Goal: Information Seeking & Learning: Learn about a topic

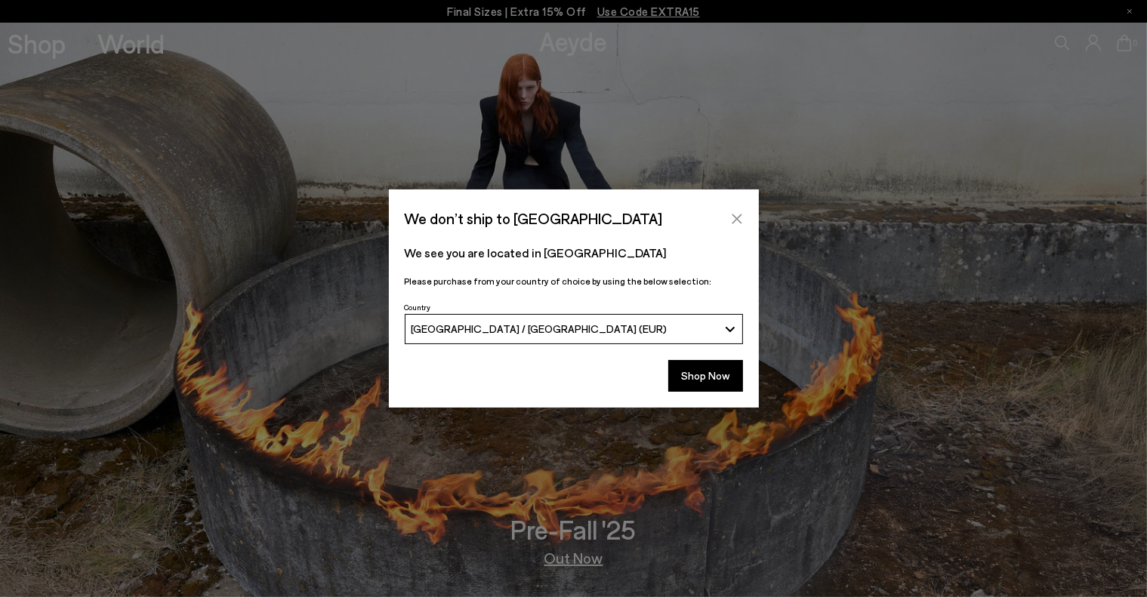
click at [735, 213] on icon "Close" at bounding box center [737, 219] width 12 height 12
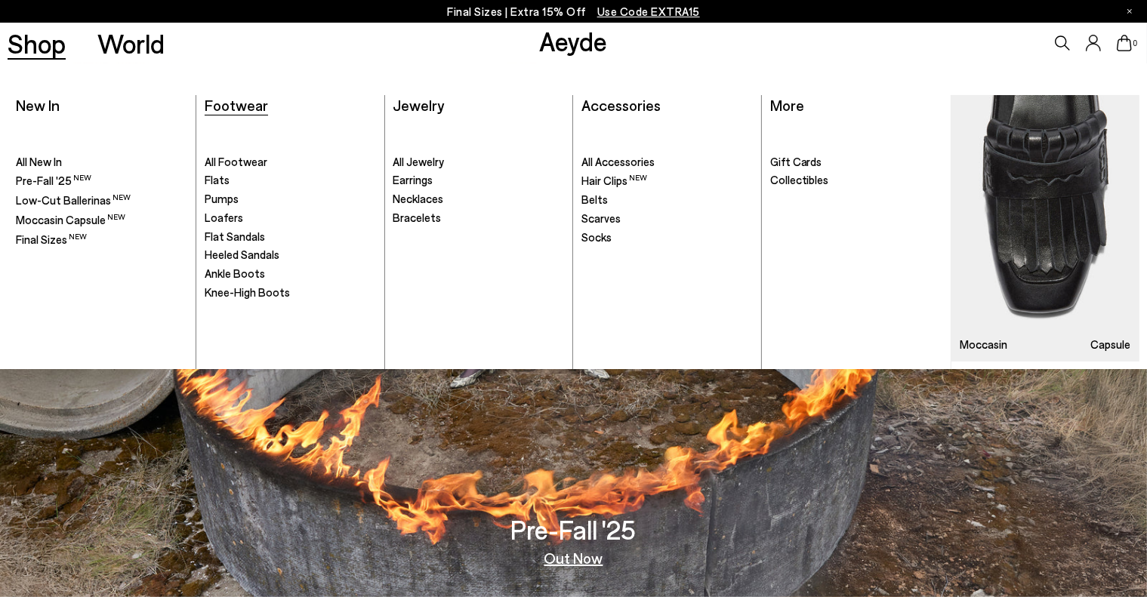
click at [264, 107] on span "Footwear" at bounding box center [236, 105] width 63 height 18
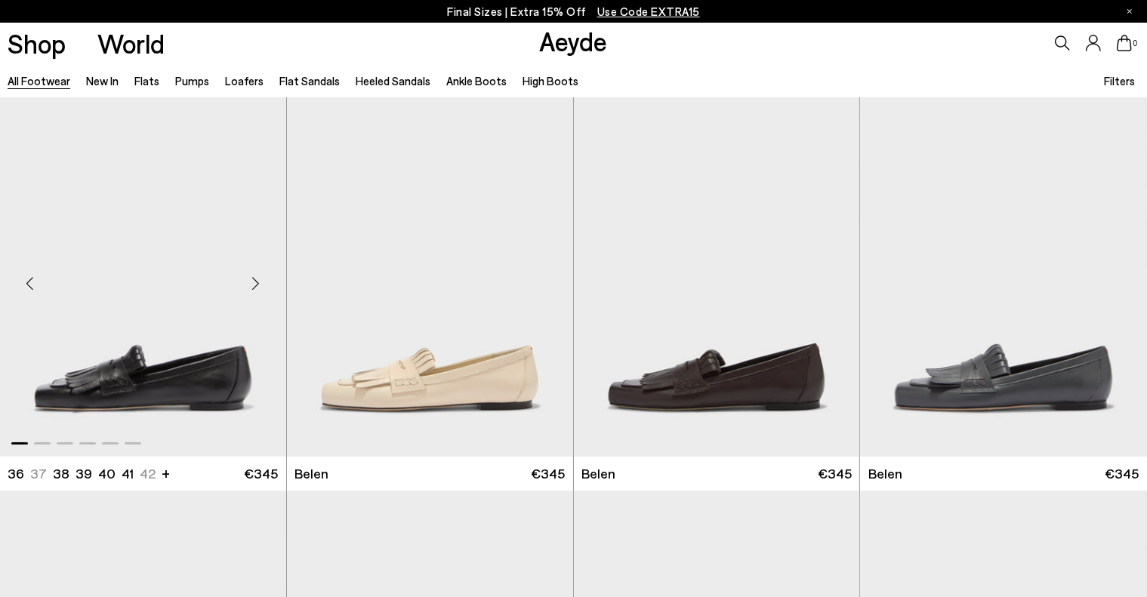
click at [259, 283] on div "Next slide" at bounding box center [255, 282] width 45 height 45
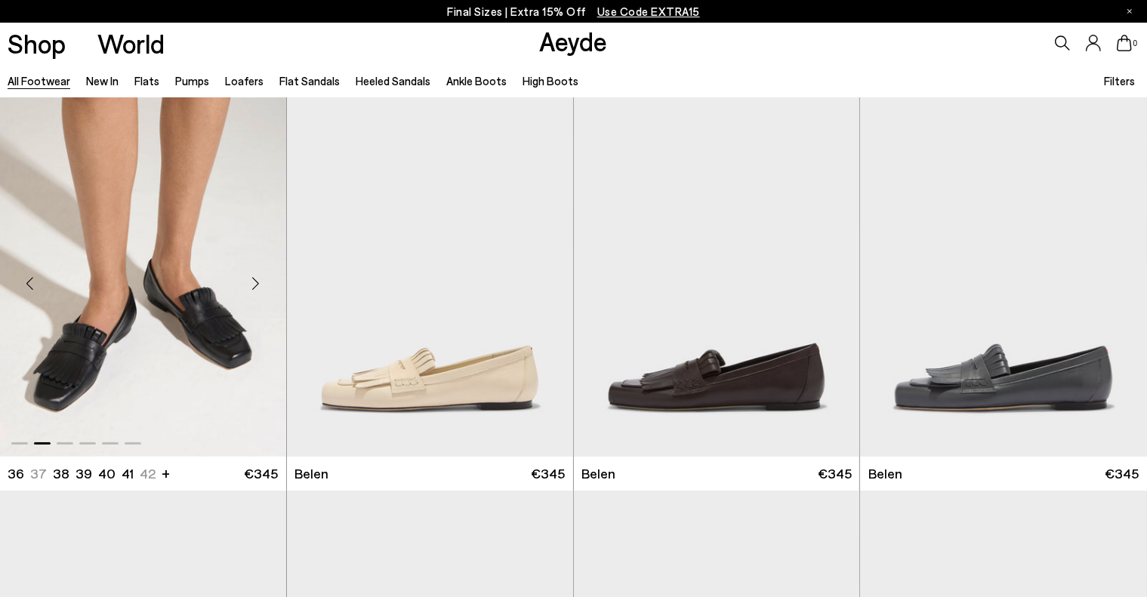
click at [259, 283] on div "Next slide" at bounding box center [255, 282] width 45 height 45
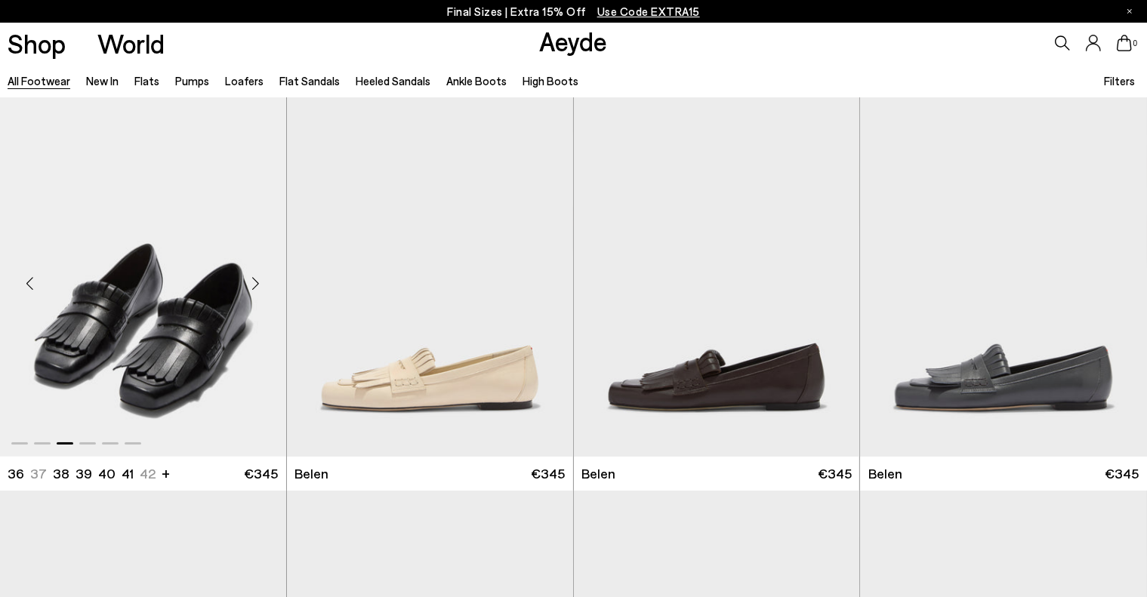
click at [259, 283] on div "Next slide" at bounding box center [255, 282] width 45 height 45
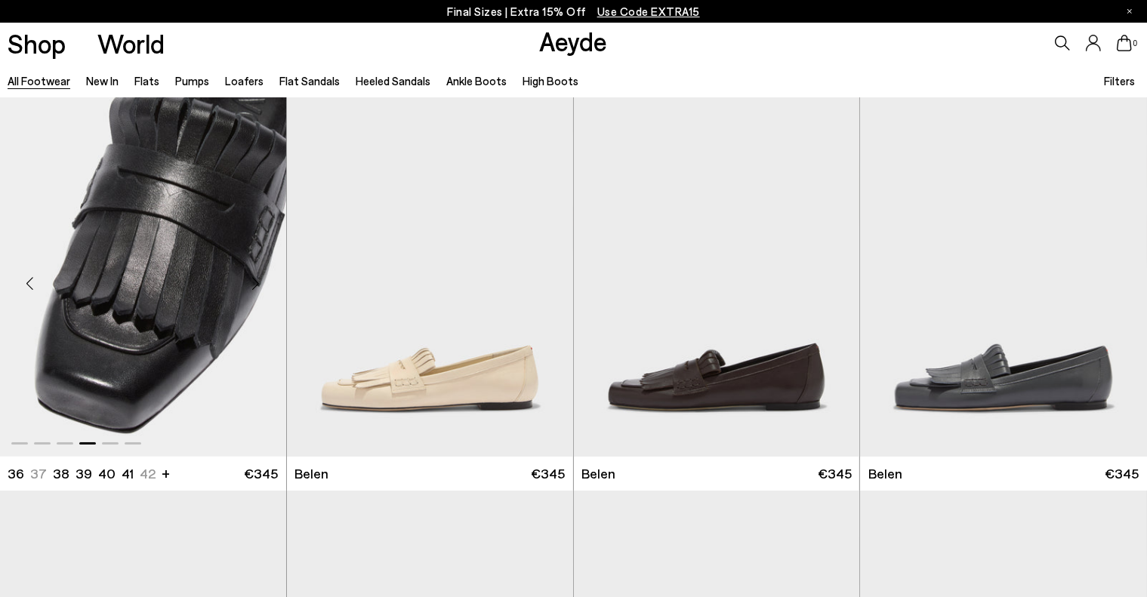
click at [259, 283] on div "Next slide" at bounding box center [255, 282] width 45 height 45
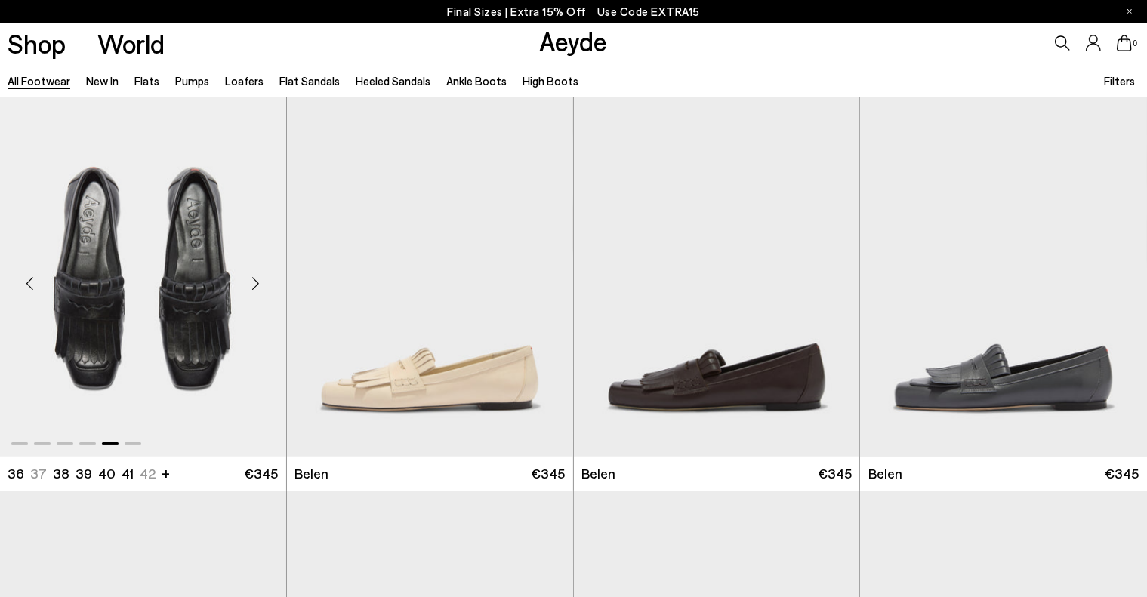
click at [248, 285] on div "Next slide" at bounding box center [255, 282] width 45 height 45
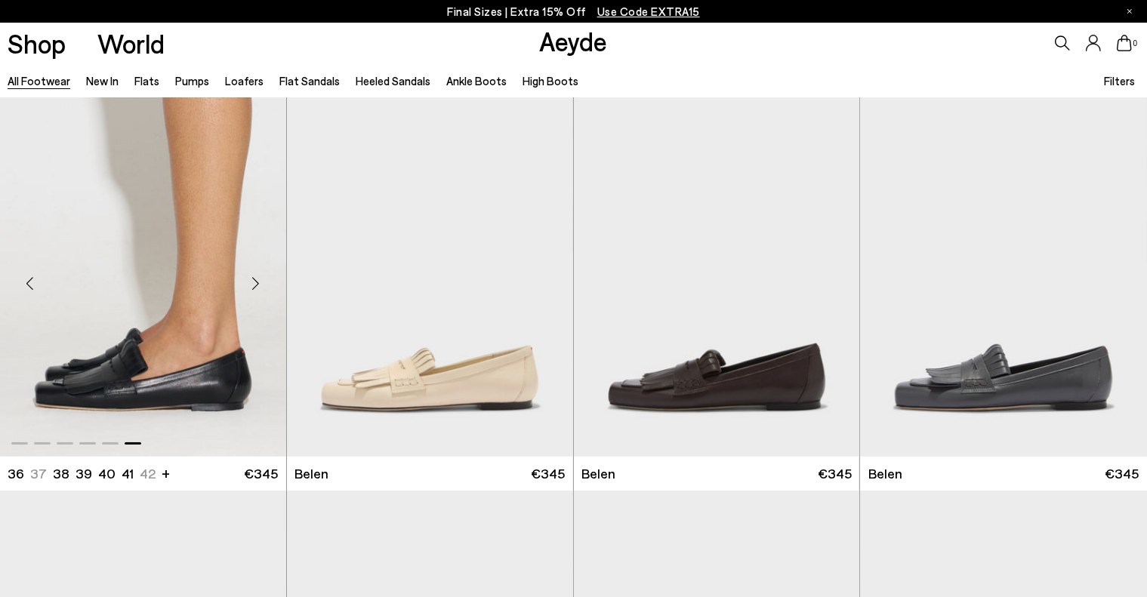
click at [251, 285] on div "Next slide" at bounding box center [255, 282] width 45 height 45
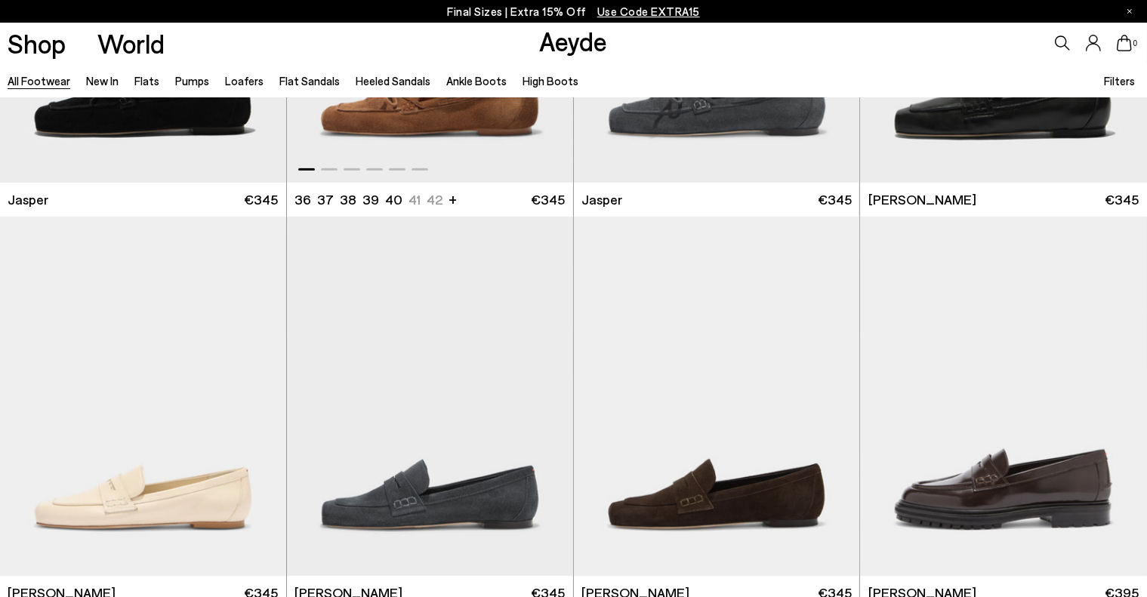
scroll to position [755, 0]
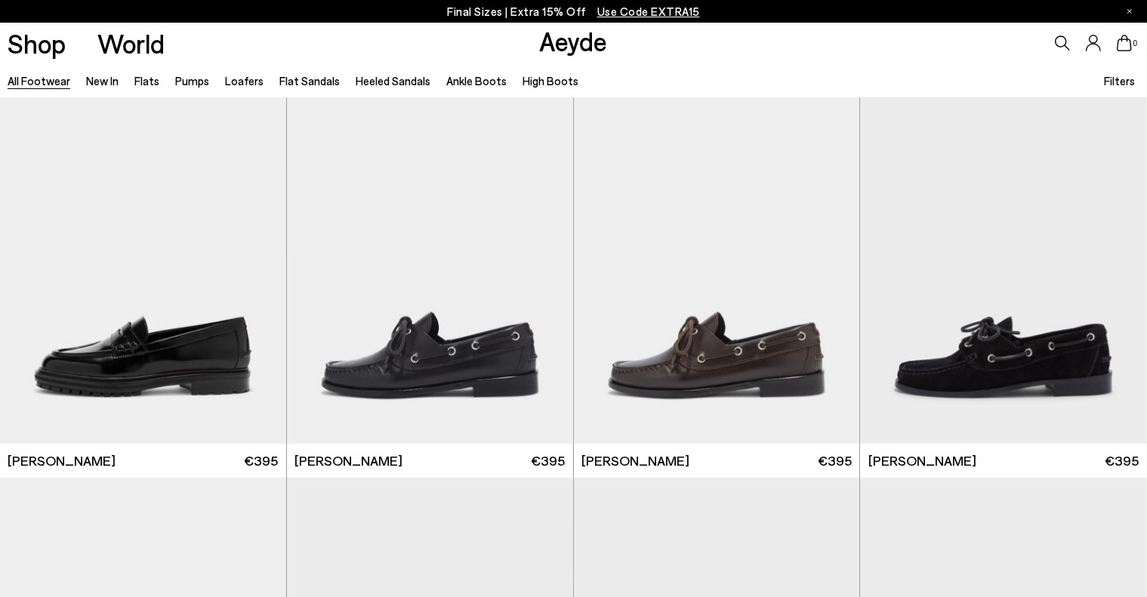
scroll to position [1434, 0]
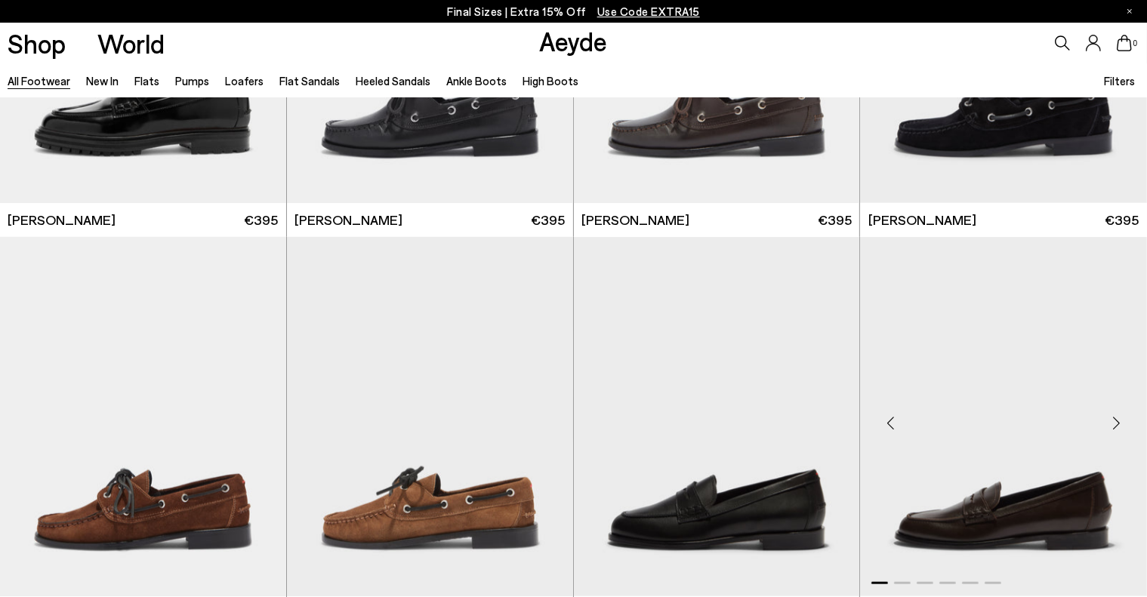
click at [1116, 425] on div "Next slide" at bounding box center [1116, 422] width 45 height 45
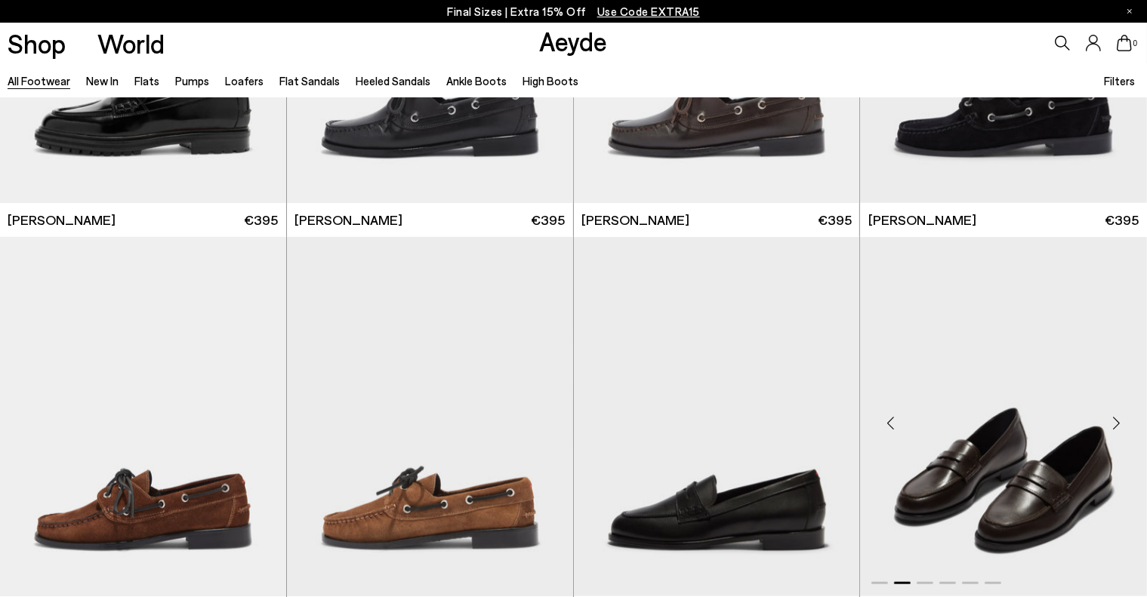
click at [1116, 425] on div "Next slide" at bounding box center [1116, 422] width 45 height 45
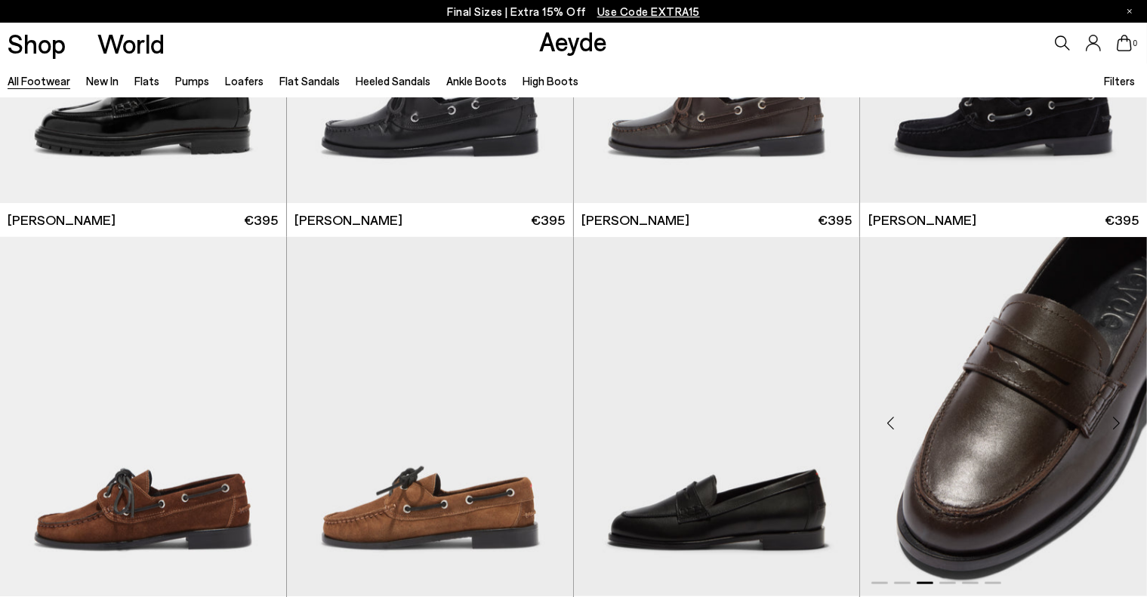
click at [1116, 425] on div "Next slide" at bounding box center [1116, 422] width 45 height 45
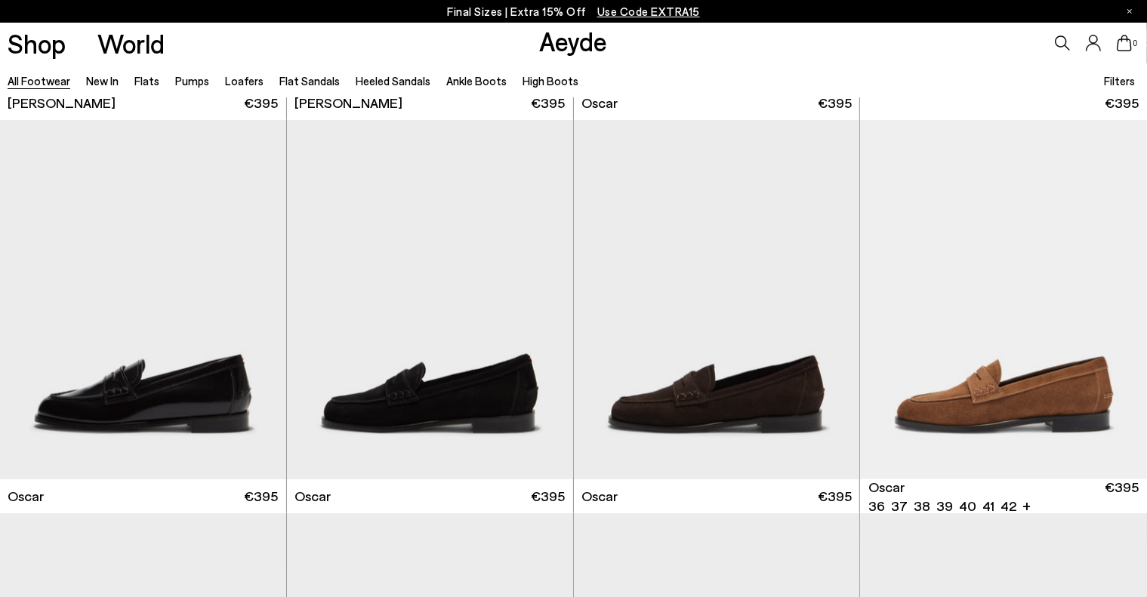
scroll to position [1962, 0]
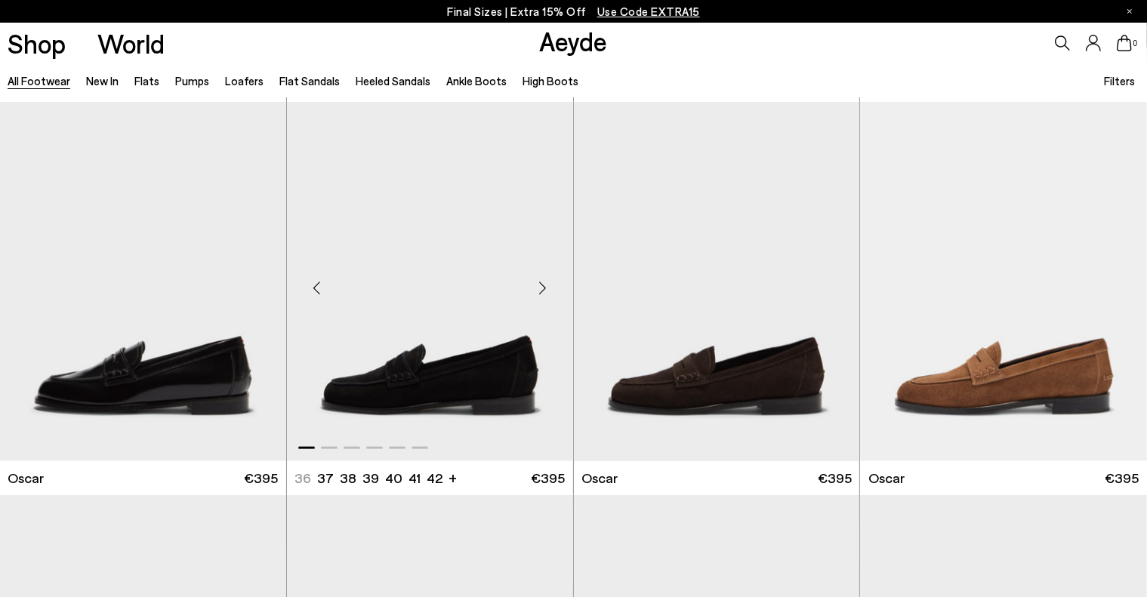
click at [544, 285] on div "Next slide" at bounding box center [542, 287] width 45 height 45
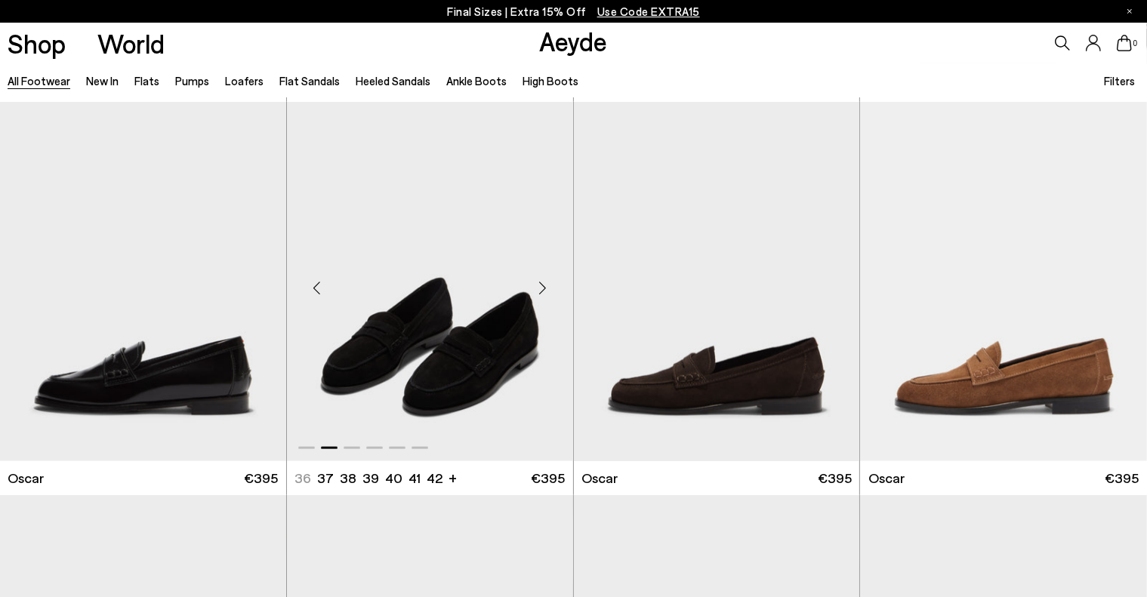
click at [544, 285] on div "Next slide" at bounding box center [542, 287] width 45 height 45
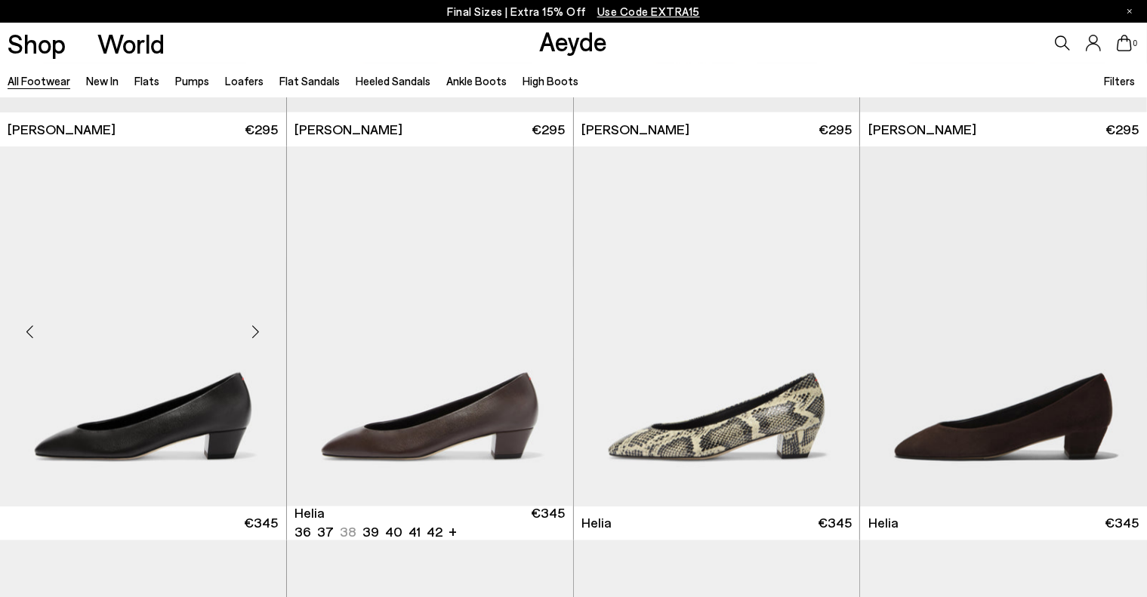
scroll to position [2717, 0]
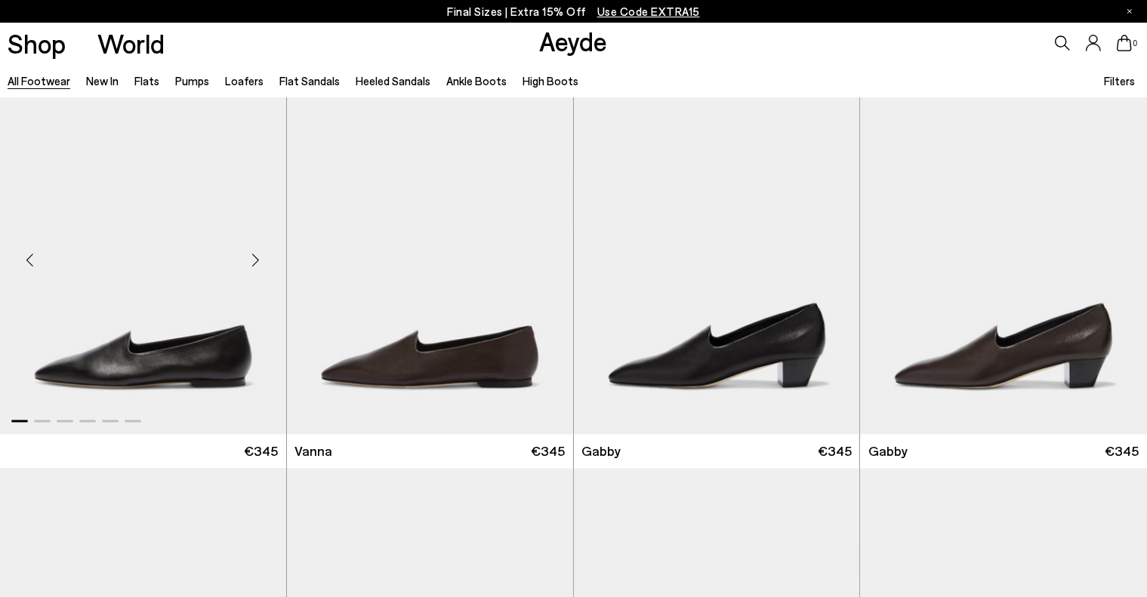
scroll to position [3472, 0]
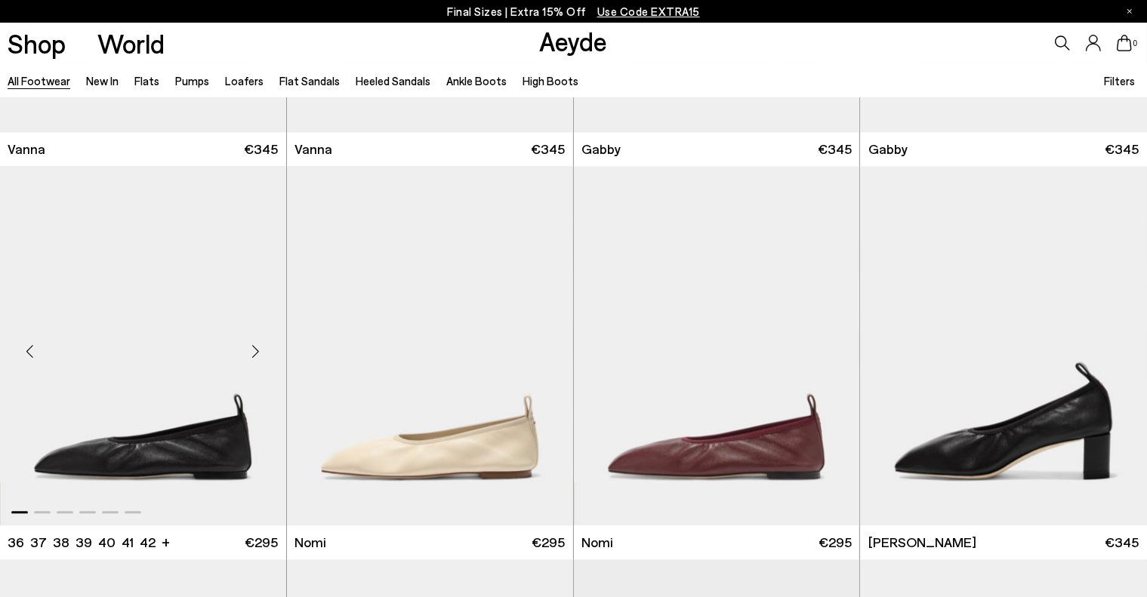
click at [259, 349] on div "Next slide" at bounding box center [255, 351] width 45 height 45
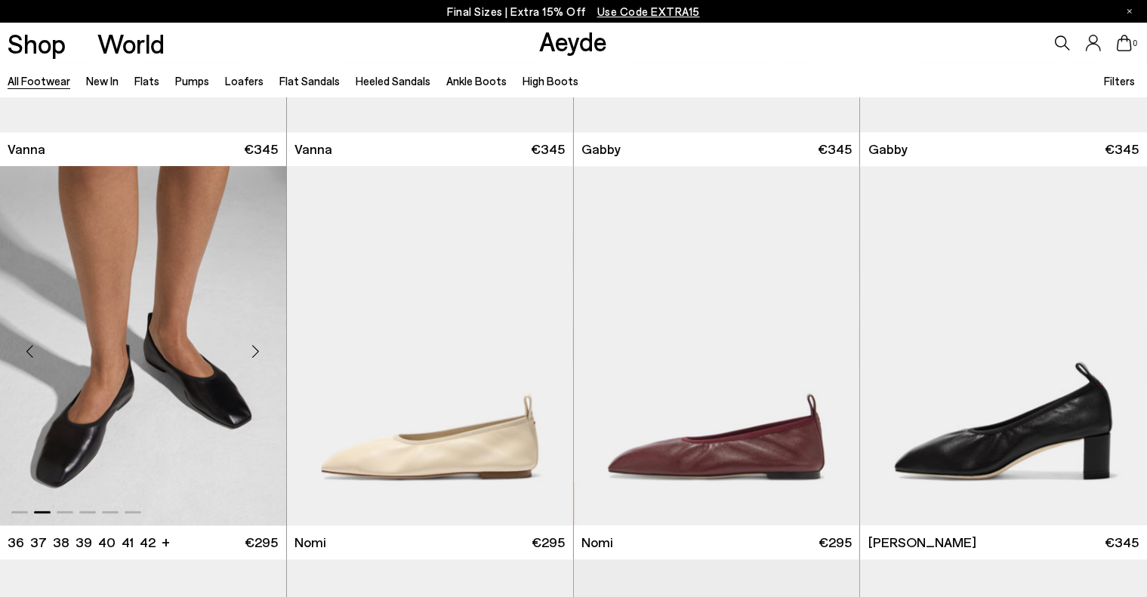
click at [259, 349] on div "Next slide" at bounding box center [255, 351] width 45 height 45
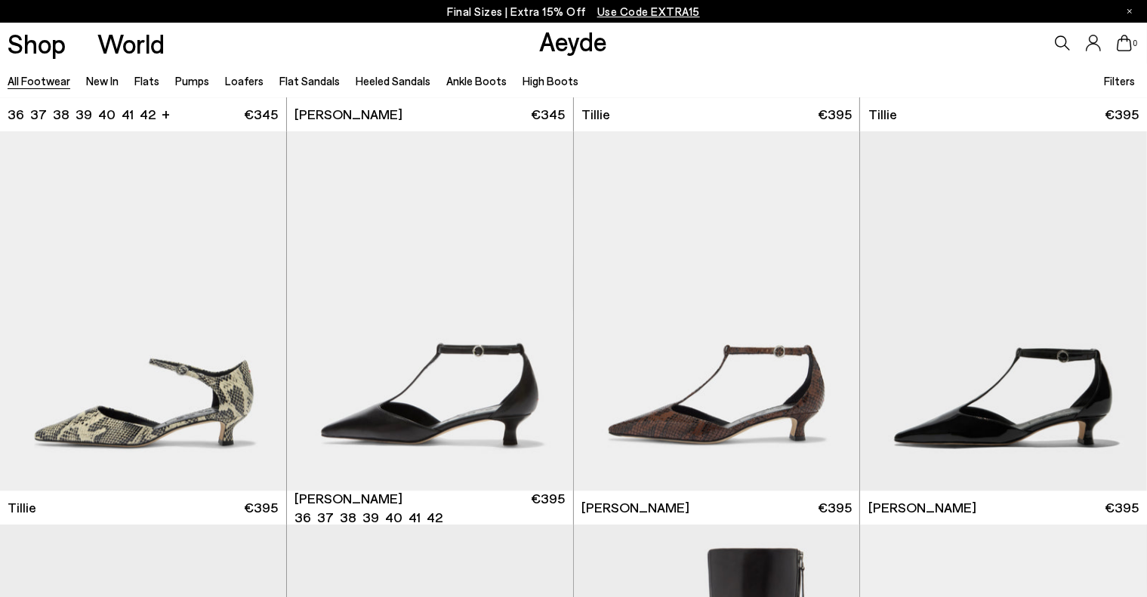
scroll to position [4378, 0]
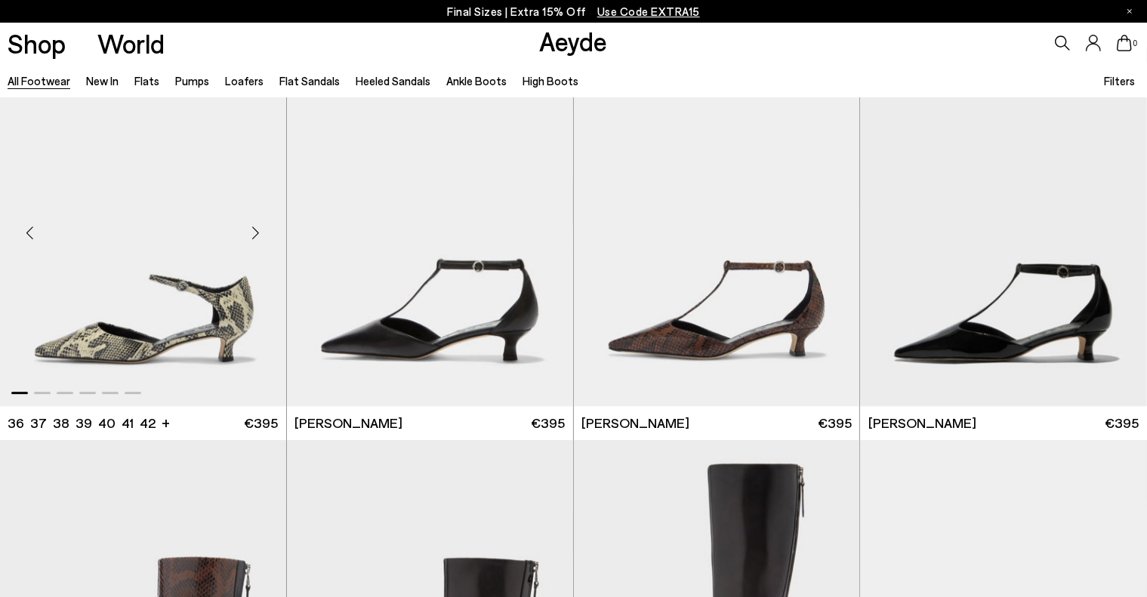
click at [255, 232] on div "Next slide" at bounding box center [255, 232] width 45 height 45
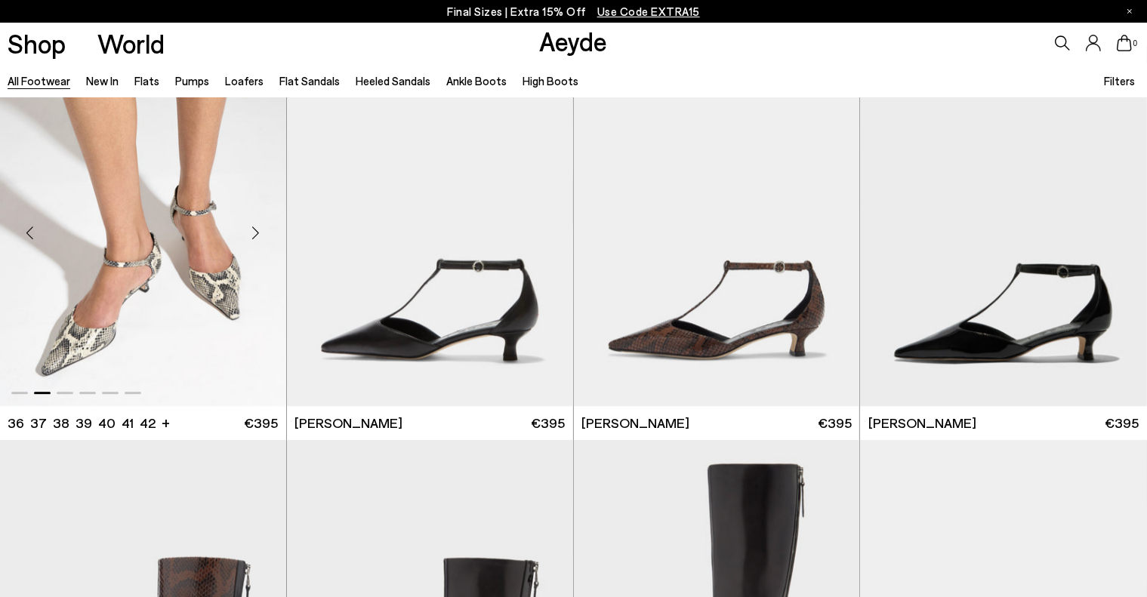
click at [255, 232] on div "Next slide" at bounding box center [255, 232] width 45 height 45
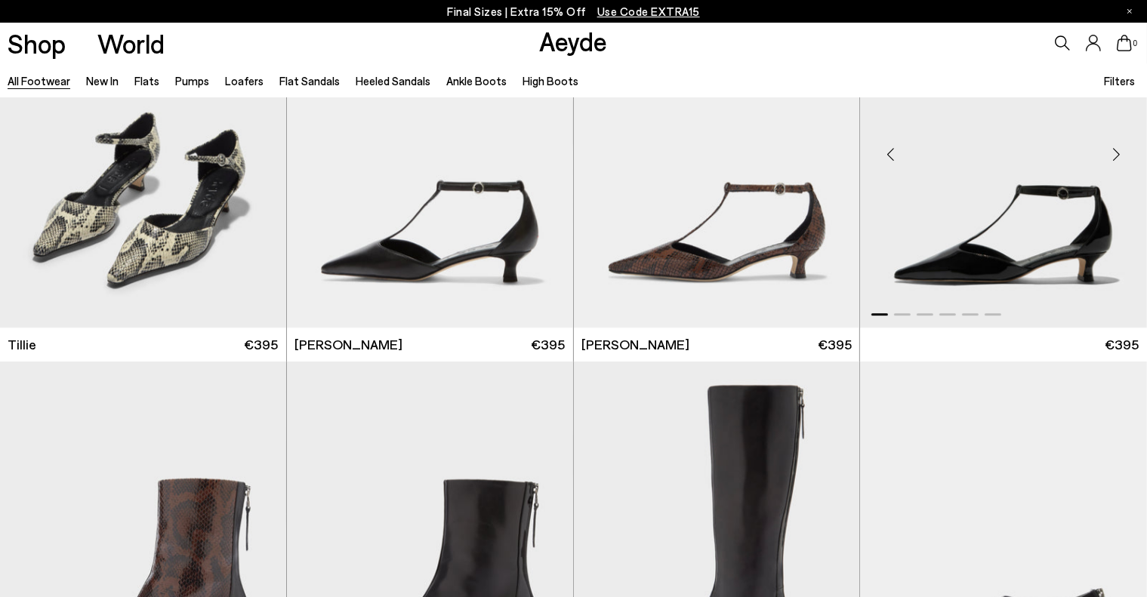
scroll to position [4680, 0]
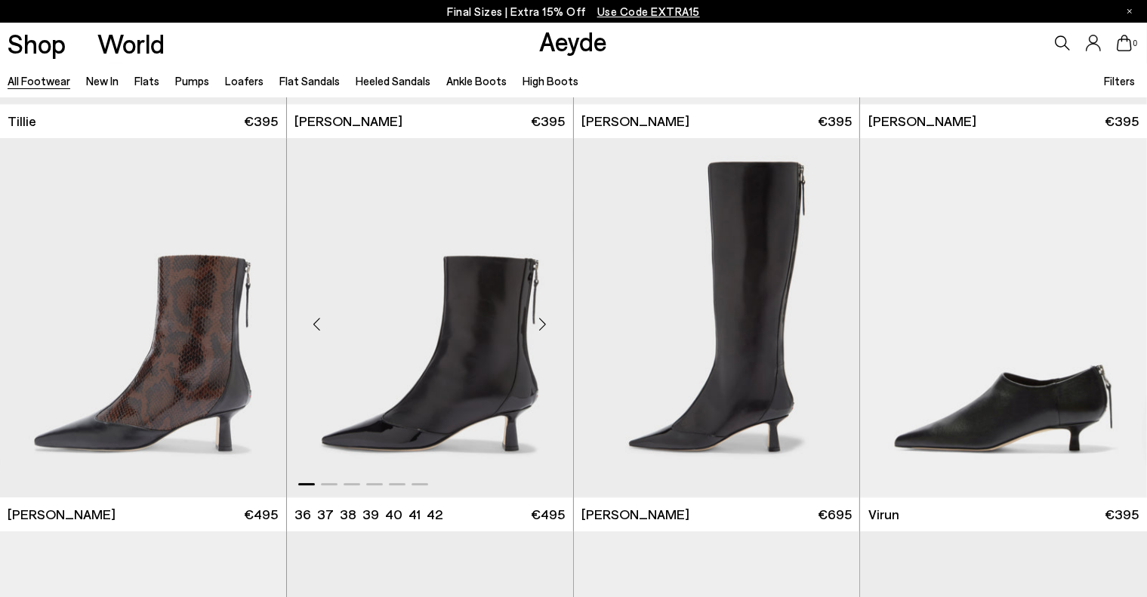
click at [540, 325] on div "Next slide" at bounding box center [542, 323] width 45 height 45
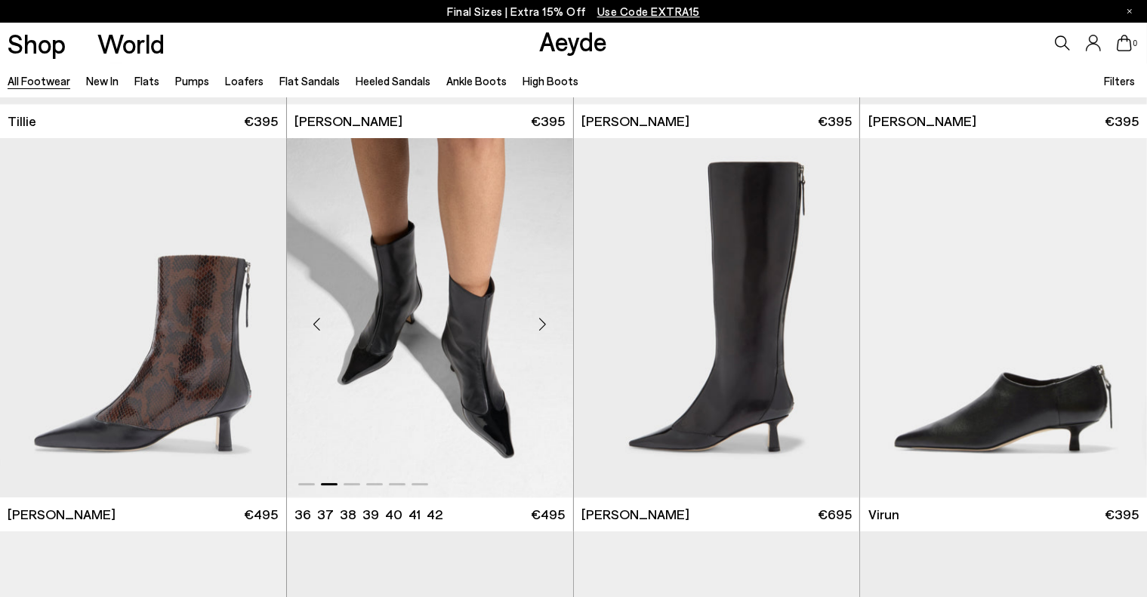
click at [540, 325] on div "Next slide" at bounding box center [542, 323] width 45 height 45
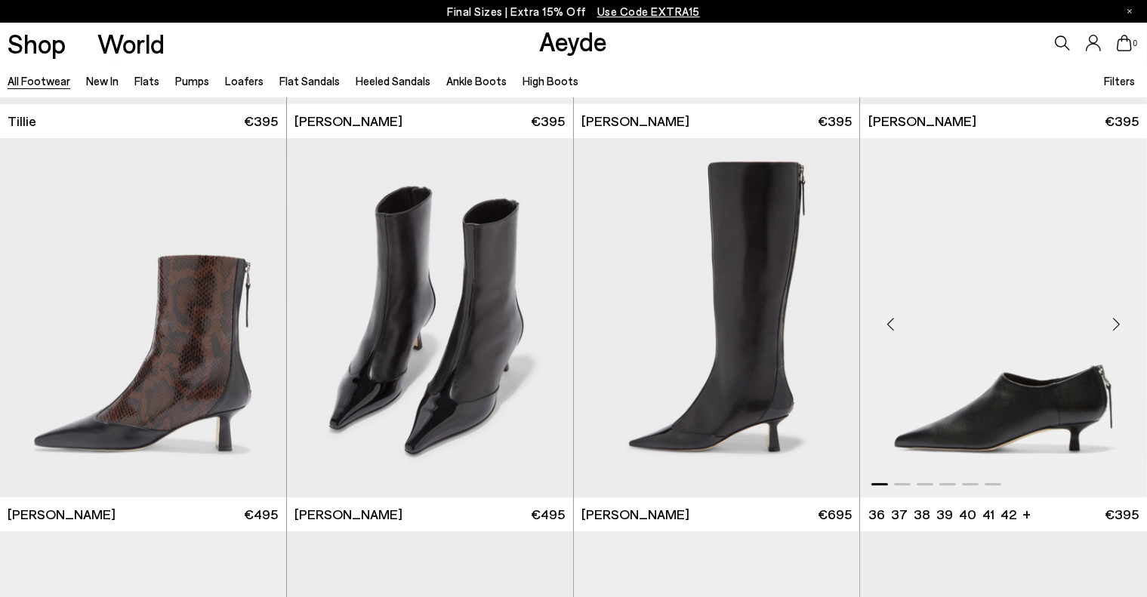
click at [1116, 322] on div "Next slide" at bounding box center [1116, 323] width 45 height 45
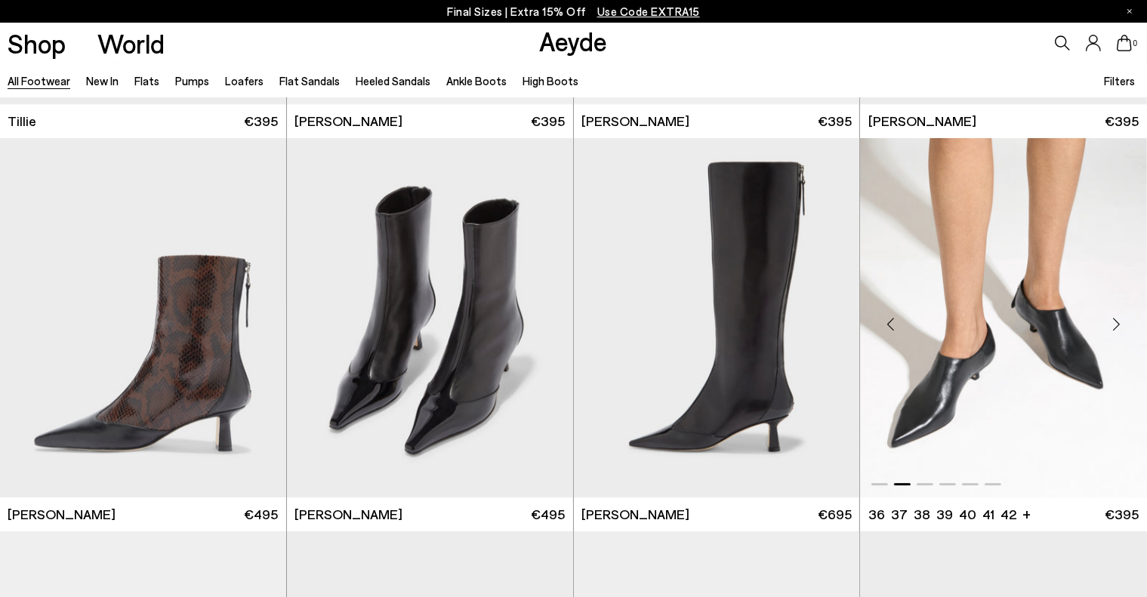
click at [1116, 322] on div "Next slide" at bounding box center [1116, 323] width 45 height 45
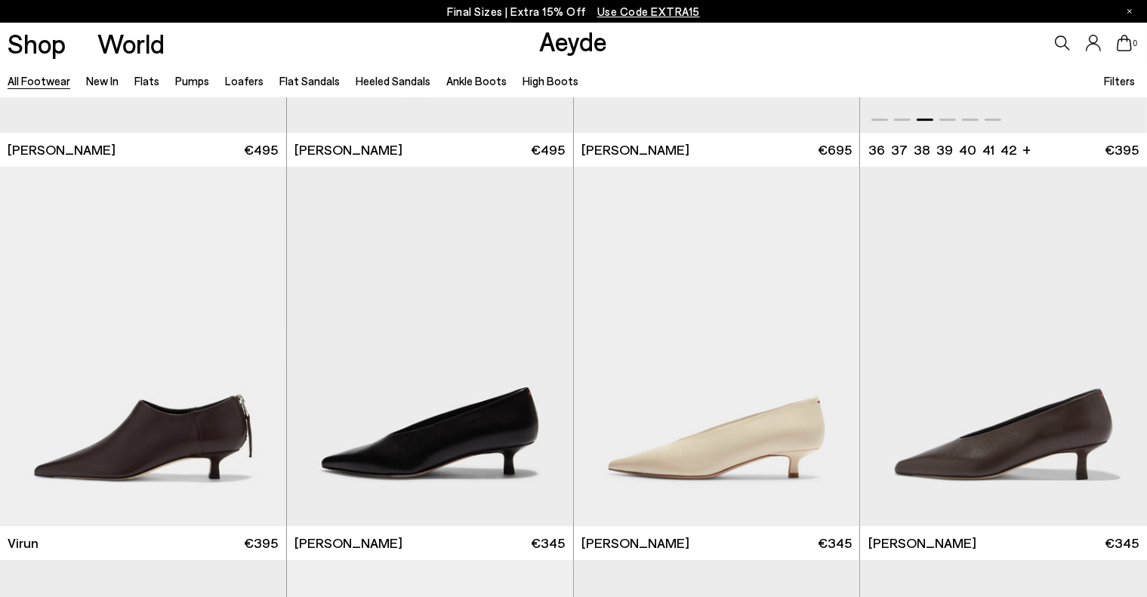
scroll to position [5057, 0]
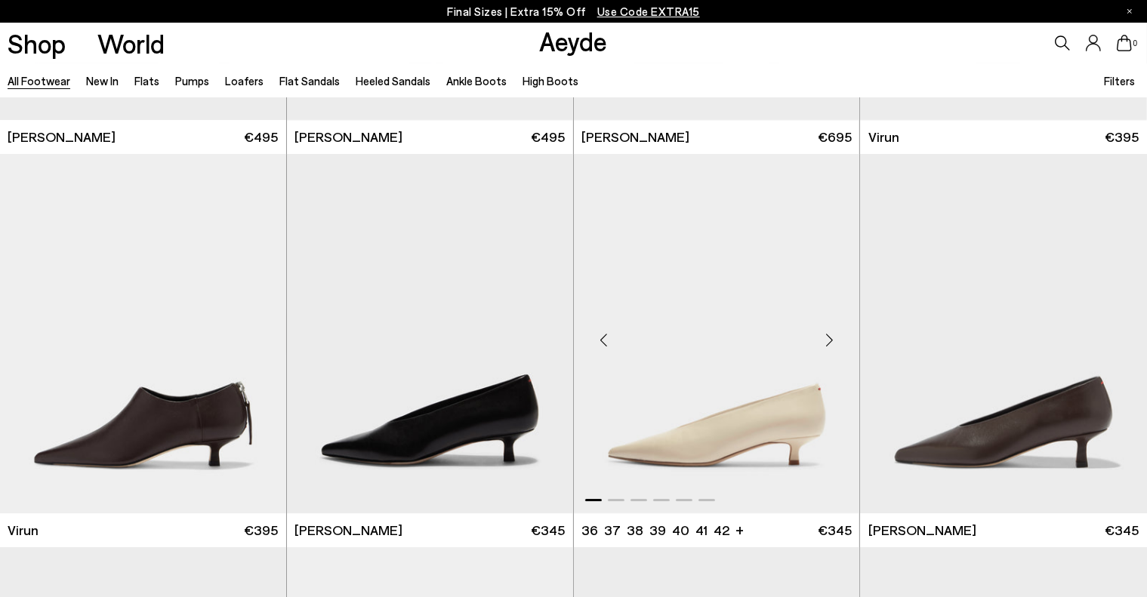
click at [827, 340] on div "Next slide" at bounding box center [828, 339] width 45 height 45
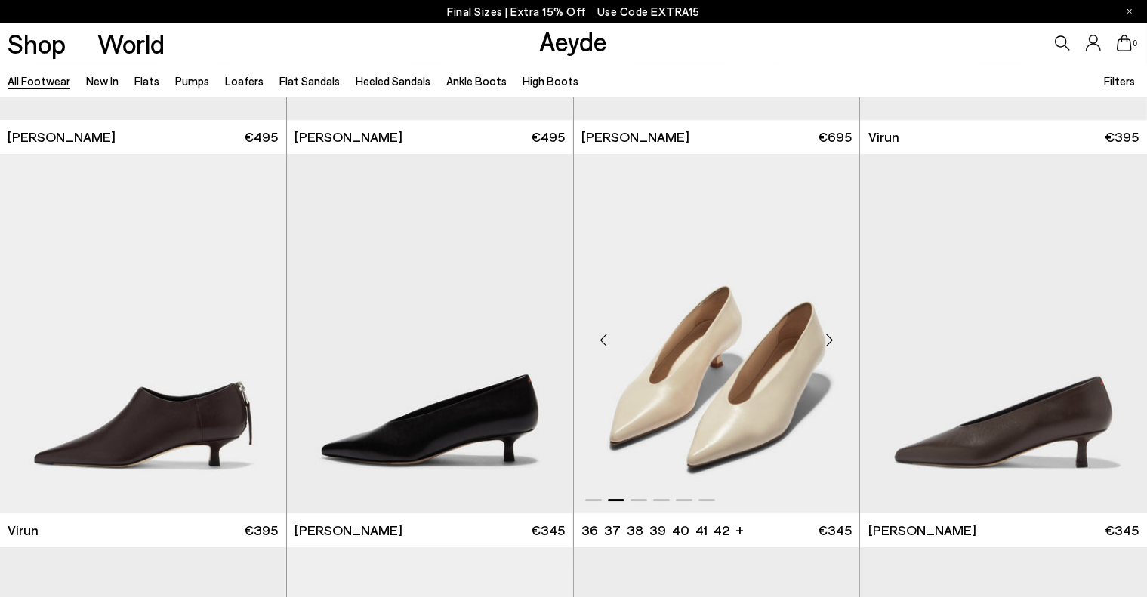
click at [827, 340] on div "Next slide" at bounding box center [828, 339] width 45 height 45
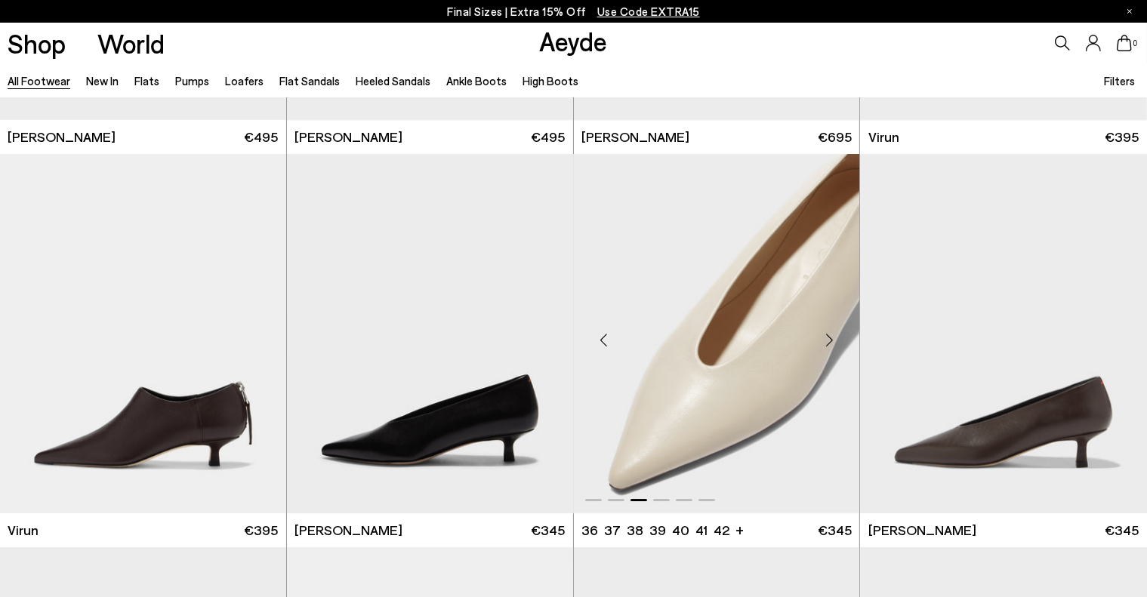
click at [827, 340] on div "Next slide" at bounding box center [828, 339] width 45 height 45
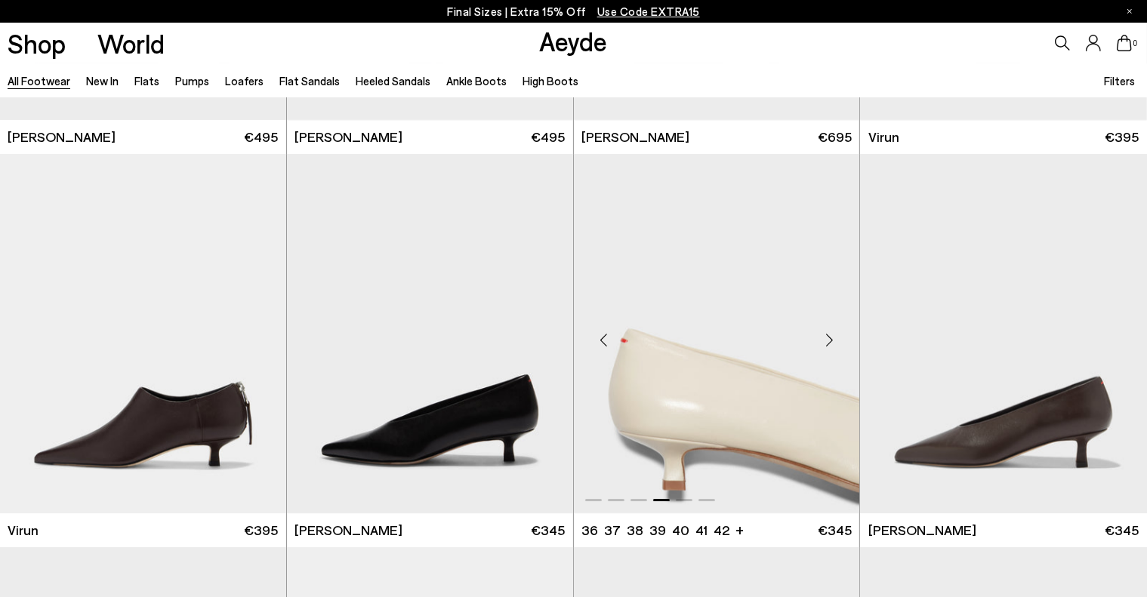
click at [827, 340] on div "Next slide" at bounding box center [828, 339] width 45 height 45
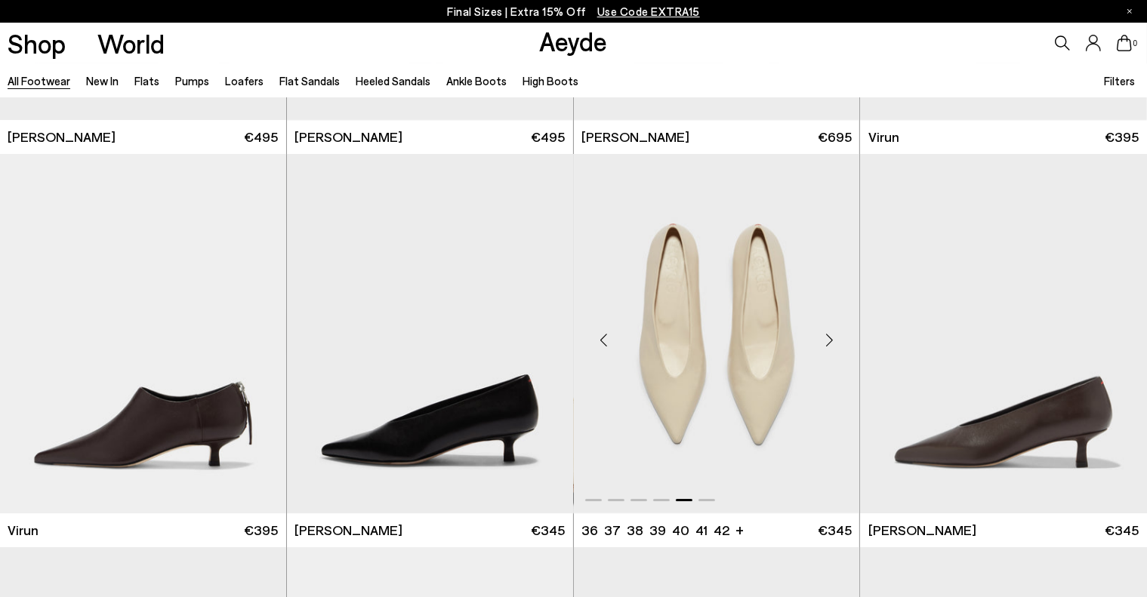
click at [827, 340] on div "Next slide" at bounding box center [828, 339] width 45 height 45
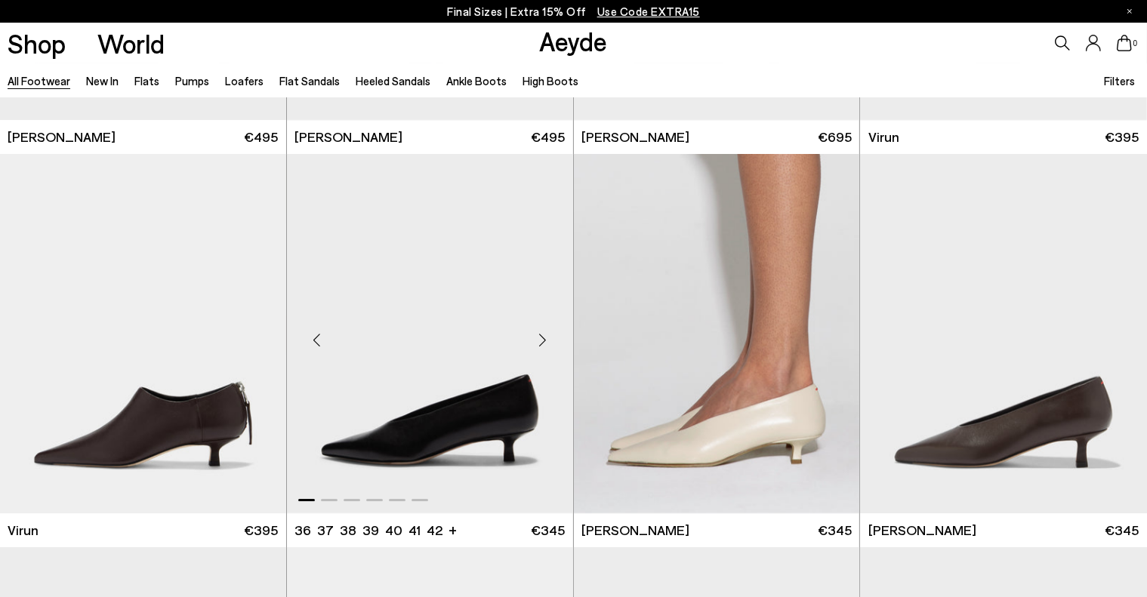
click at [544, 339] on div "Next slide" at bounding box center [542, 339] width 45 height 45
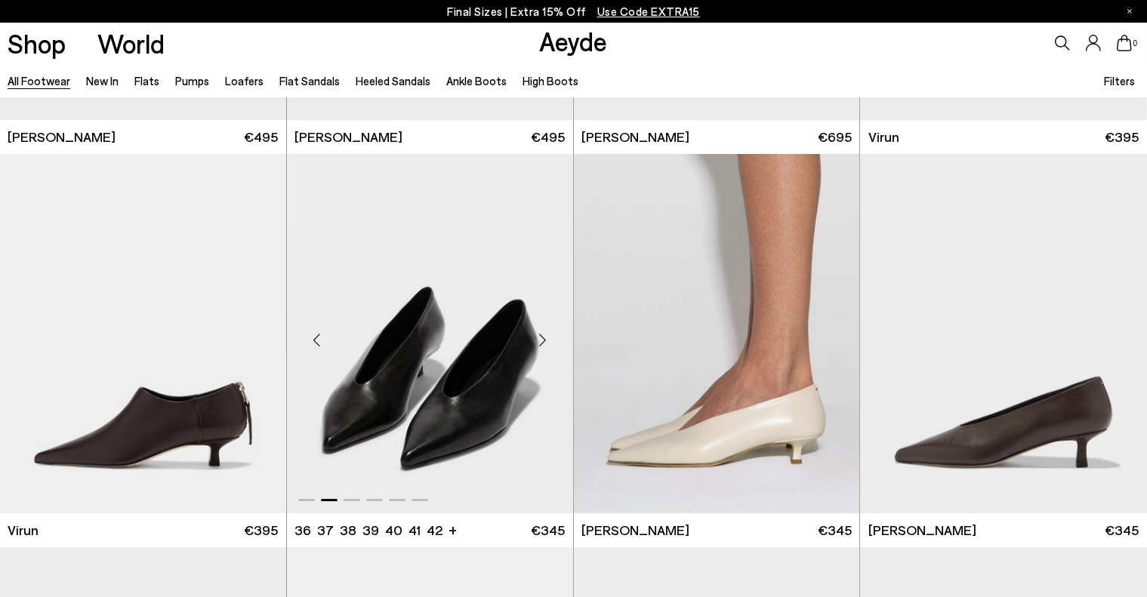
click at [544, 339] on div "Next slide" at bounding box center [542, 339] width 45 height 45
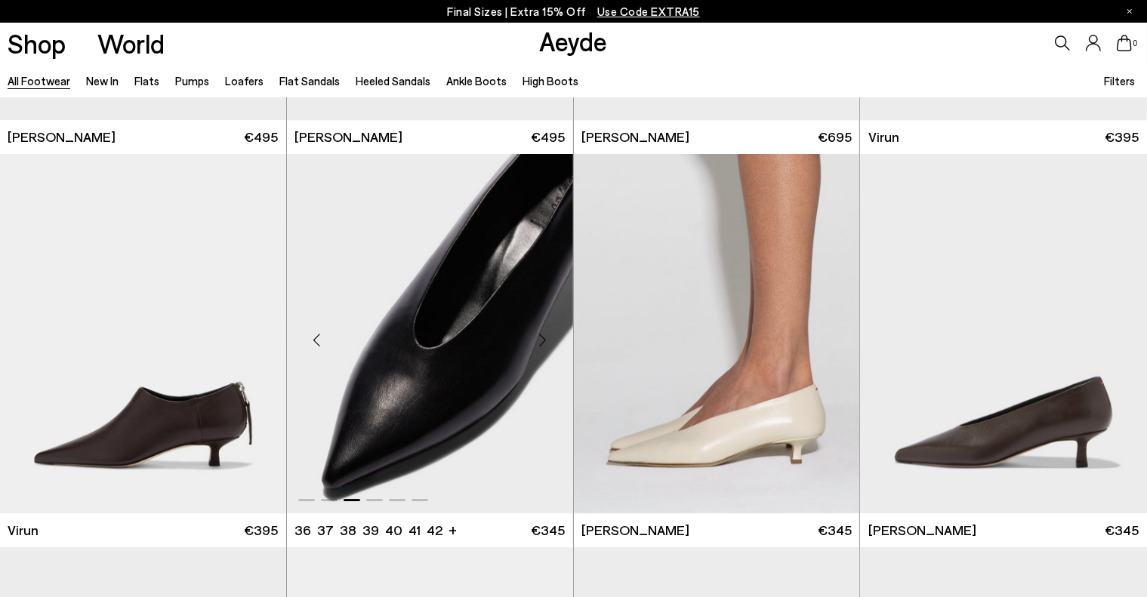
click at [544, 339] on div "Next slide" at bounding box center [542, 339] width 45 height 45
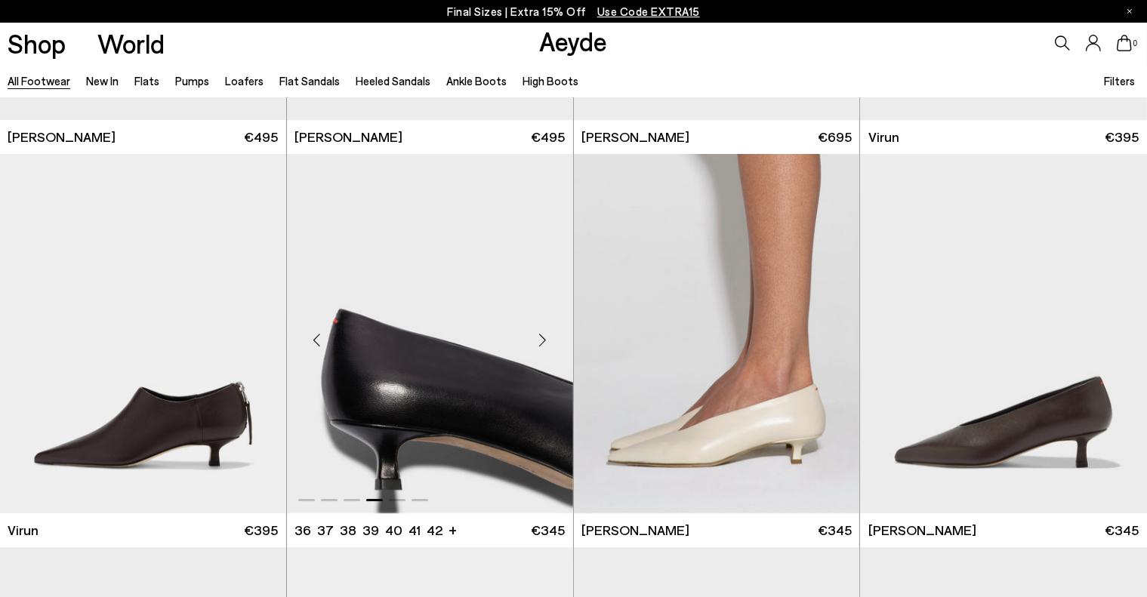
click at [544, 339] on div "Next slide" at bounding box center [542, 339] width 45 height 45
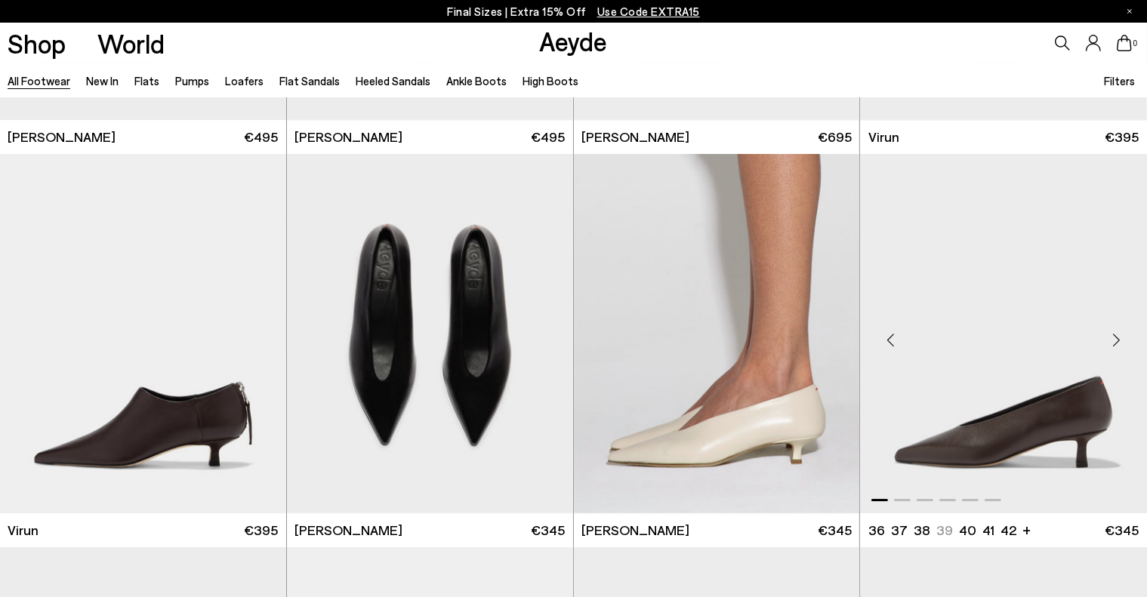
click at [1113, 340] on div "Next slide" at bounding box center [1116, 339] width 45 height 45
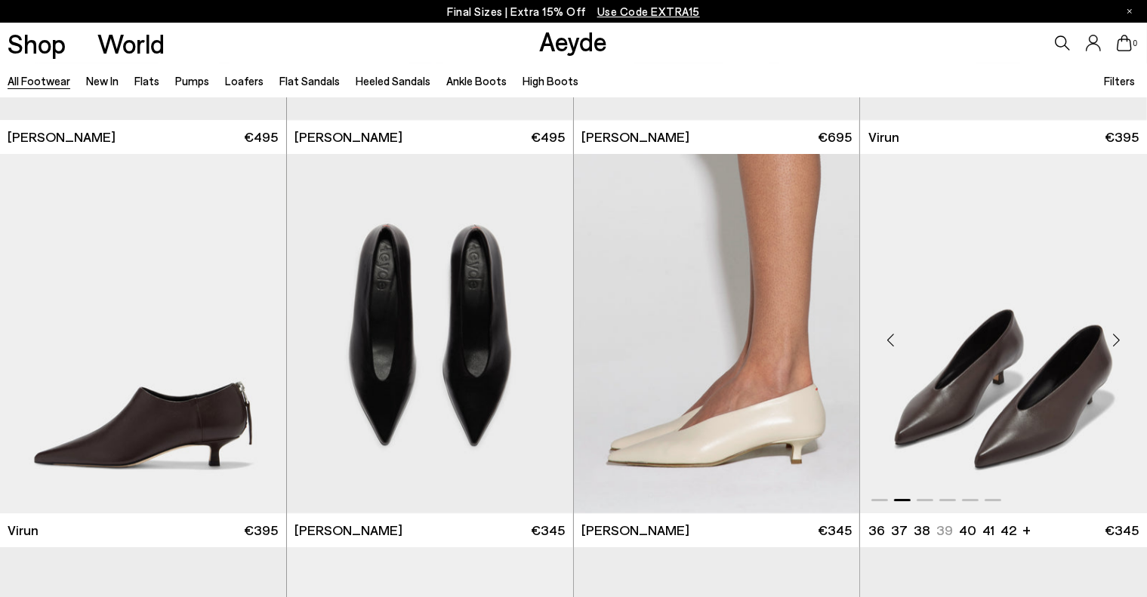
click at [1113, 340] on div "Next slide" at bounding box center [1116, 339] width 45 height 45
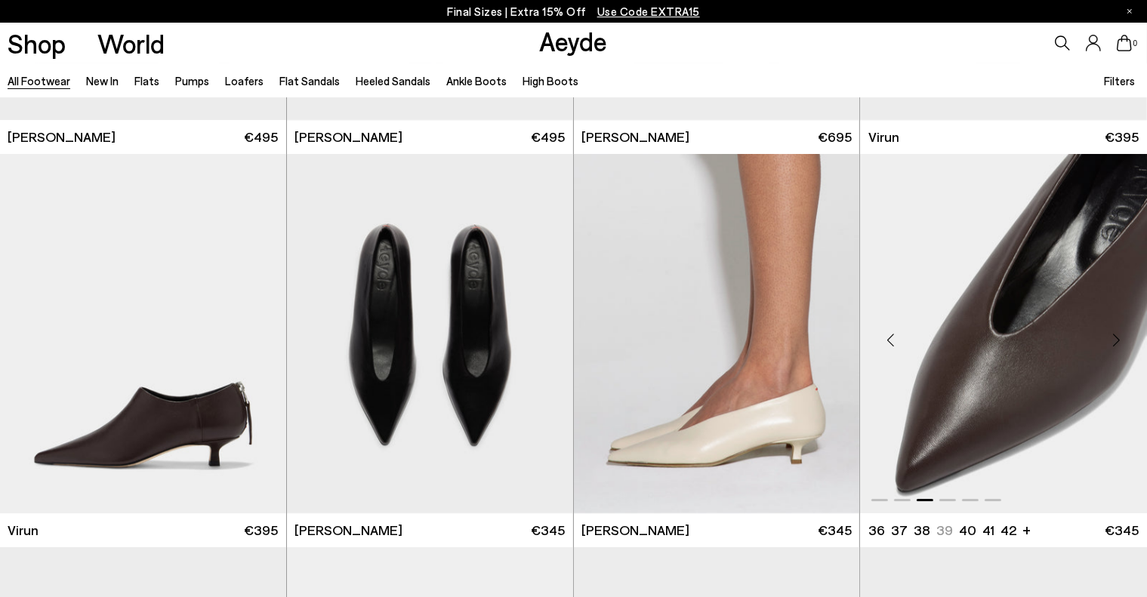
click at [1113, 340] on div "Next slide" at bounding box center [1116, 339] width 45 height 45
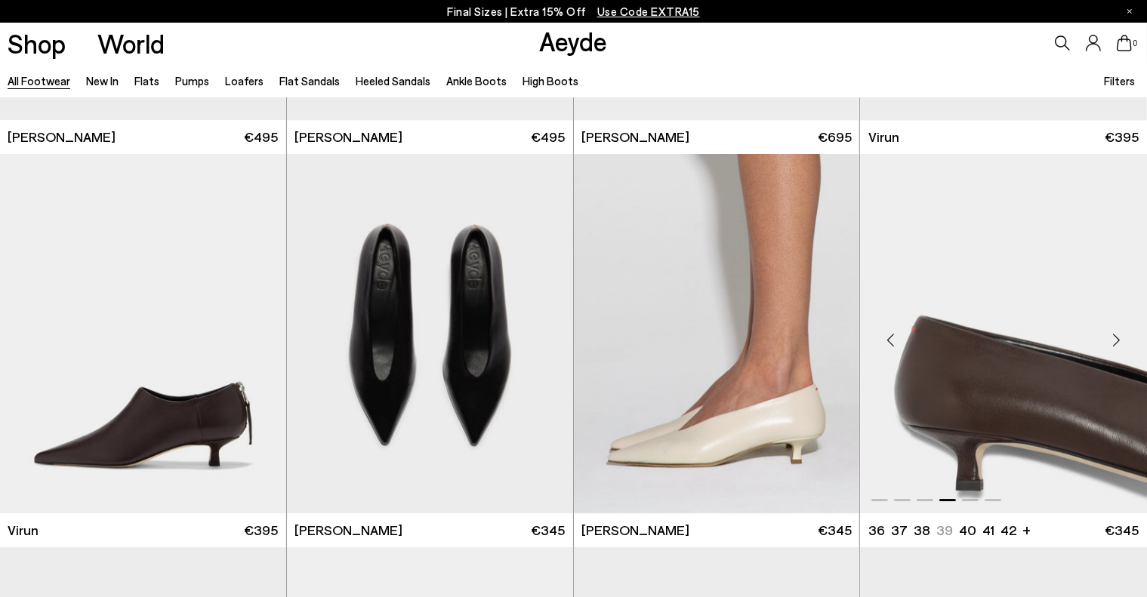
click at [1113, 340] on div "Next slide" at bounding box center [1116, 339] width 45 height 45
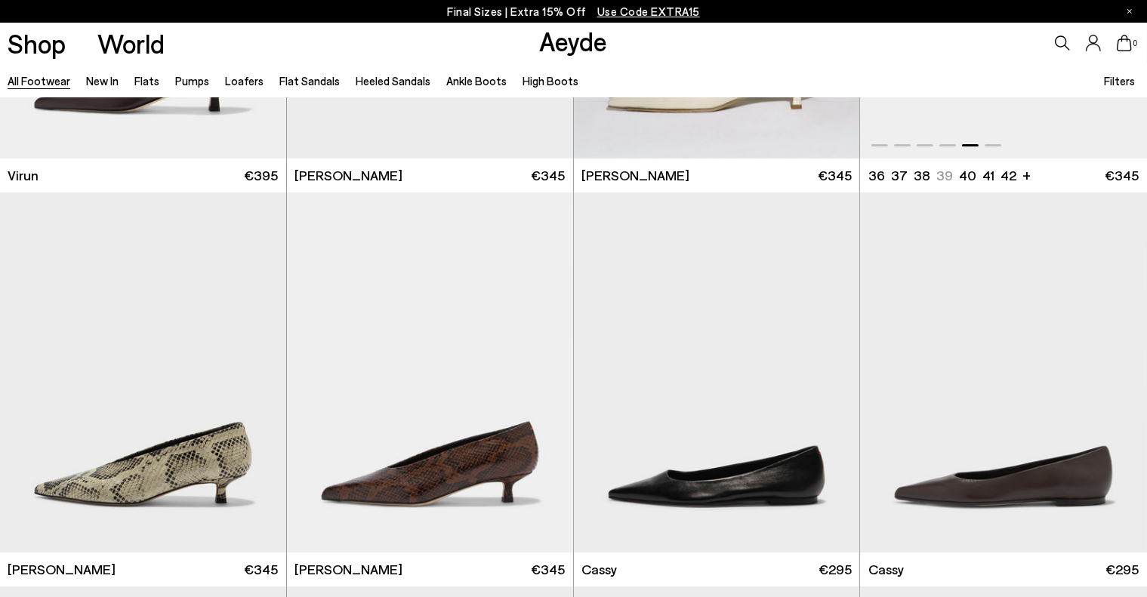
scroll to position [5434, 0]
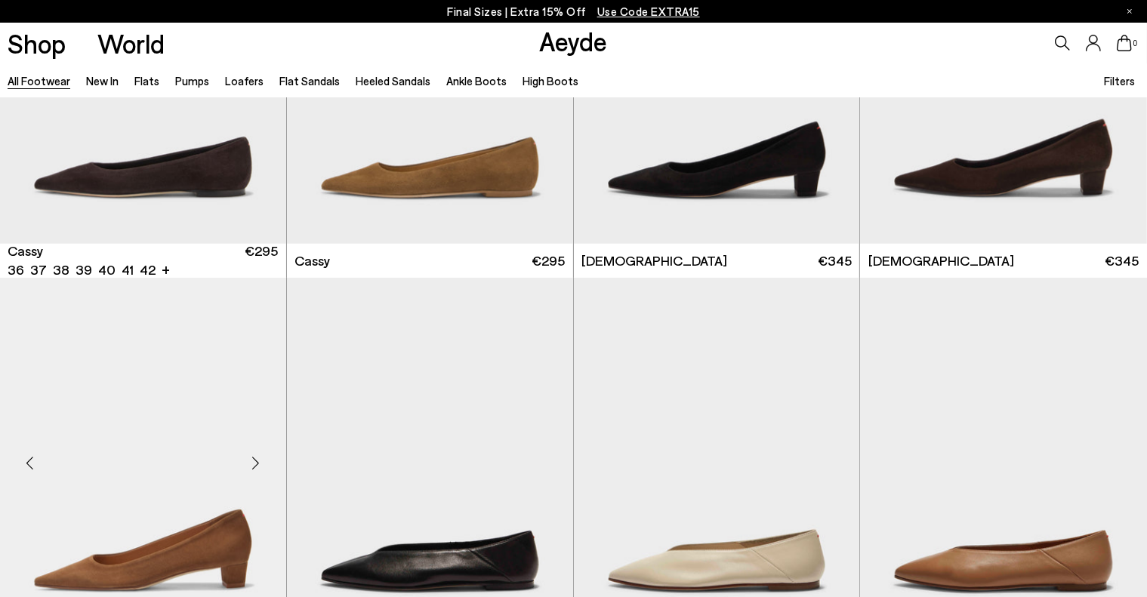
scroll to position [6265, 0]
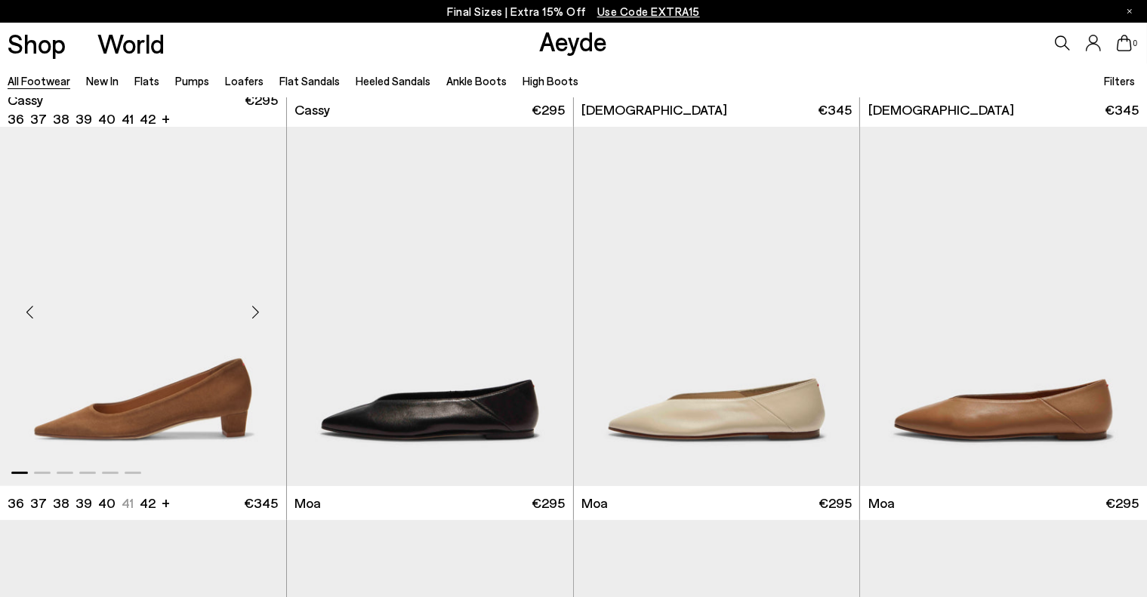
click at [255, 316] on div "Next slide" at bounding box center [255, 312] width 45 height 45
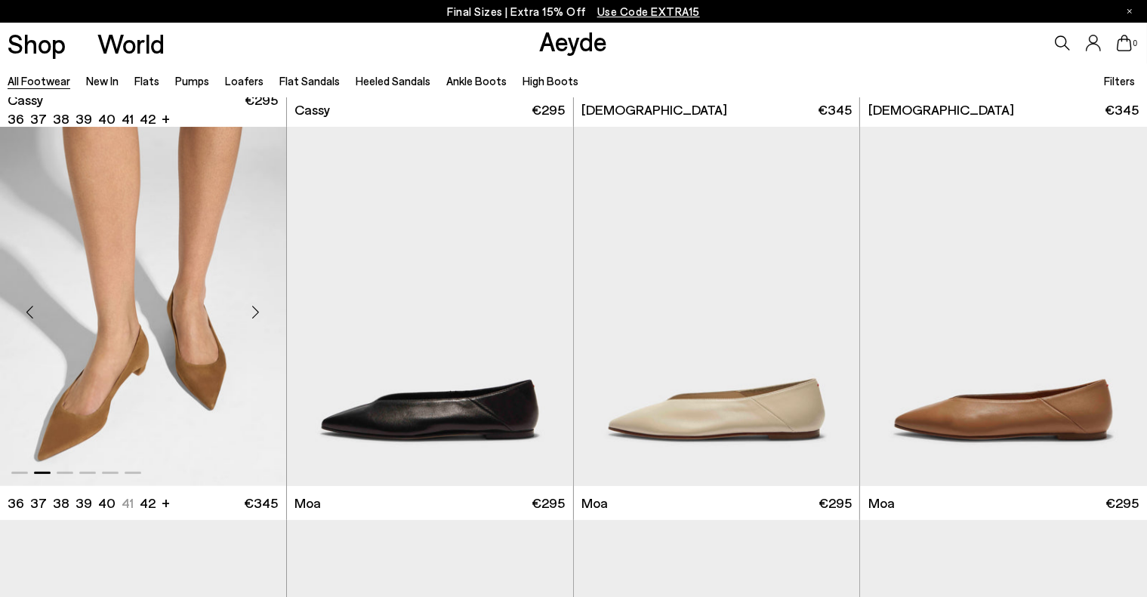
click at [255, 316] on div "Next slide" at bounding box center [255, 312] width 45 height 45
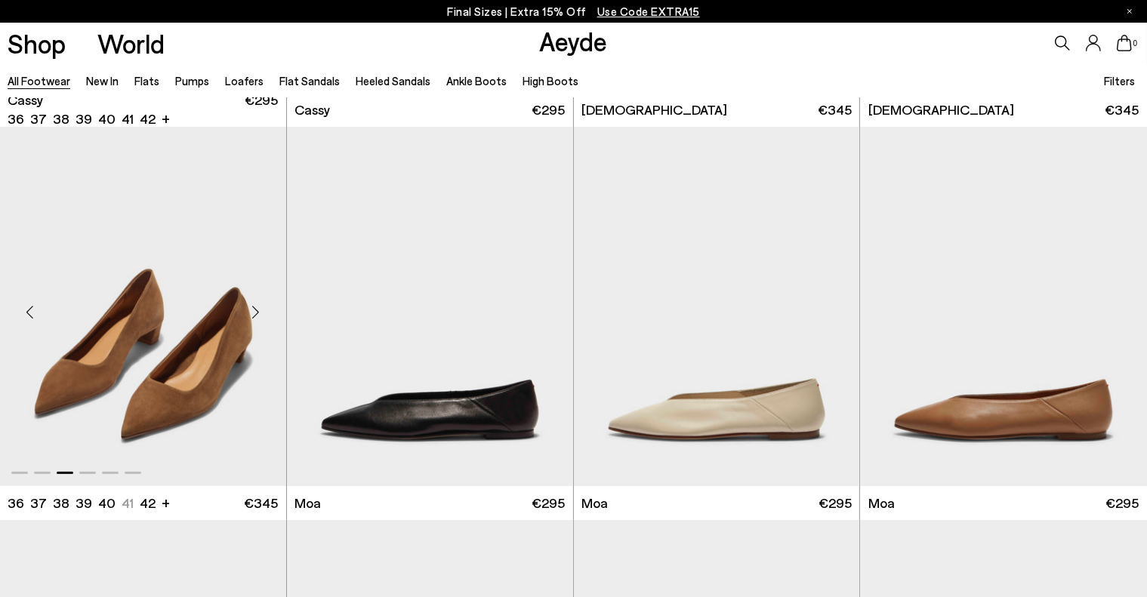
click at [255, 316] on div "Next slide" at bounding box center [255, 312] width 45 height 45
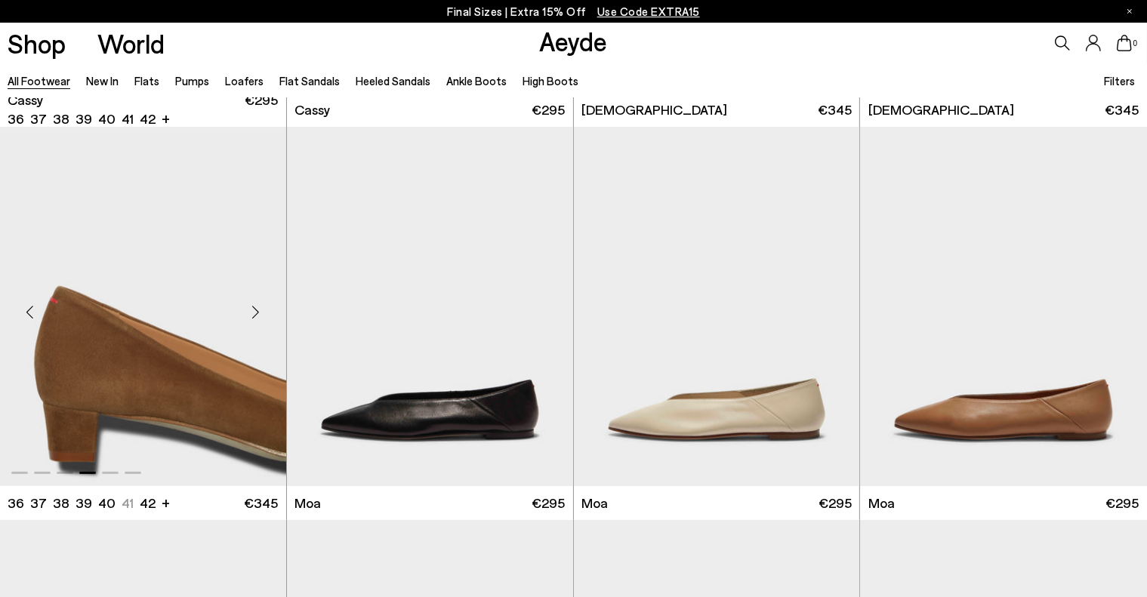
click at [255, 316] on div "Next slide" at bounding box center [255, 312] width 45 height 45
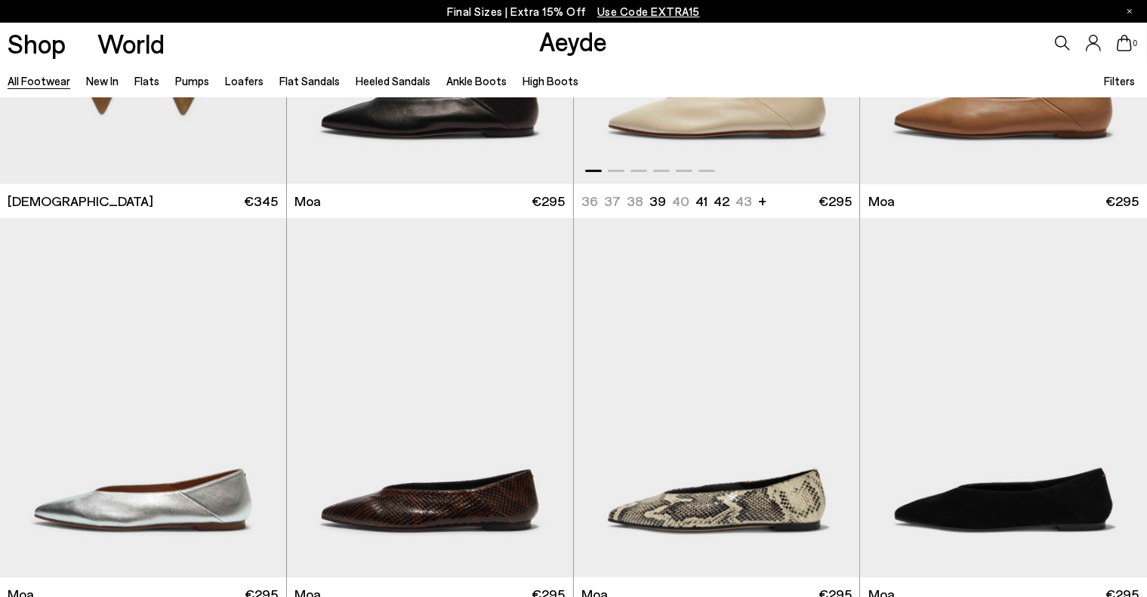
scroll to position [6340, 0]
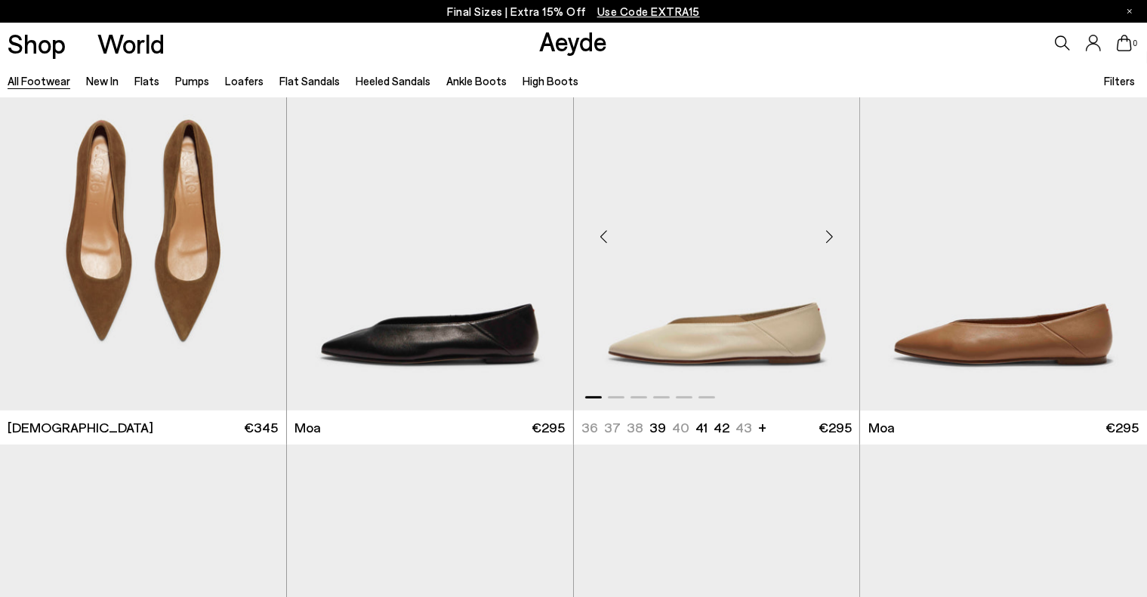
click at [830, 235] on div "Next slide" at bounding box center [828, 236] width 45 height 45
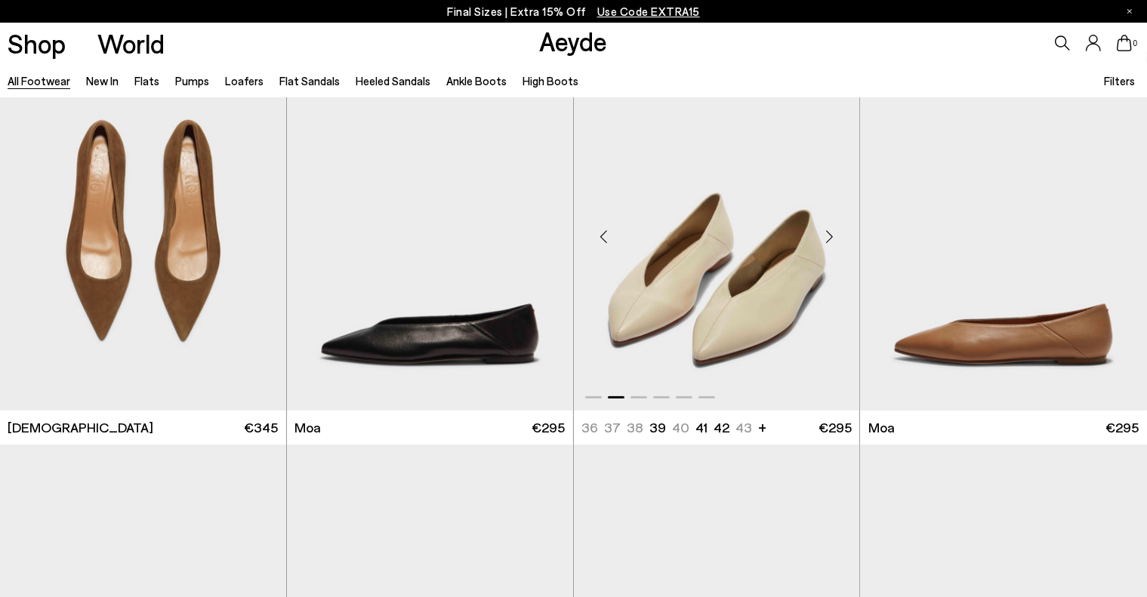
click at [830, 235] on div "Next slide" at bounding box center [828, 236] width 45 height 45
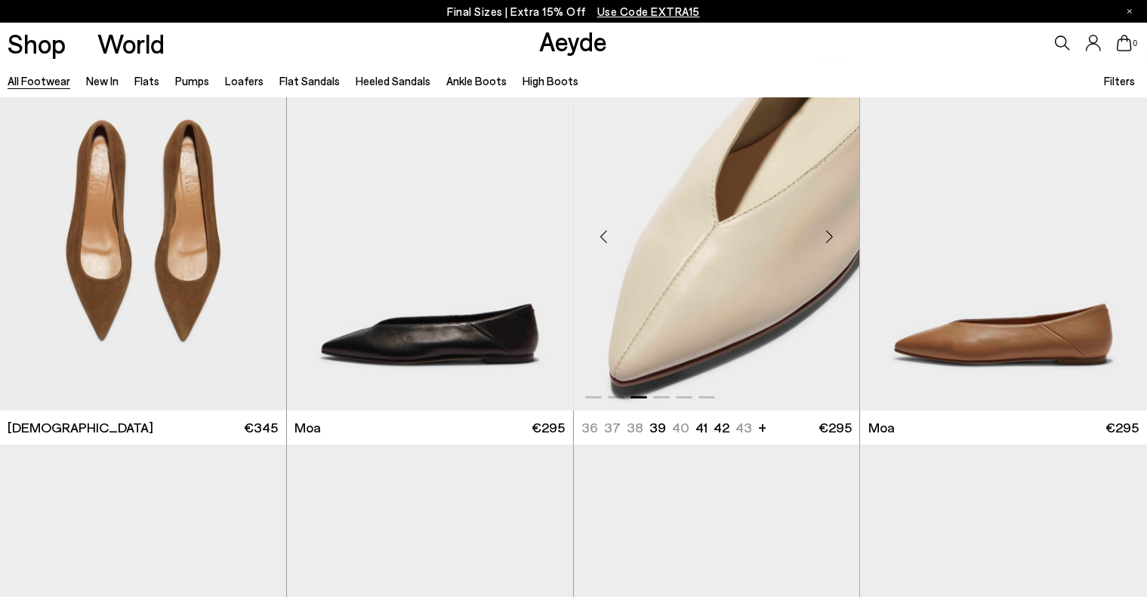
click at [830, 235] on div "Next slide" at bounding box center [828, 236] width 45 height 45
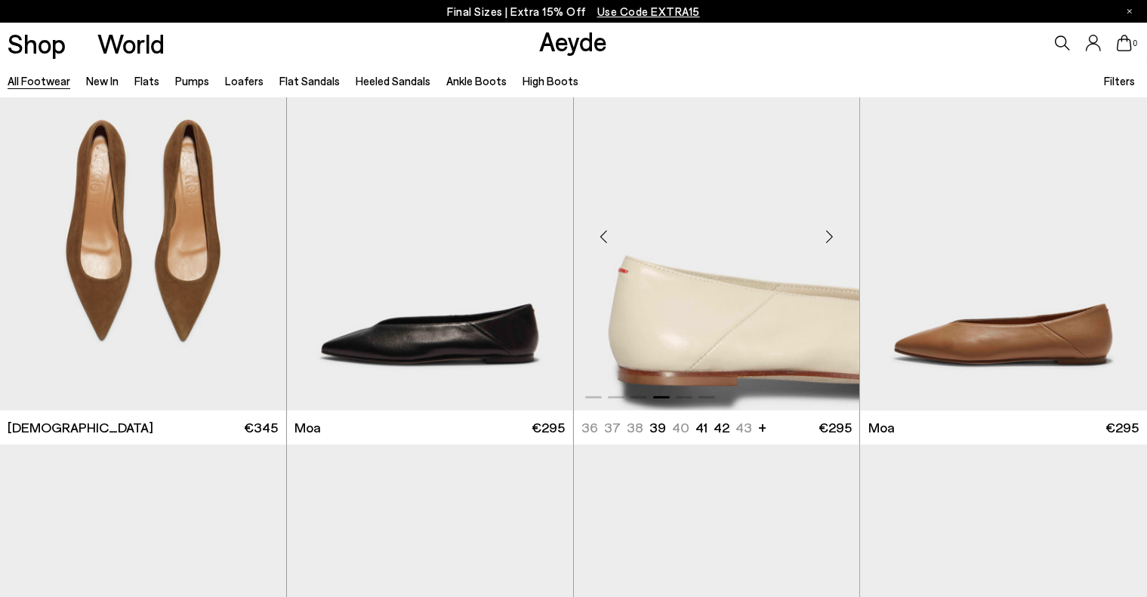
click at [830, 235] on div "Next slide" at bounding box center [828, 236] width 45 height 45
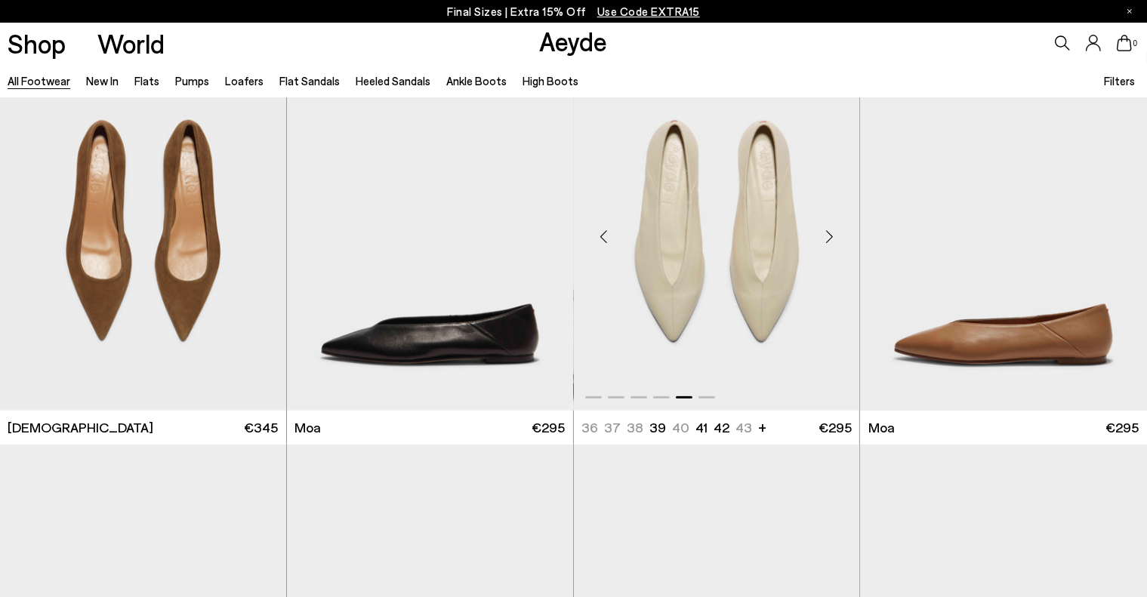
click at [830, 235] on div "Next slide" at bounding box center [828, 236] width 45 height 45
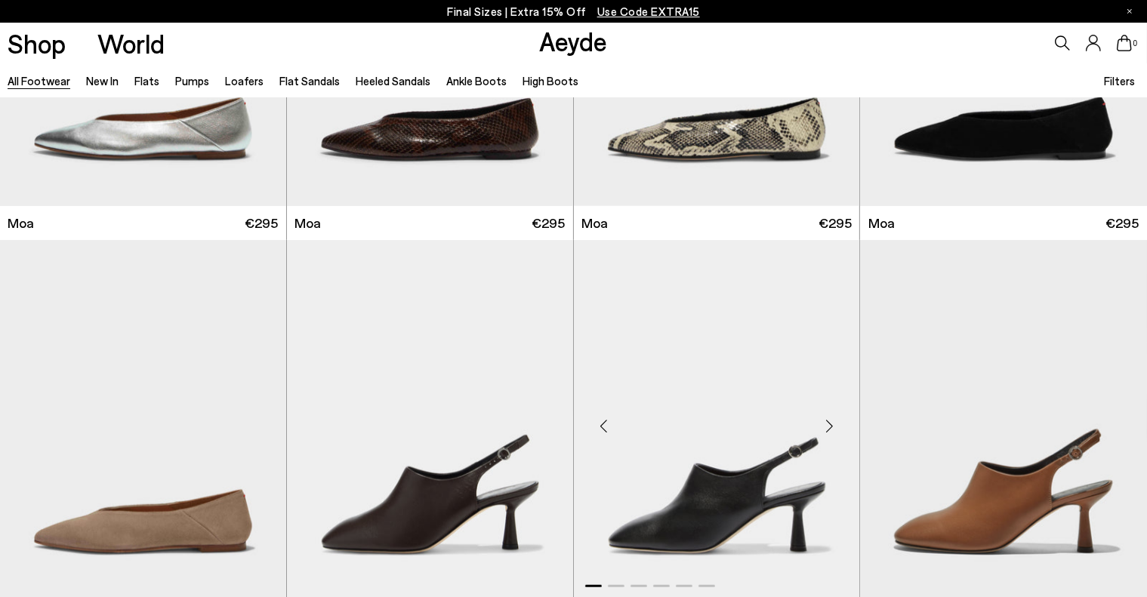
scroll to position [7020, 0]
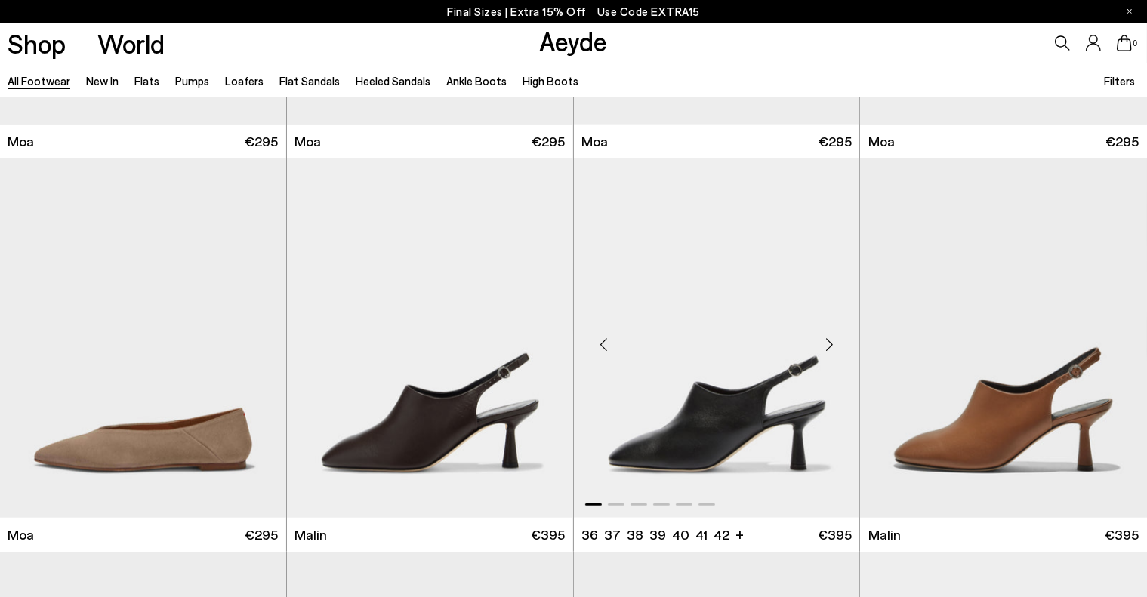
click at [827, 345] on div "Next slide" at bounding box center [828, 344] width 45 height 45
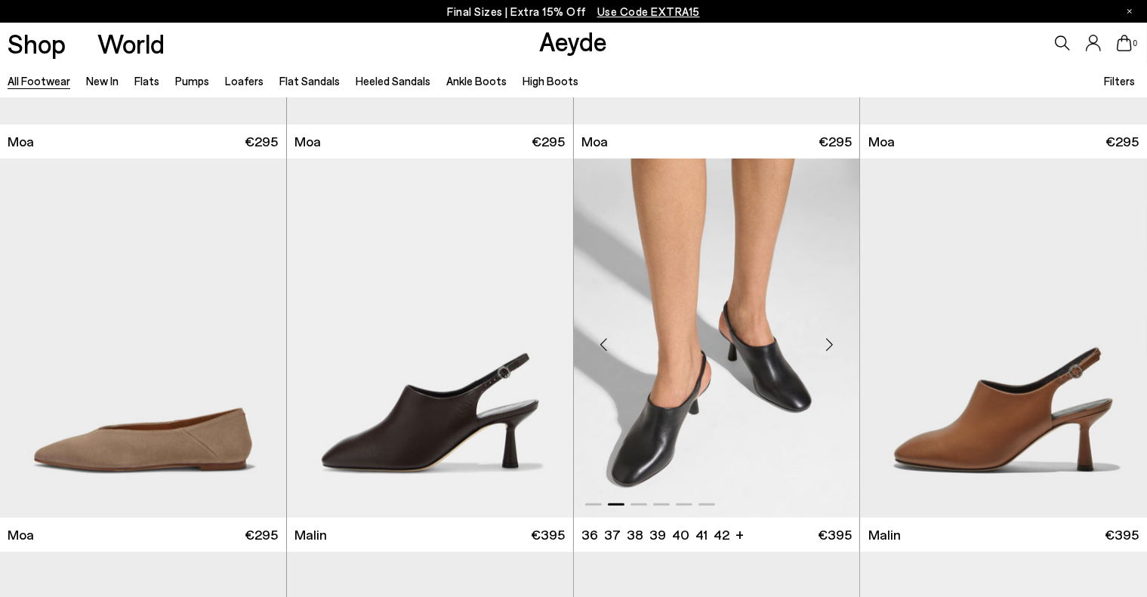
click at [827, 345] on div "Next slide" at bounding box center [828, 344] width 45 height 45
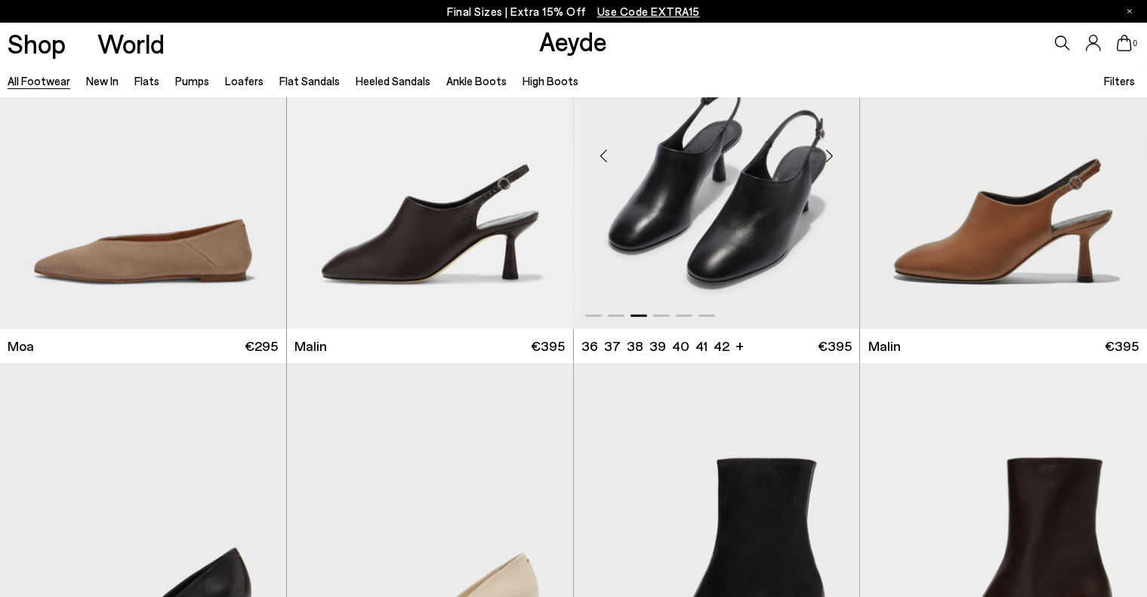
scroll to position [7397, 0]
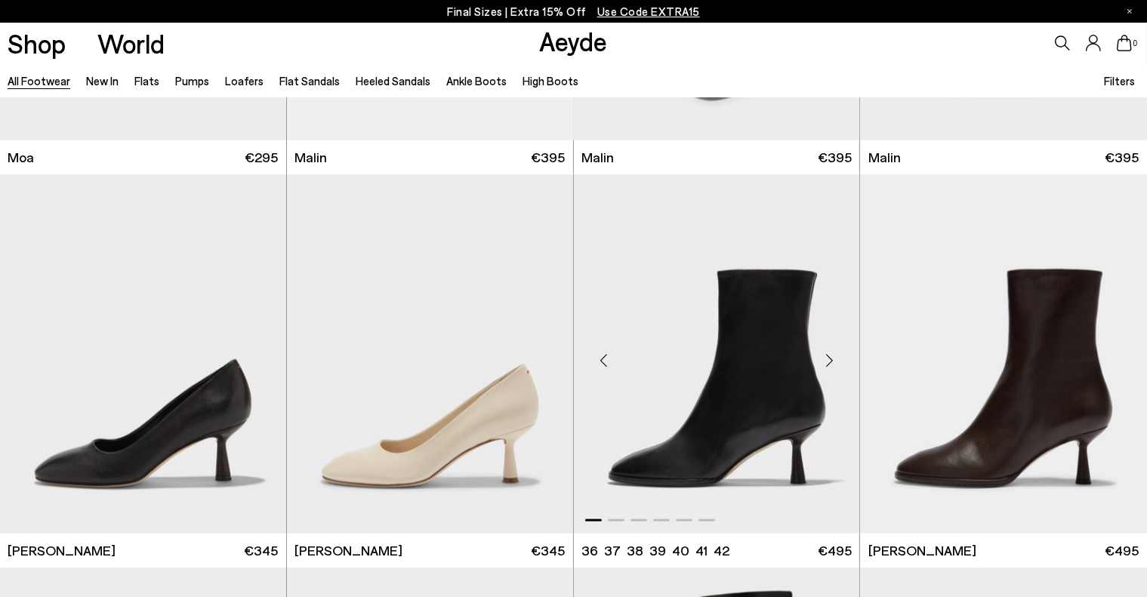
click at [829, 362] on div "Next slide" at bounding box center [828, 359] width 45 height 45
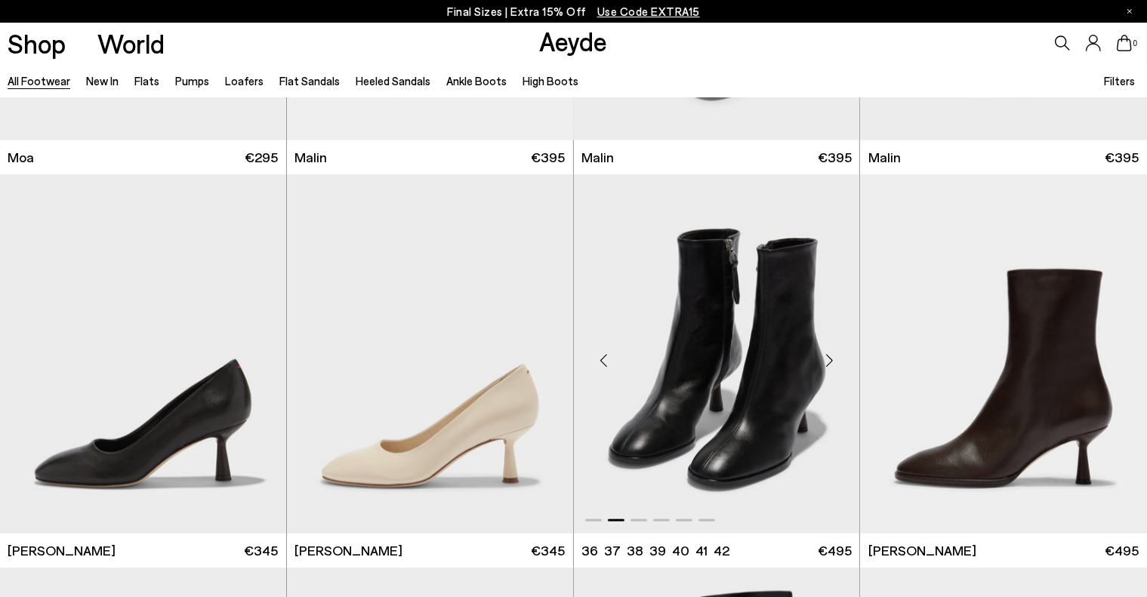
click at [829, 362] on div "Next slide" at bounding box center [828, 359] width 45 height 45
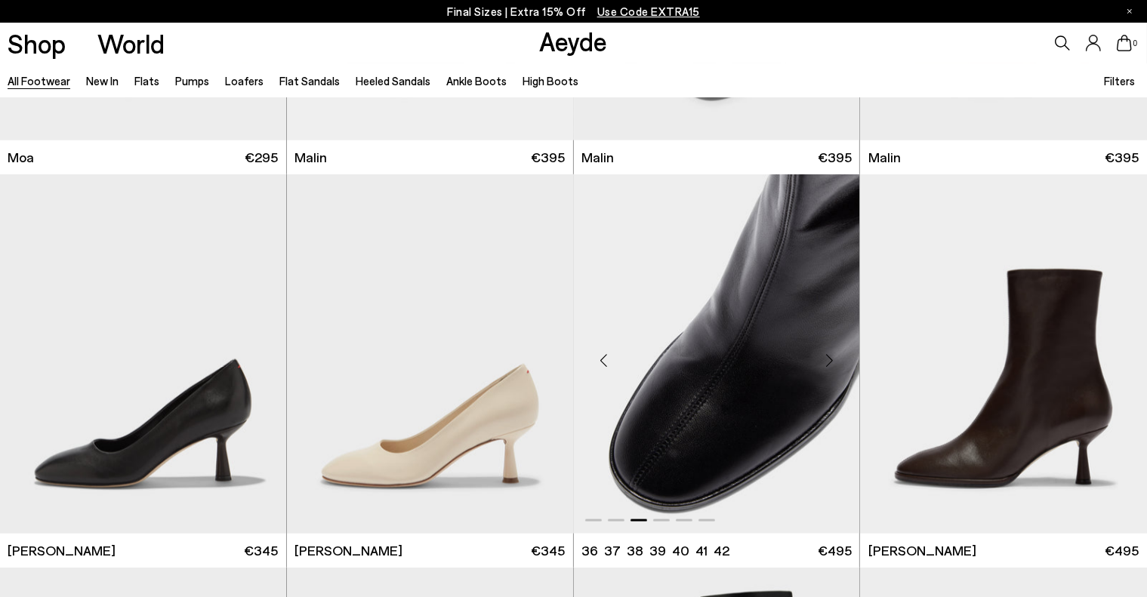
click at [829, 362] on div "Next slide" at bounding box center [828, 359] width 45 height 45
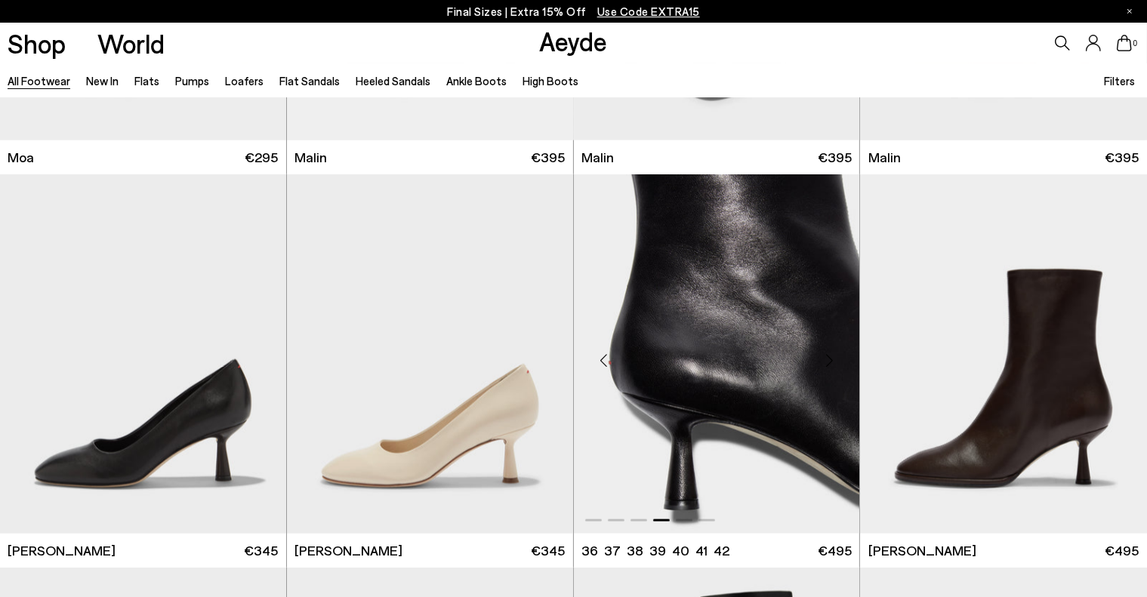
click at [829, 362] on div "Next slide" at bounding box center [828, 359] width 45 height 45
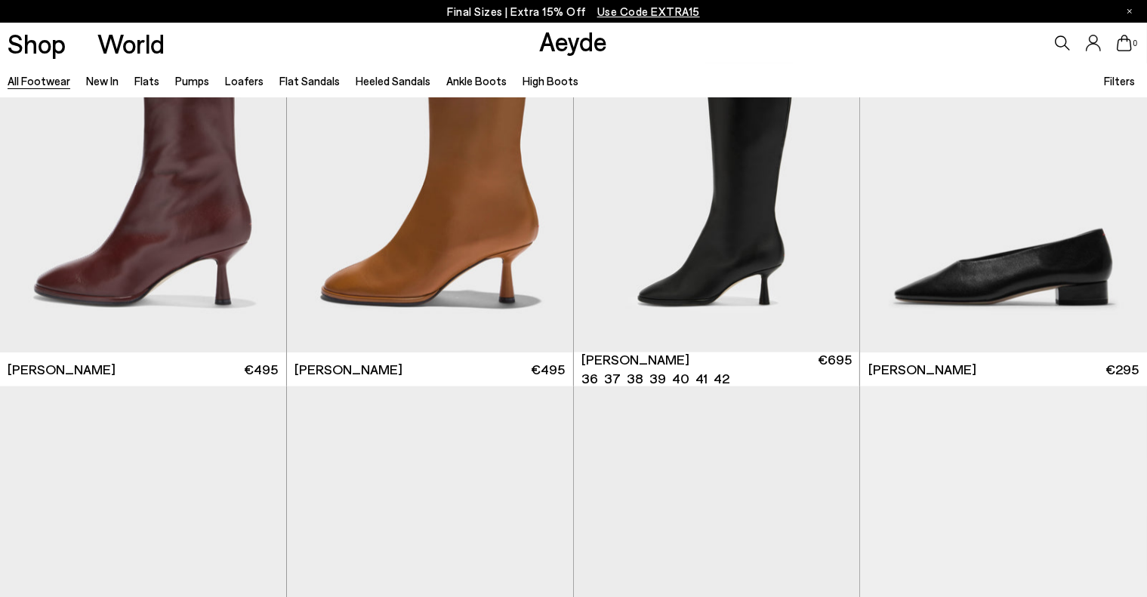
scroll to position [8152, 0]
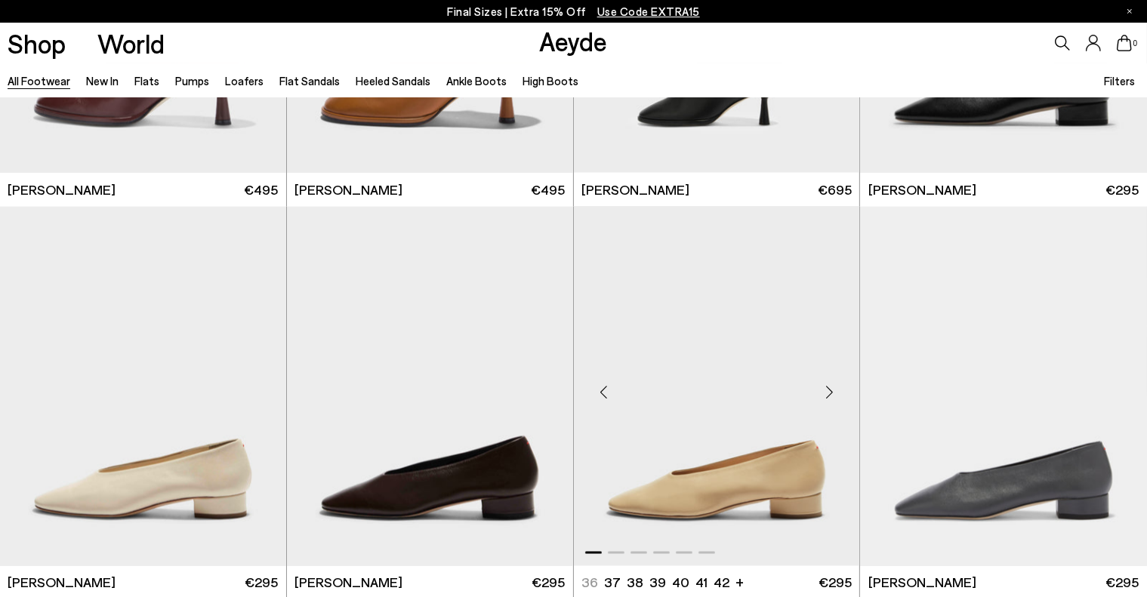
click at [827, 396] on div "Next slide" at bounding box center [828, 392] width 45 height 45
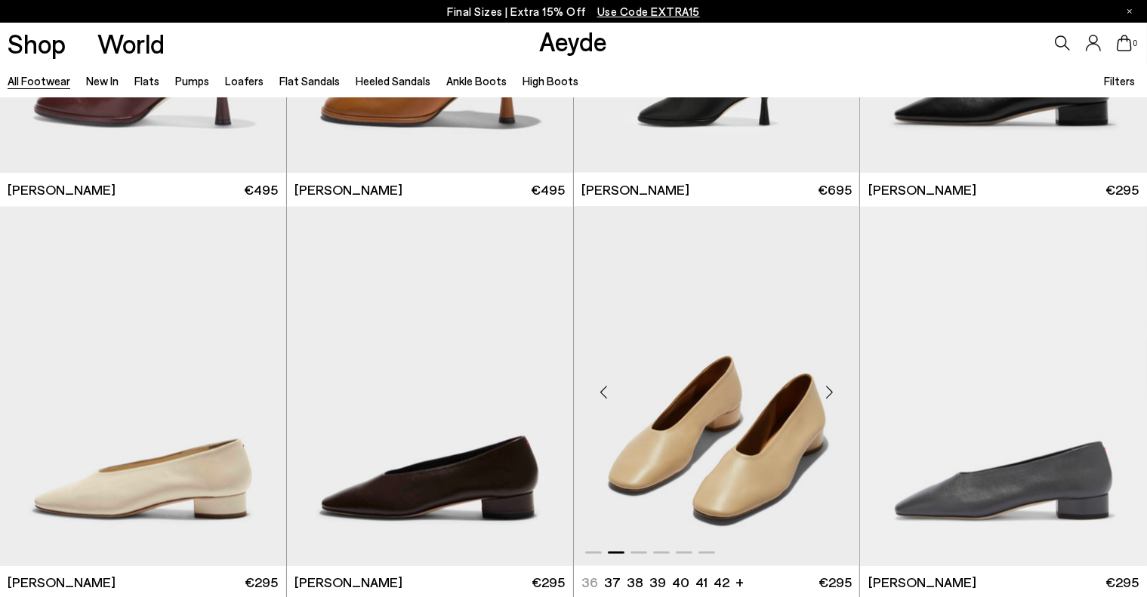
click at [827, 396] on div "Next slide" at bounding box center [828, 392] width 45 height 45
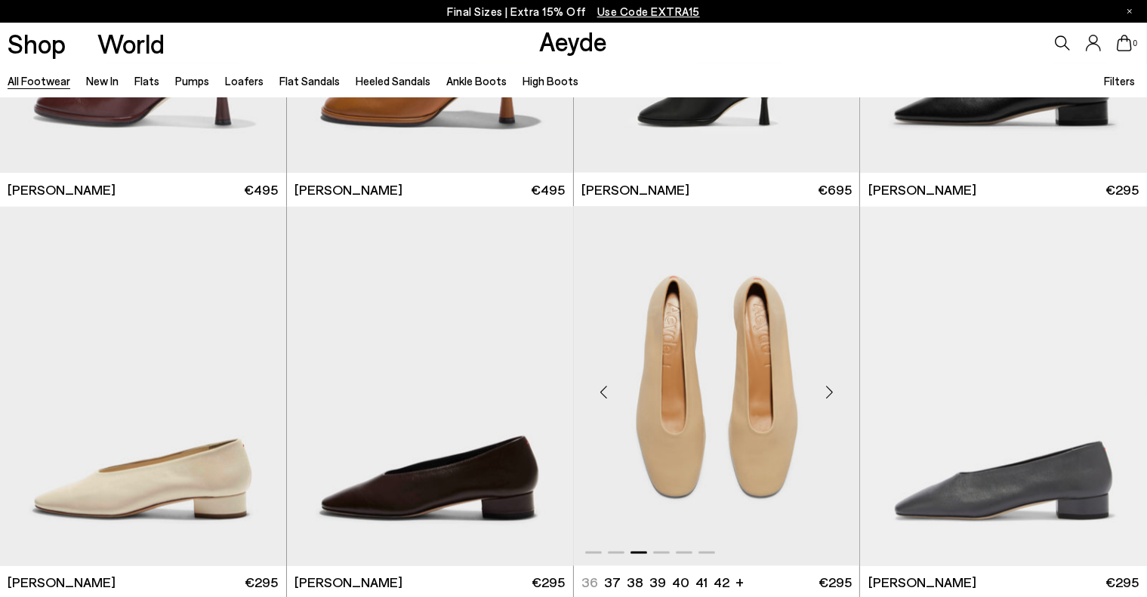
click at [827, 396] on div "Next slide" at bounding box center [828, 392] width 45 height 45
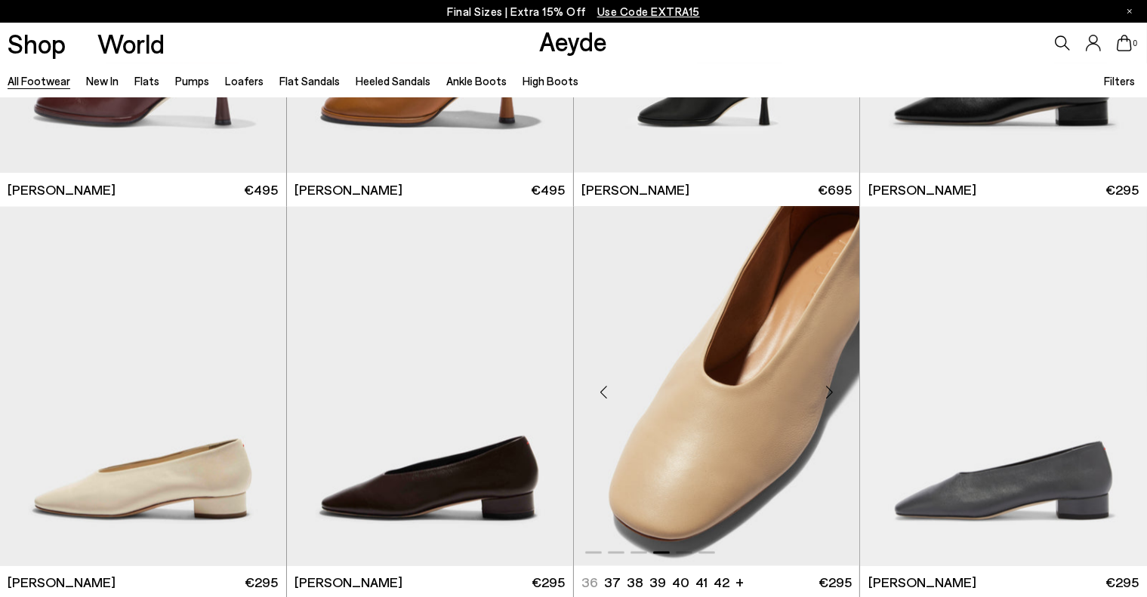
click at [827, 396] on div "Next slide" at bounding box center [828, 392] width 45 height 45
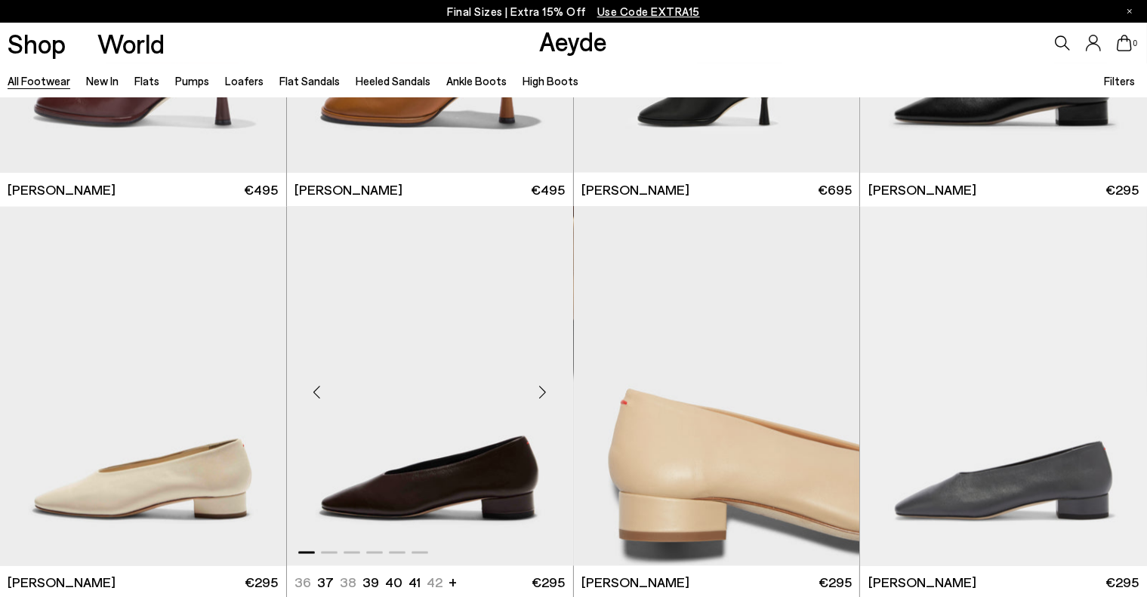
click at [540, 395] on div "Next slide" at bounding box center [542, 392] width 45 height 45
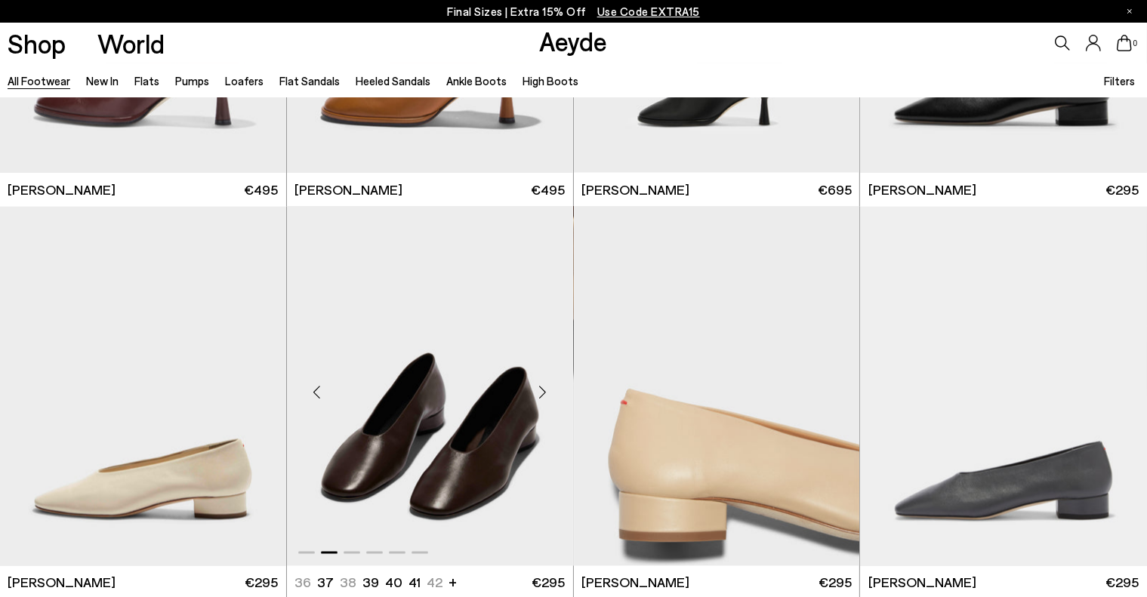
click at [540, 395] on div "Next slide" at bounding box center [542, 392] width 45 height 45
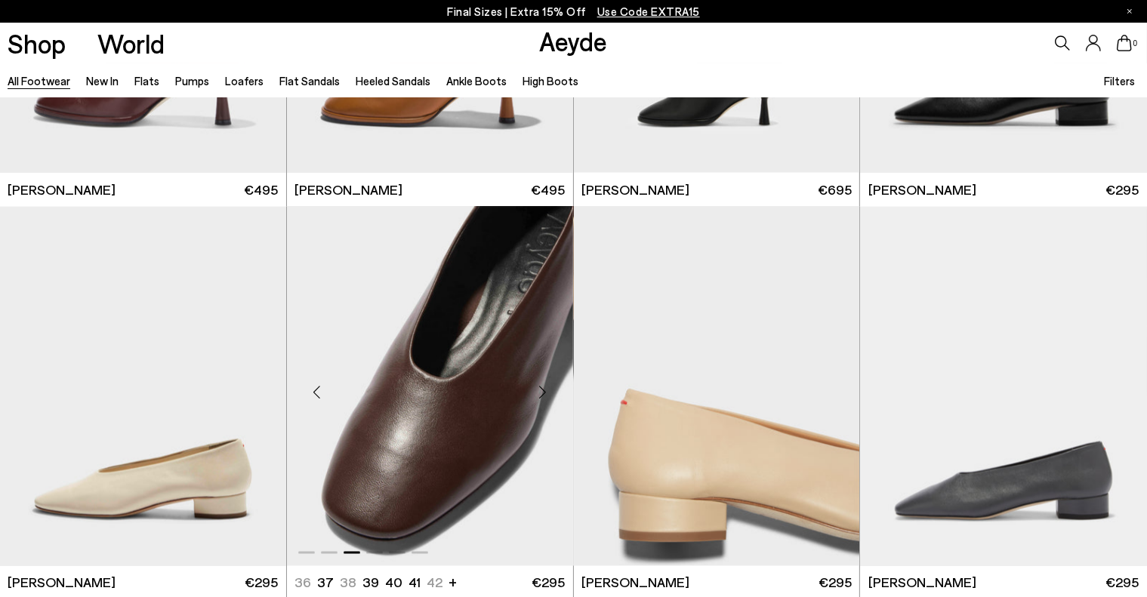
click at [540, 395] on div "Next slide" at bounding box center [542, 392] width 45 height 45
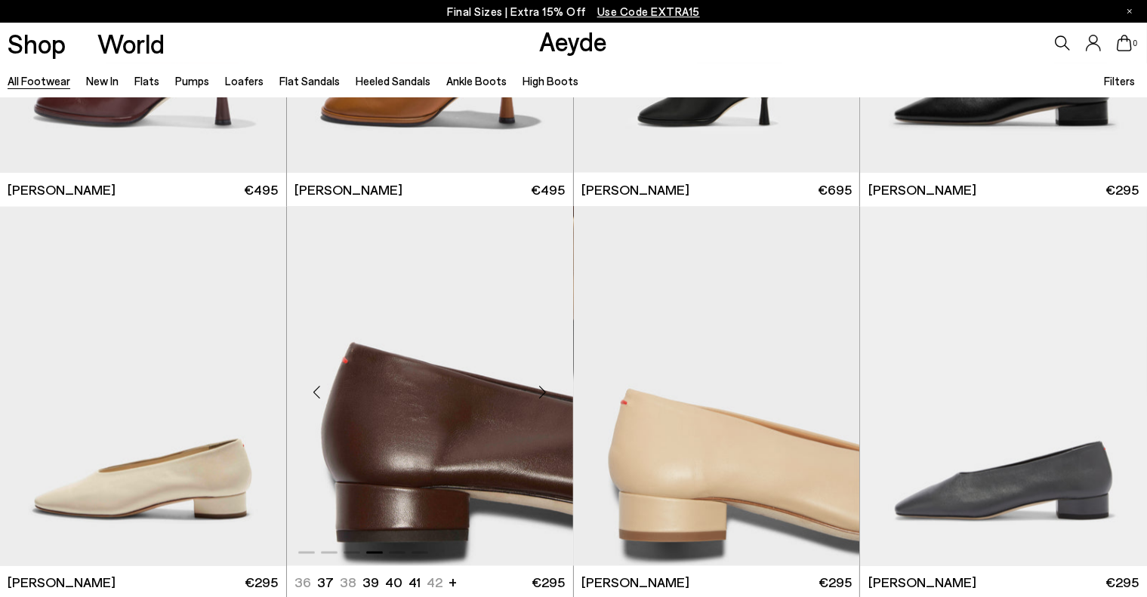
click at [540, 395] on div "Next slide" at bounding box center [542, 392] width 45 height 45
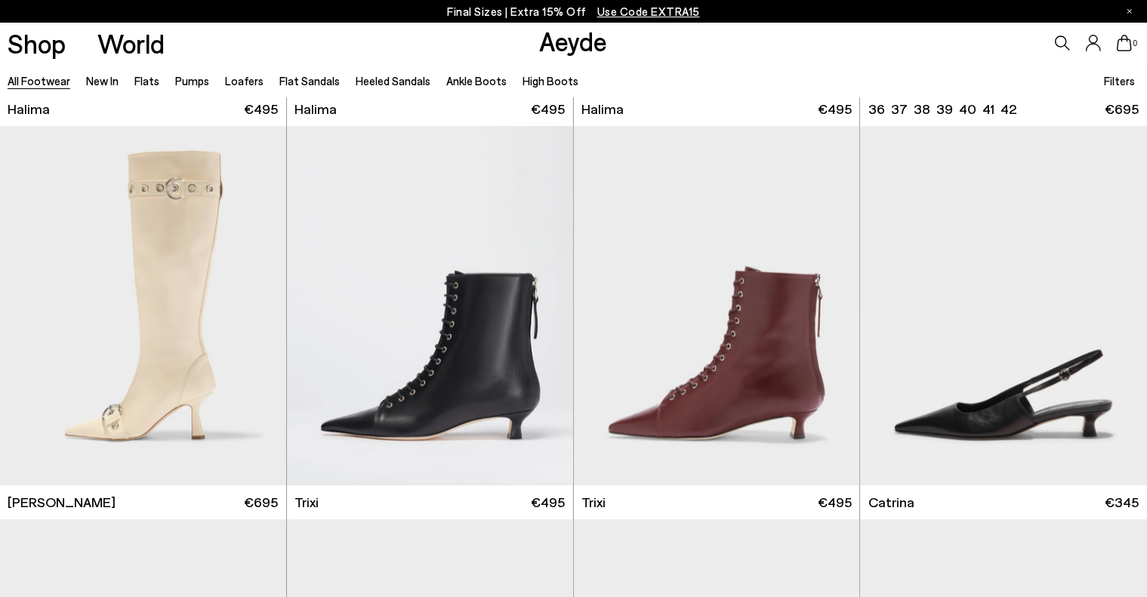
scroll to position [9812, 0]
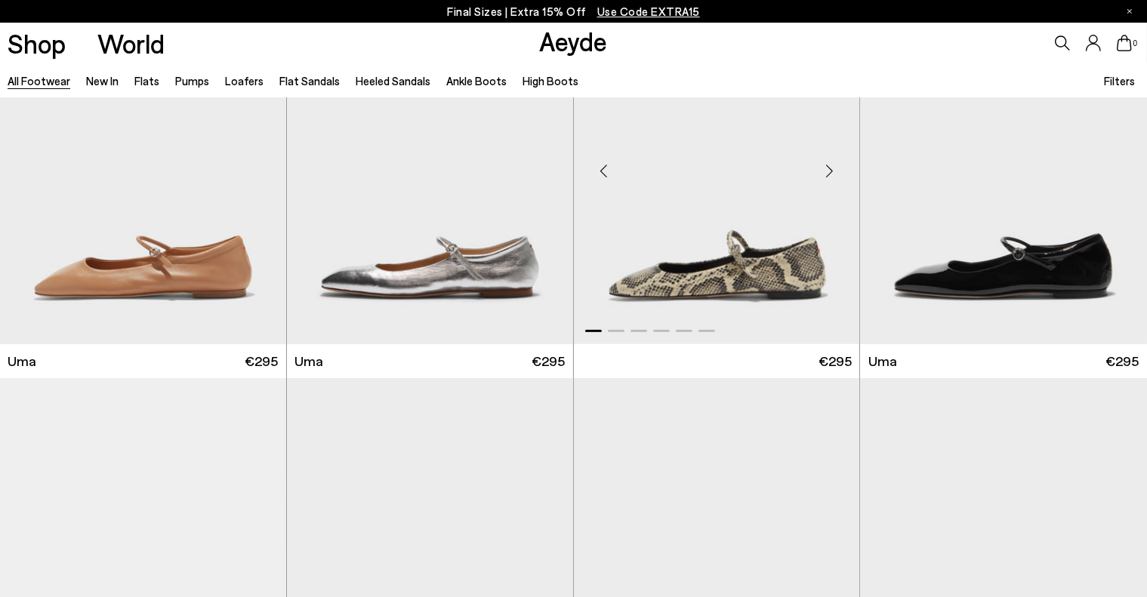
scroll to position [12152, 0]
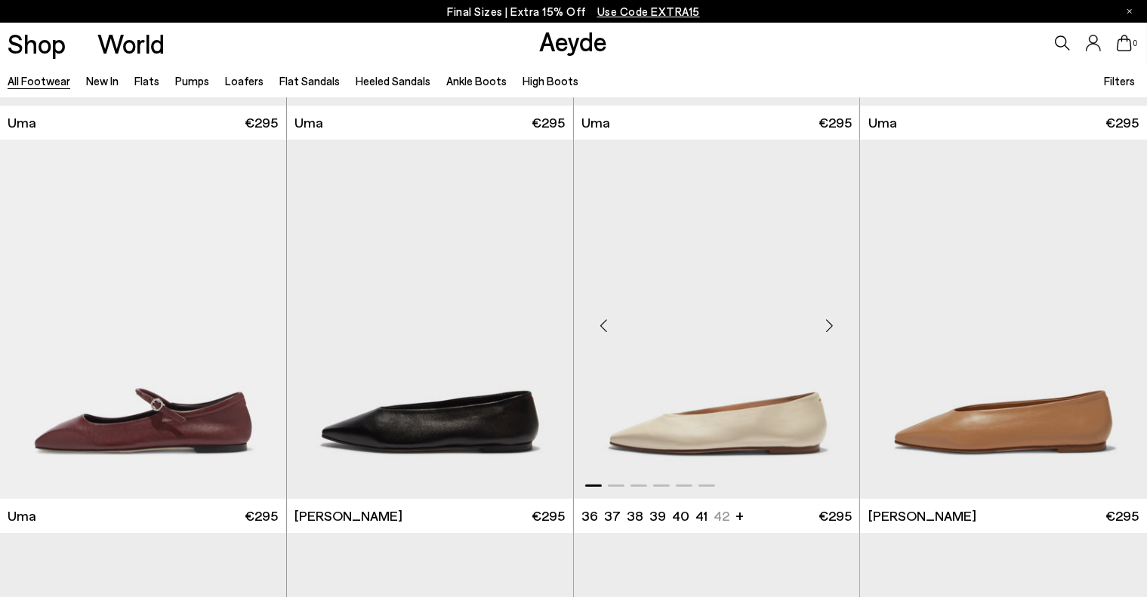
click at [830, 325] on div "Next slide" at bounding box center [828, 325] width 45 height 45
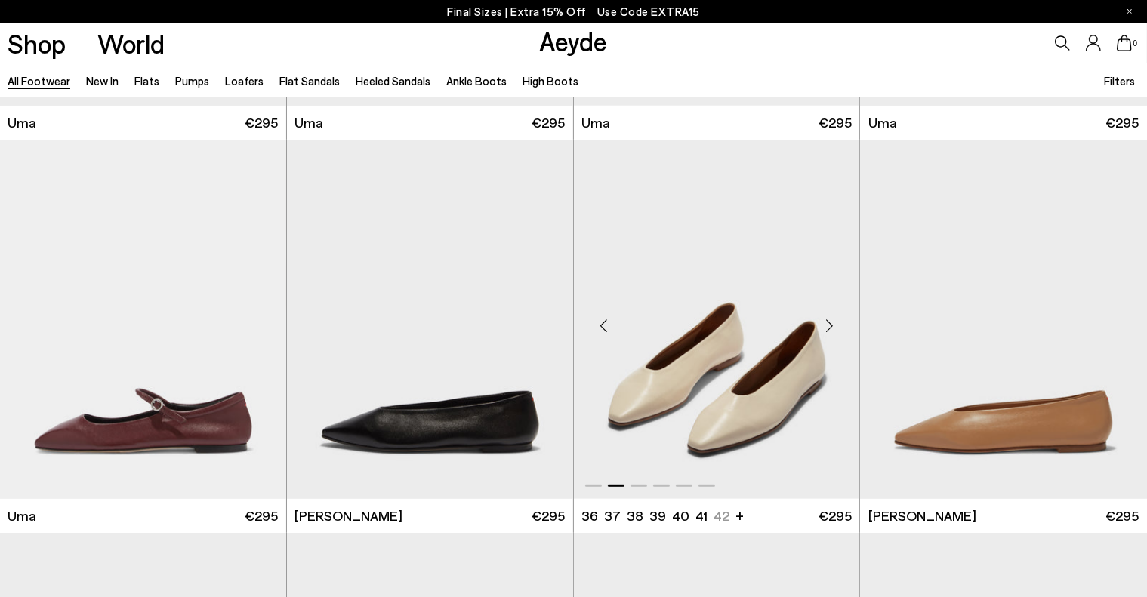
click at [830, 325] on div "Next slide" at bounding box center [828, 325] width 45 height 45
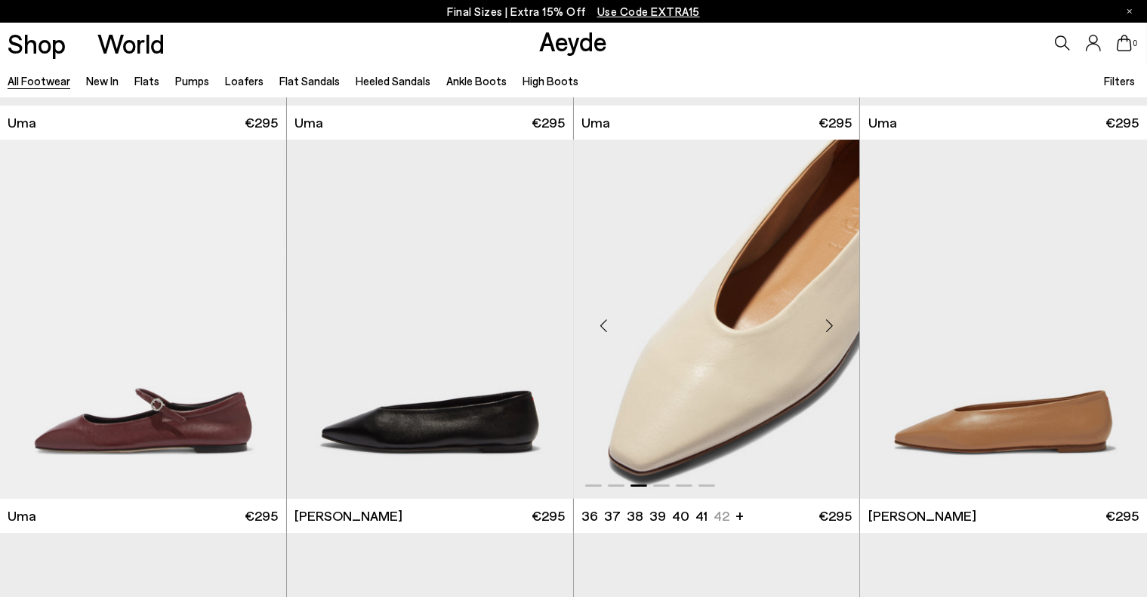
click at [830, 325] on div "Next slide" at bounding box center [828, 325] width 45 height 45
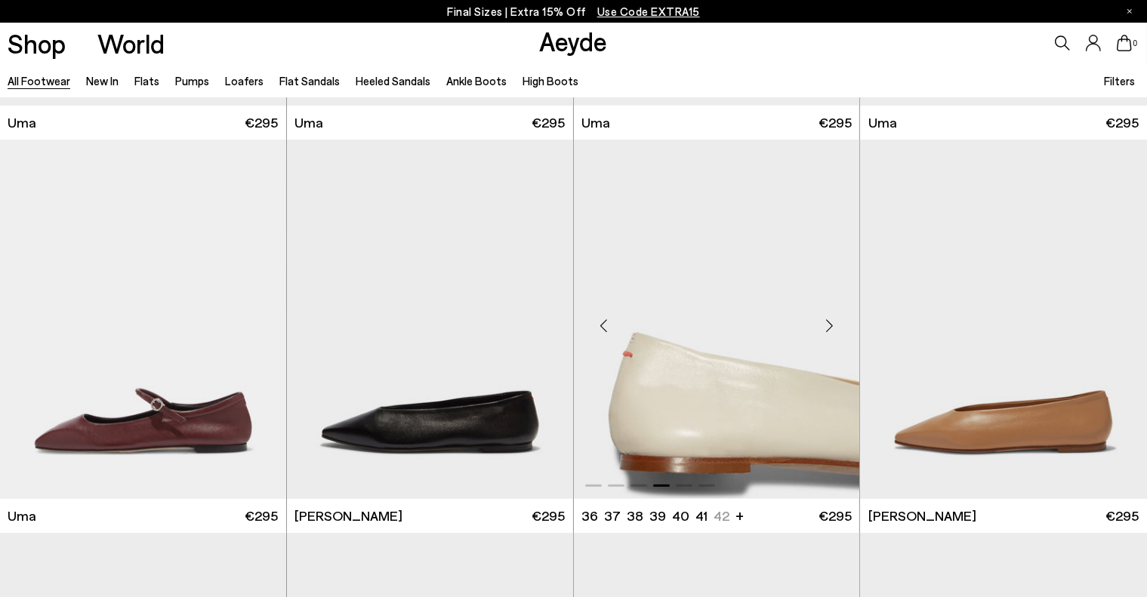
click at [830, 325] on div "Next slide" at bounding box center [828, 325] width 45 height 45
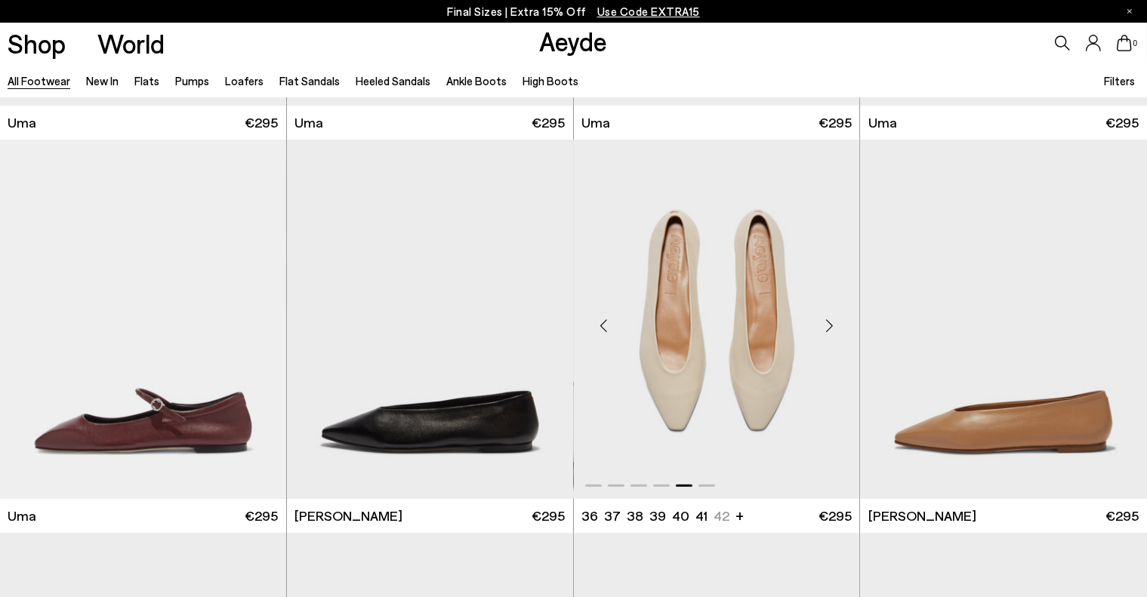
click at [830, 325] on div "Next slide" at bounding box center [828, 325] width 45 height 45
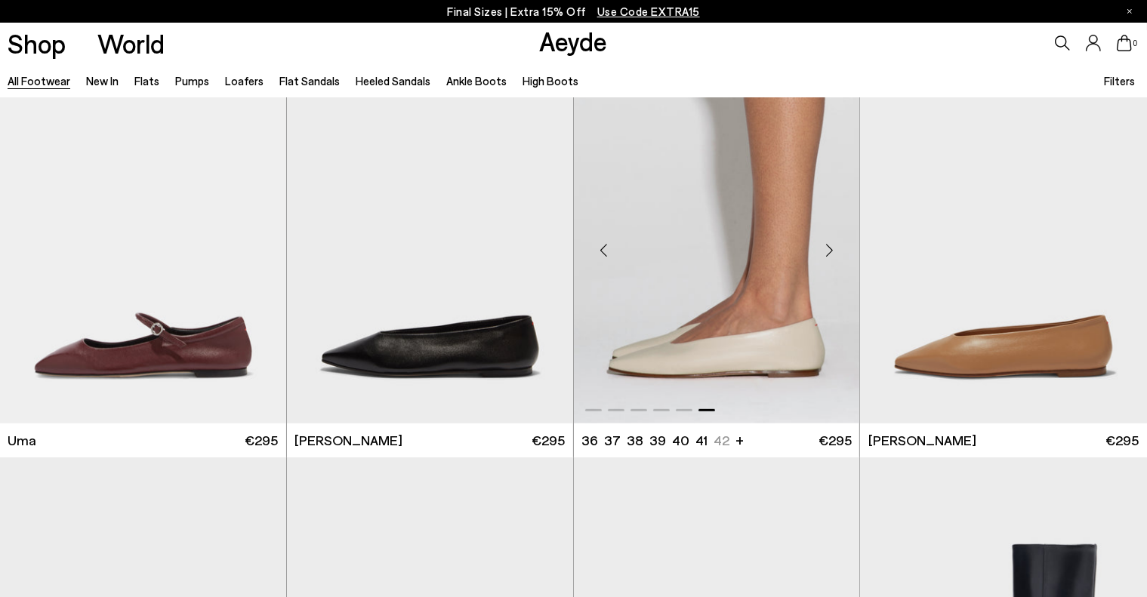
scroll to position [12475, 0]
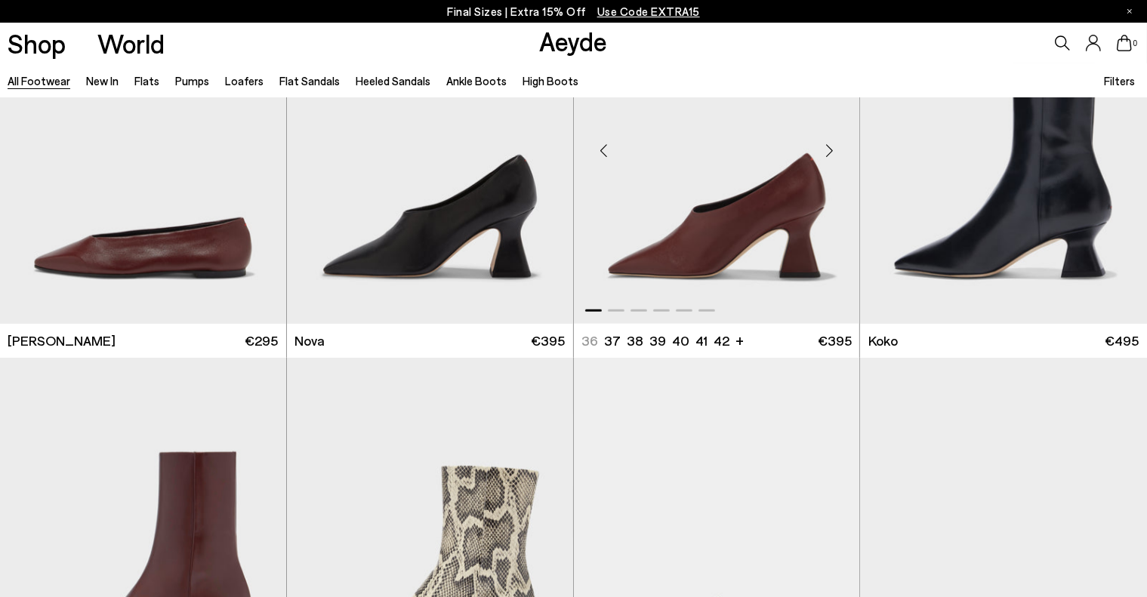
scroll to position [12529, 0]
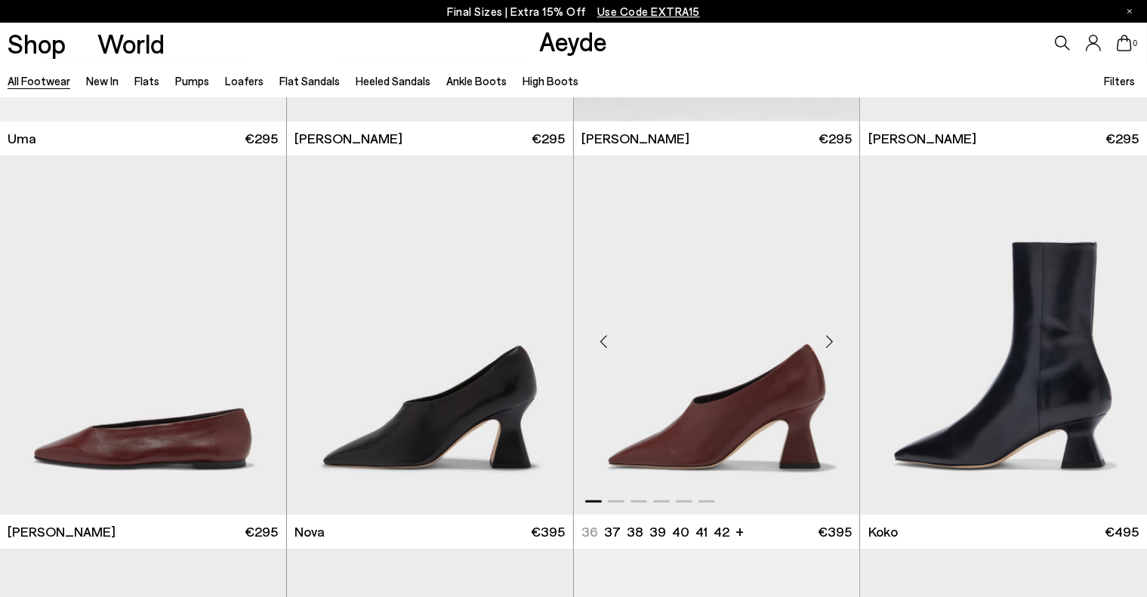
click at [827, 341] on div "Next slide" at bounding box center [828, 341] width 45 height 45
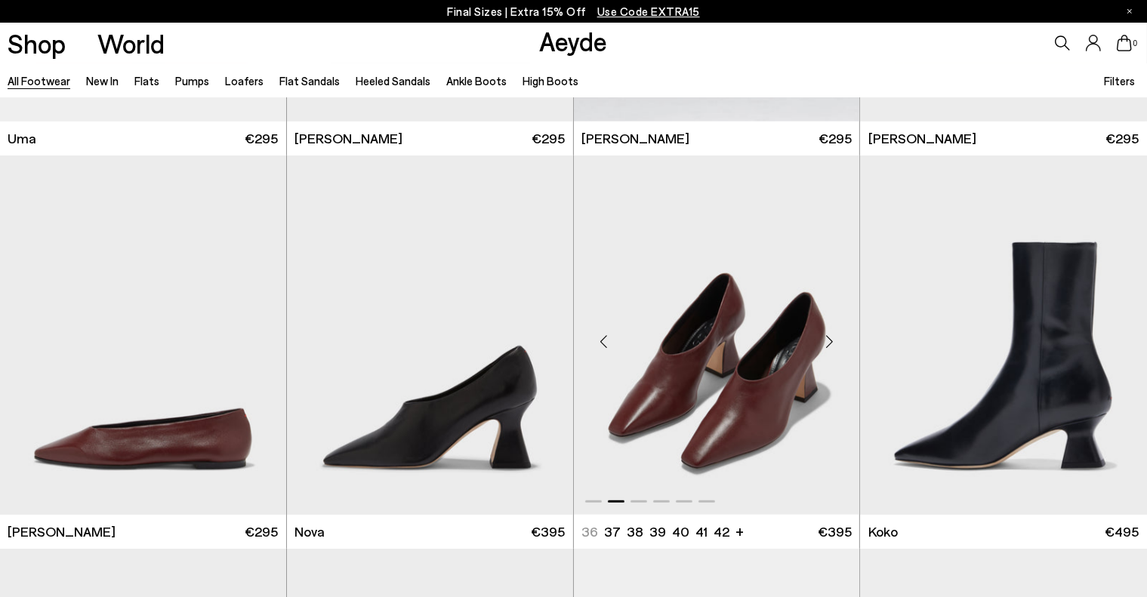
click at [827, 341] on div "Next slide" at bounding box center [828, 341] width 45 height 45
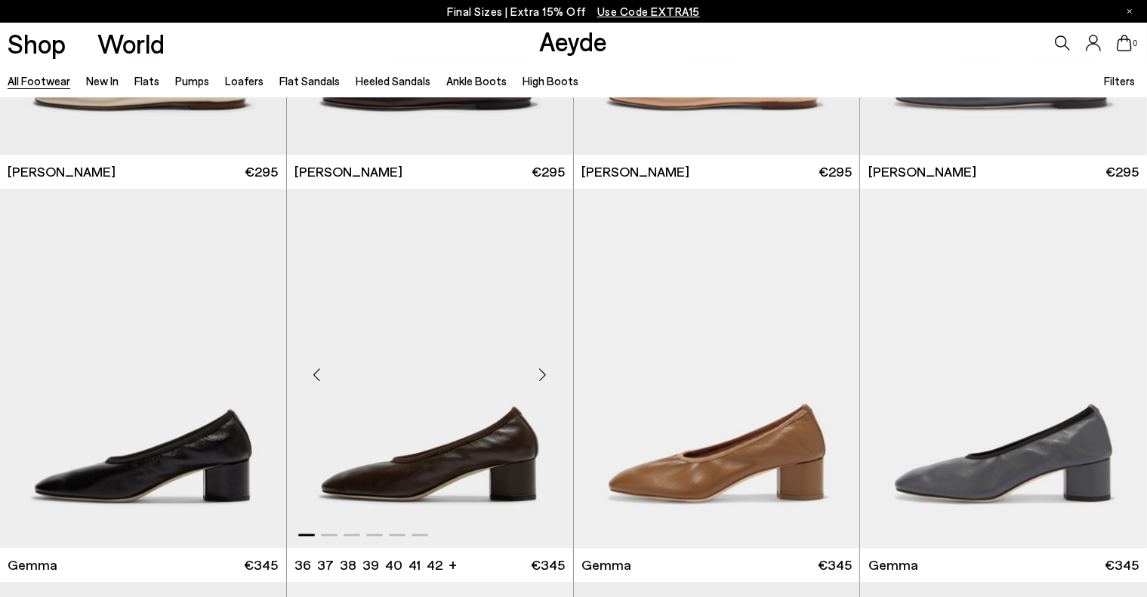
scroll to position [14869, 0]
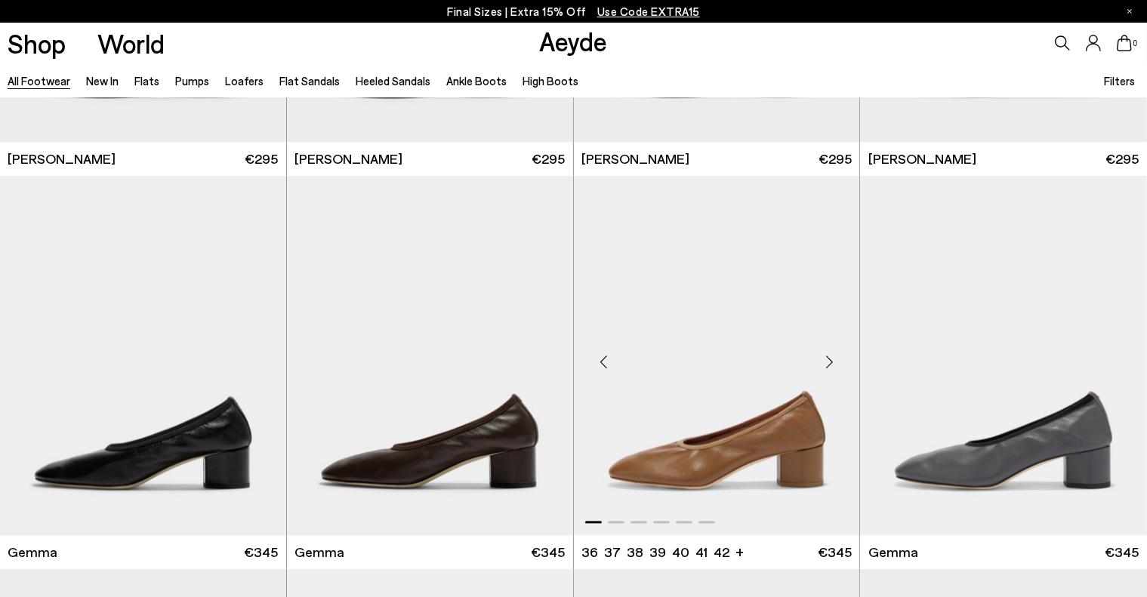
click at [827, 363] on div "Next slide" at bounding box center [828, 361] width 45 height 45
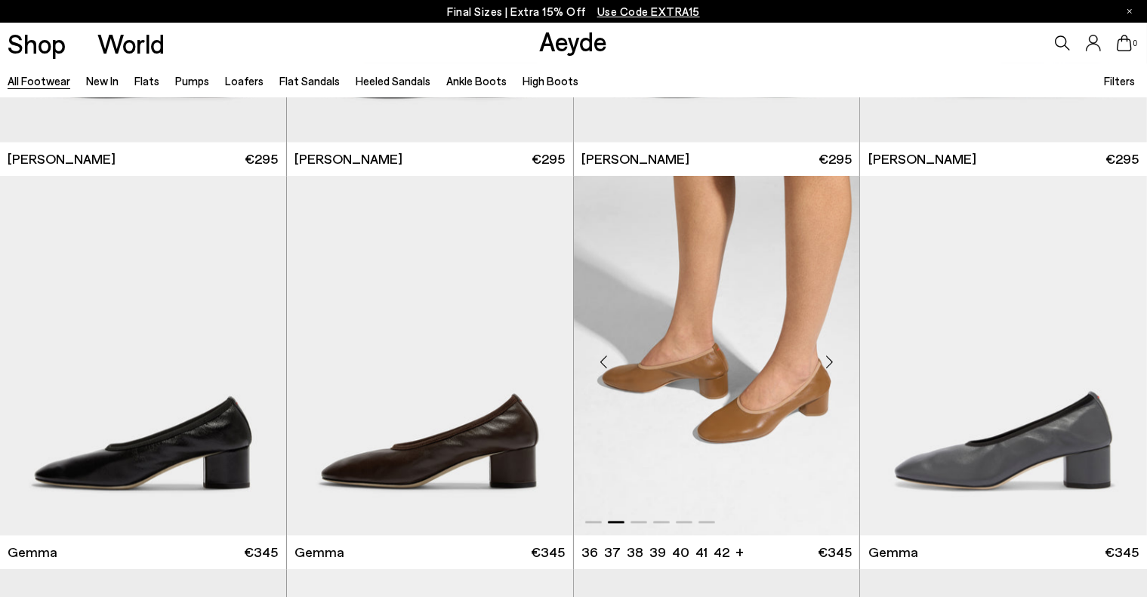
click at [827, 363] on div "Next slide" at bounding box center [828, 361] width 45 height 45
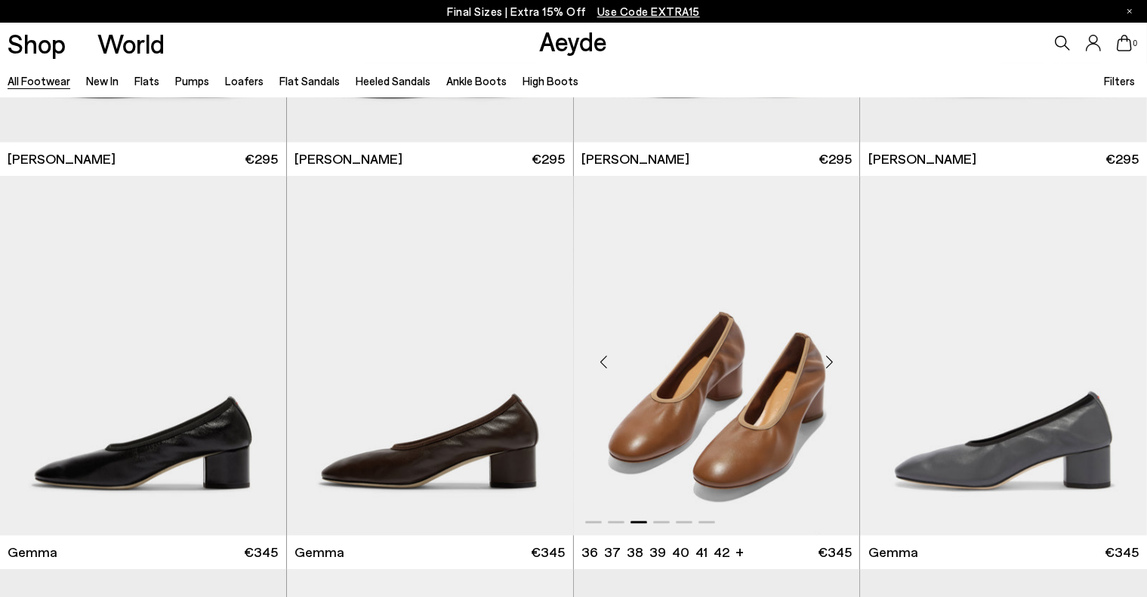
click at [827, 363] on div "Next slide" at bounding box center [828, 361] width 45 height 45
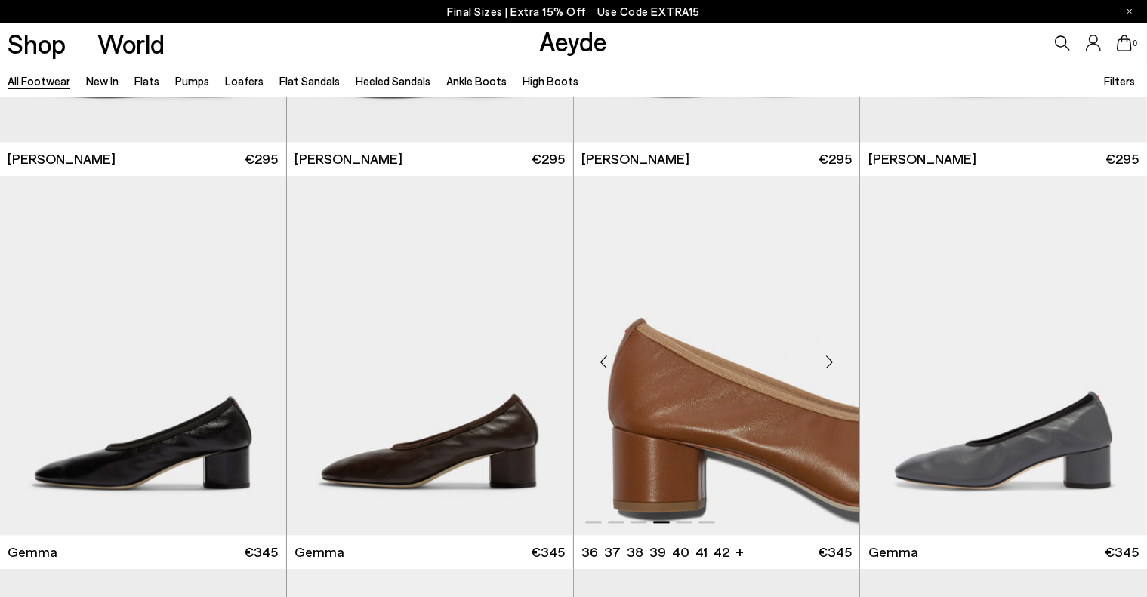
click at [827, 363] on div "Next slide" at bounding box center [828, 361] width 45 height 45
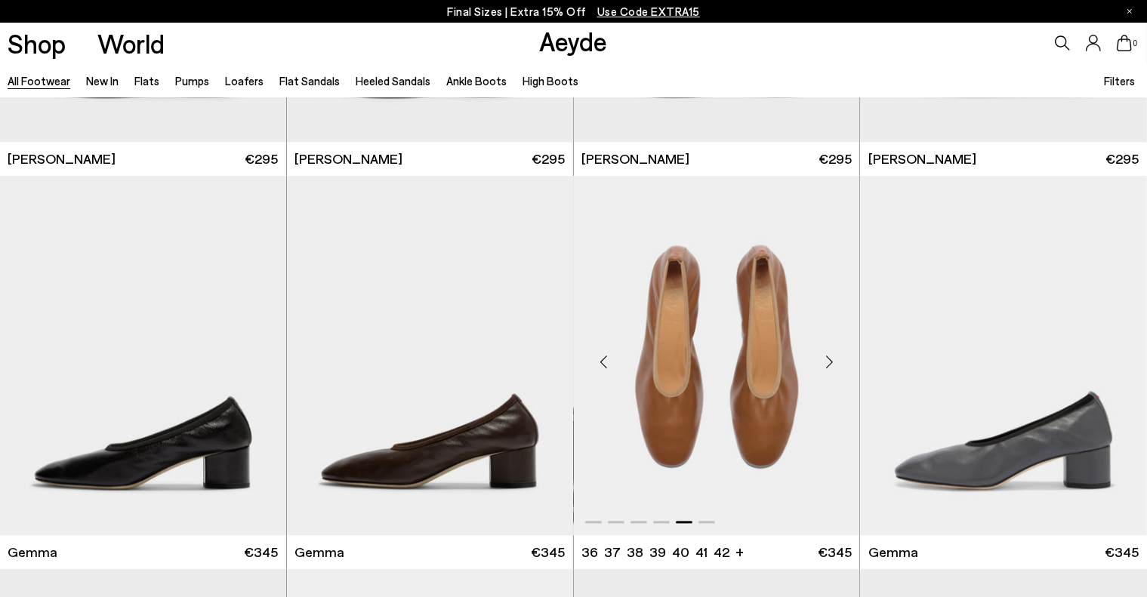
click at [827, 363] on div "Next slide" at bounding box center [828, 361] width 45 height 45
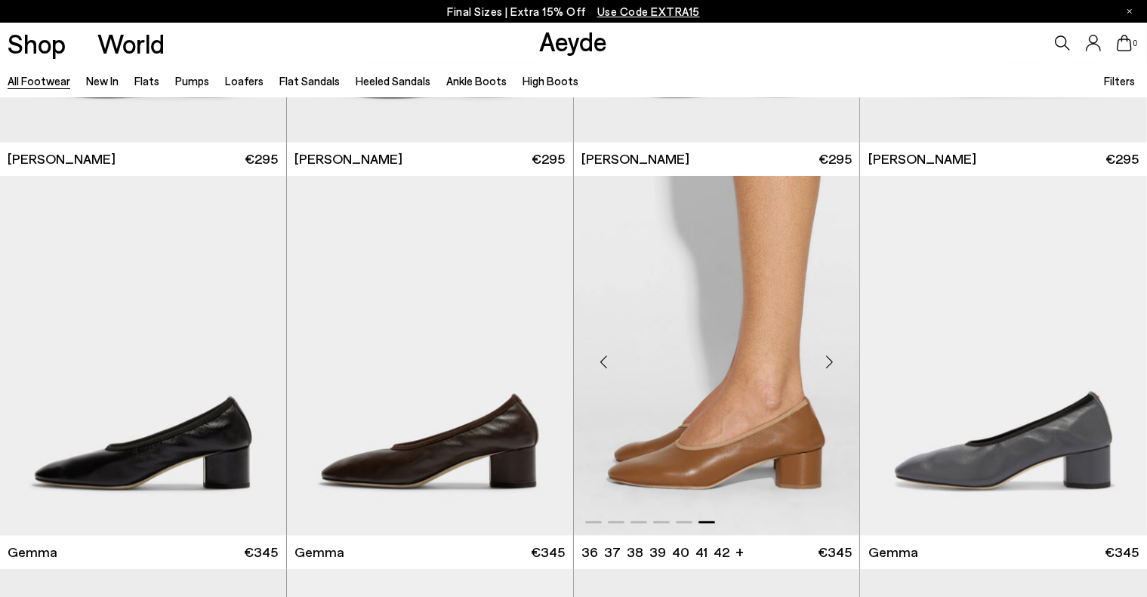
click at [827, 363] on div "Next slide" at bounding box center [828, 361] width 45 height 45
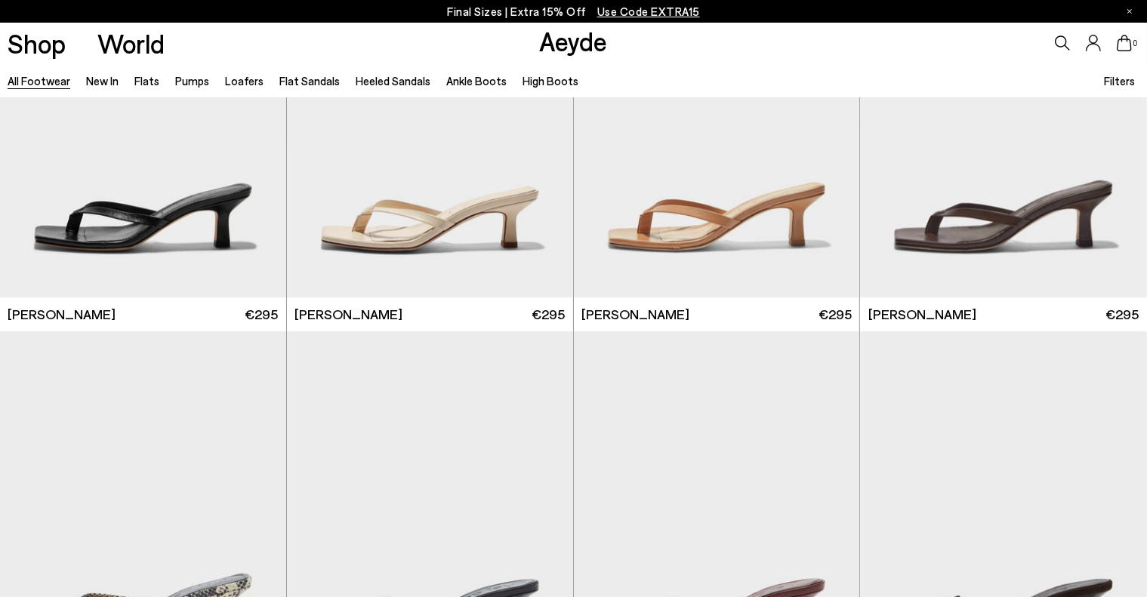
scroll to position [17134, 0]
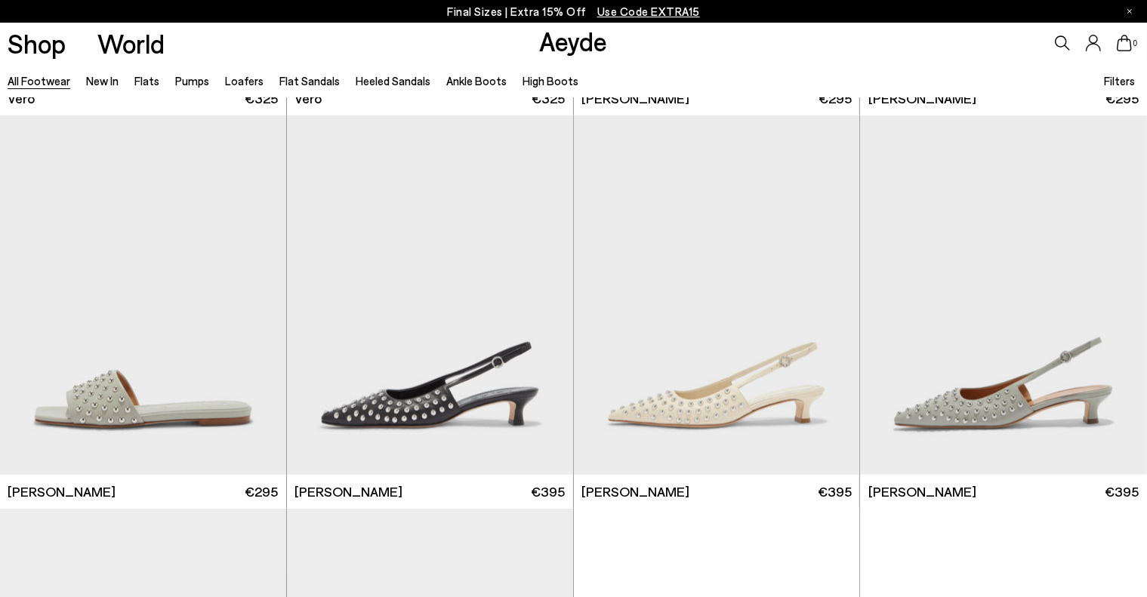
scroll to position [19700, 0]
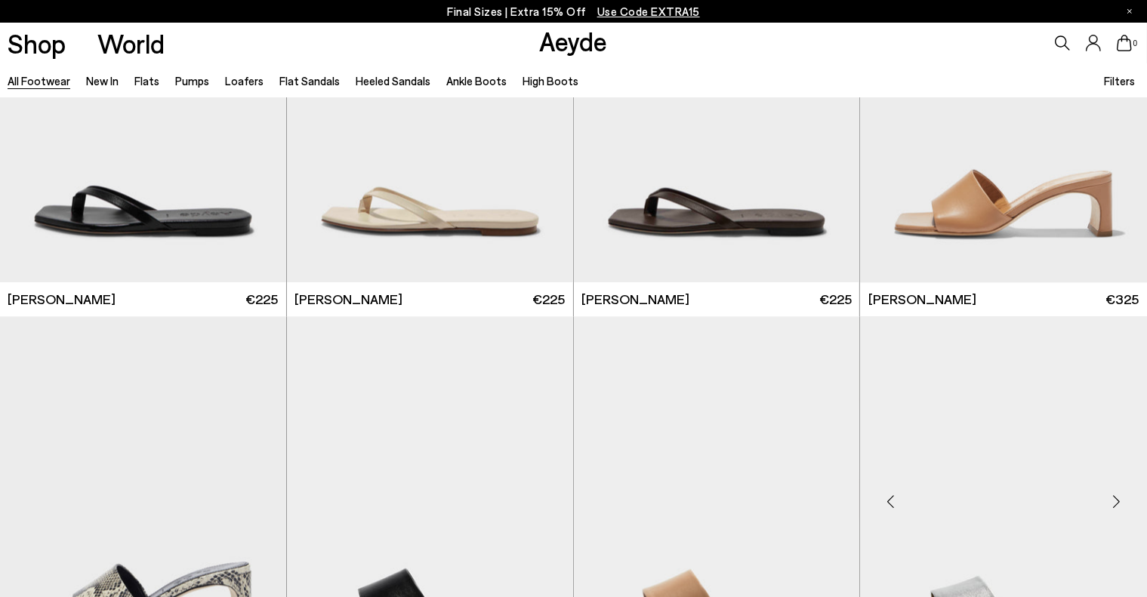
scroll to position [21210, 0]
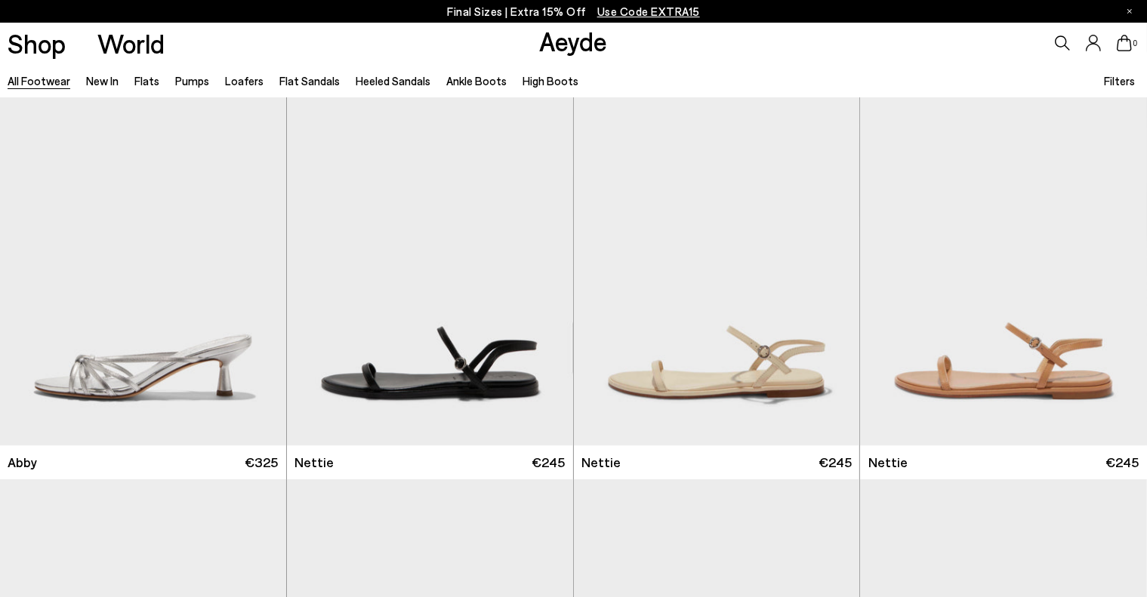
scroll to position [22795, 0]
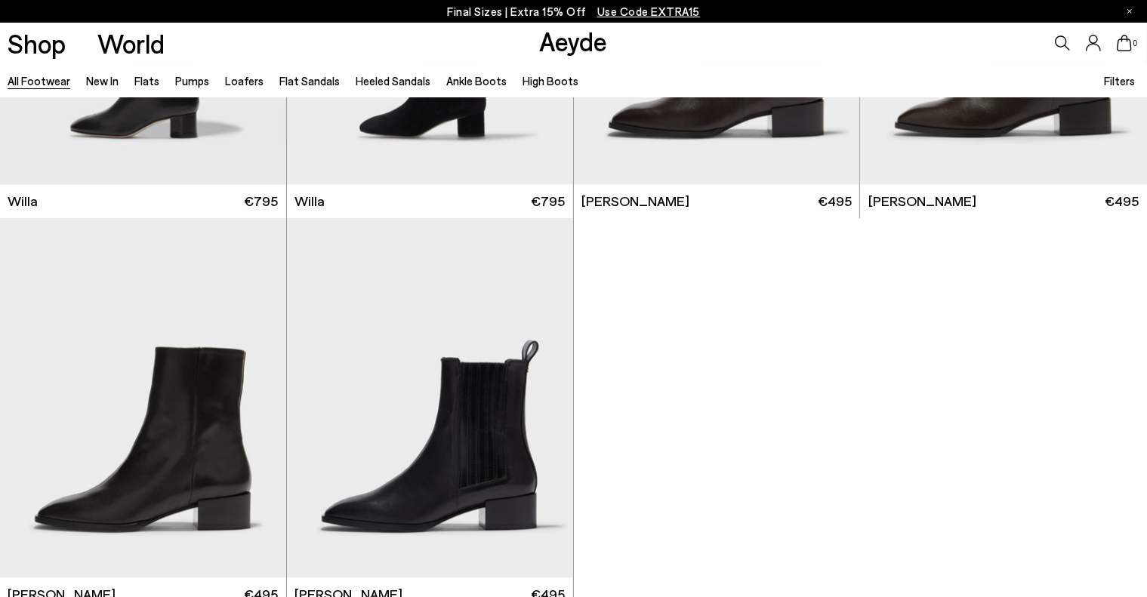
scroll to position [27323, 0]
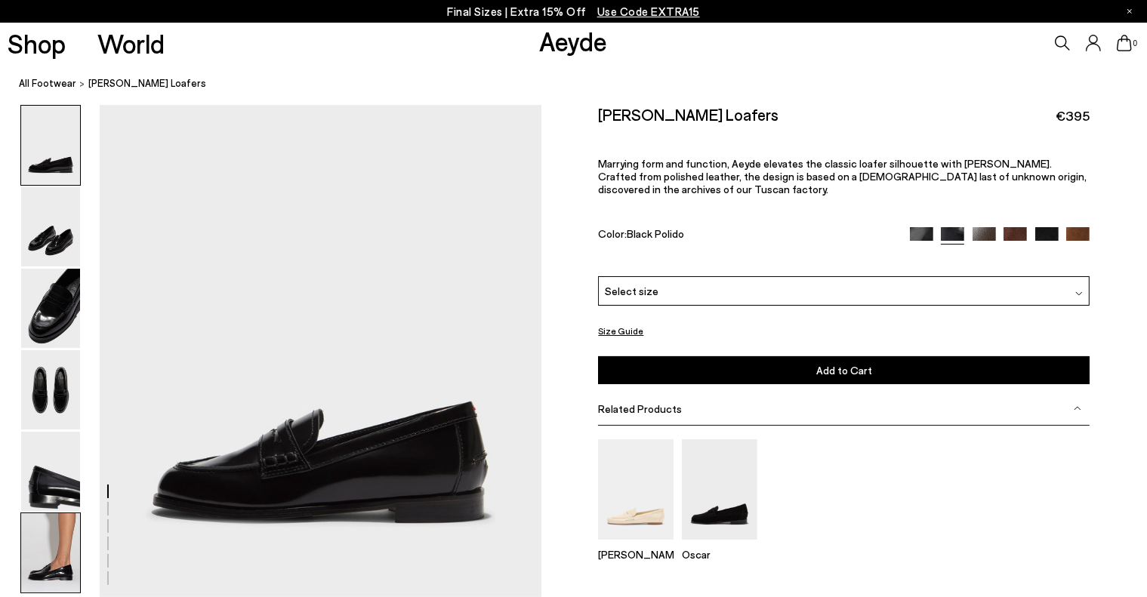
click at [57, 546] on img at bounding box center [50, 552] width 59 height 79
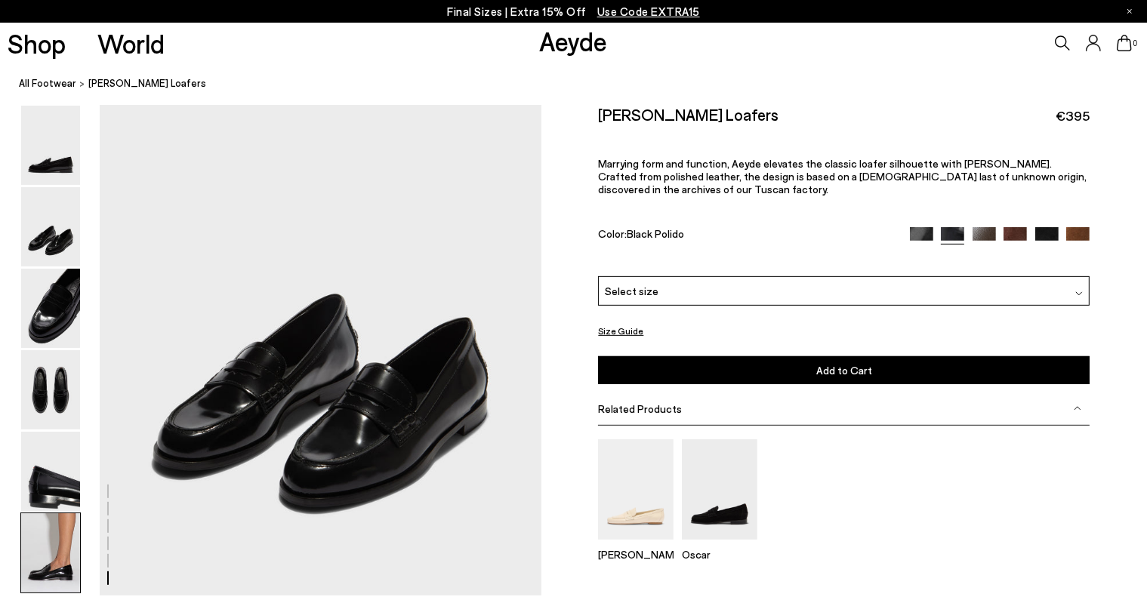
scroll to position [2962, 0]
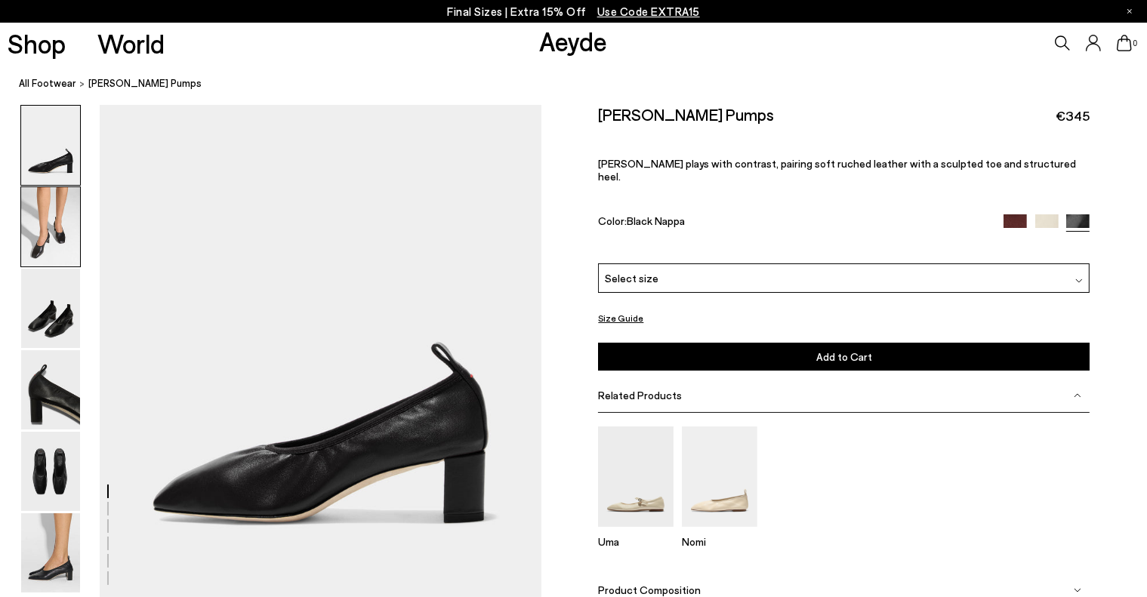
click at [33, 240] on img at bounding box center [50, 226] width 59 height 79
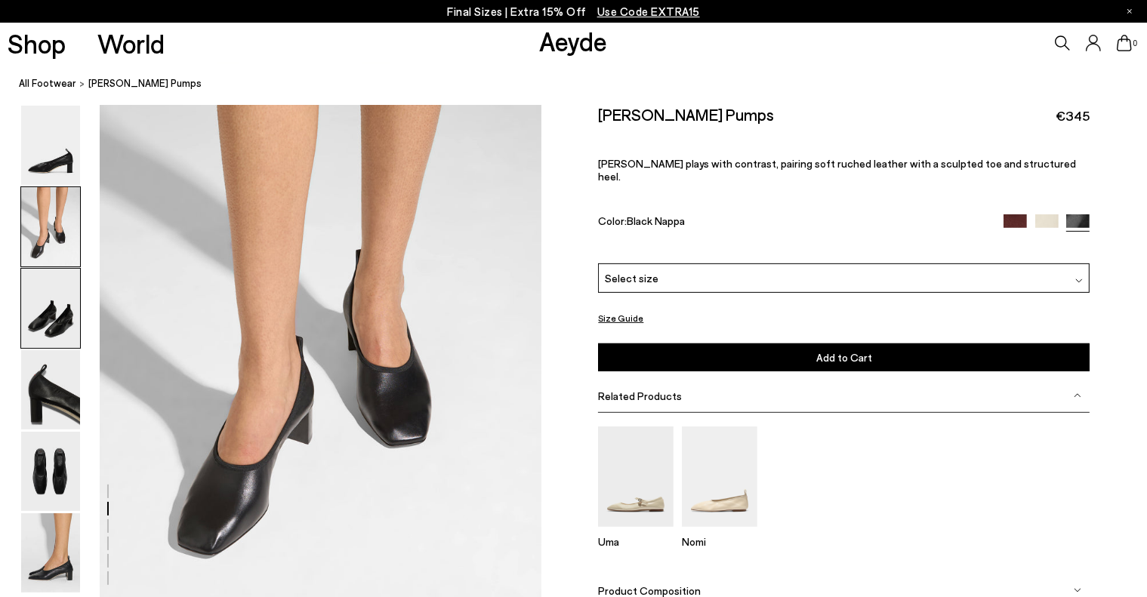
click at [72, 304] on img at bounding box center [50, 308] width 59 height 79
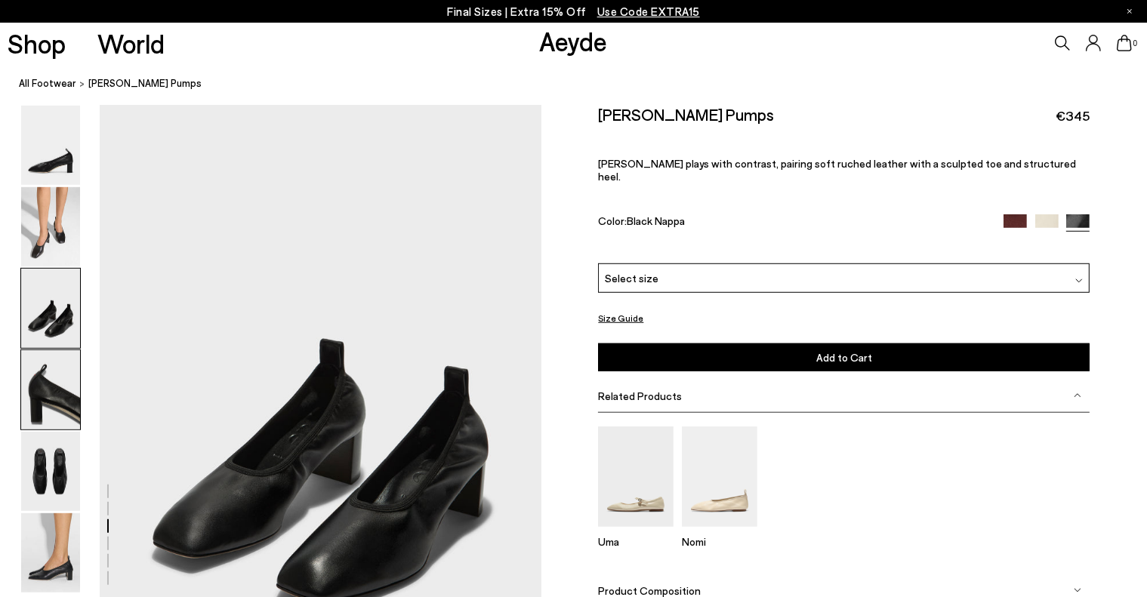
click at [58, 386] on img at bounding box center [50, 389] width 59 height 79
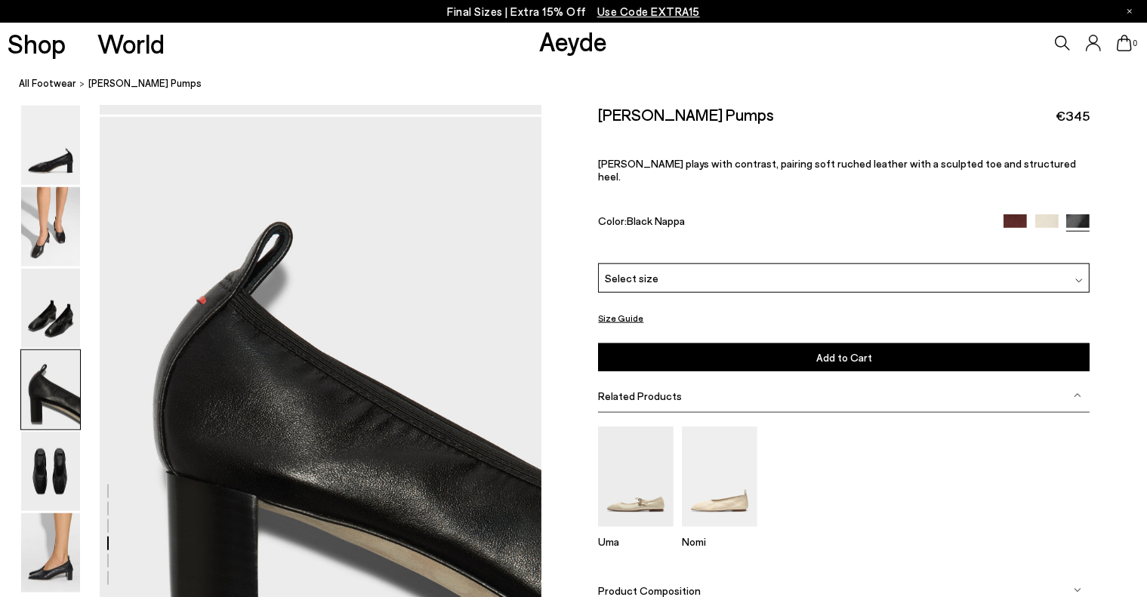
scroll to position [1676, 0]
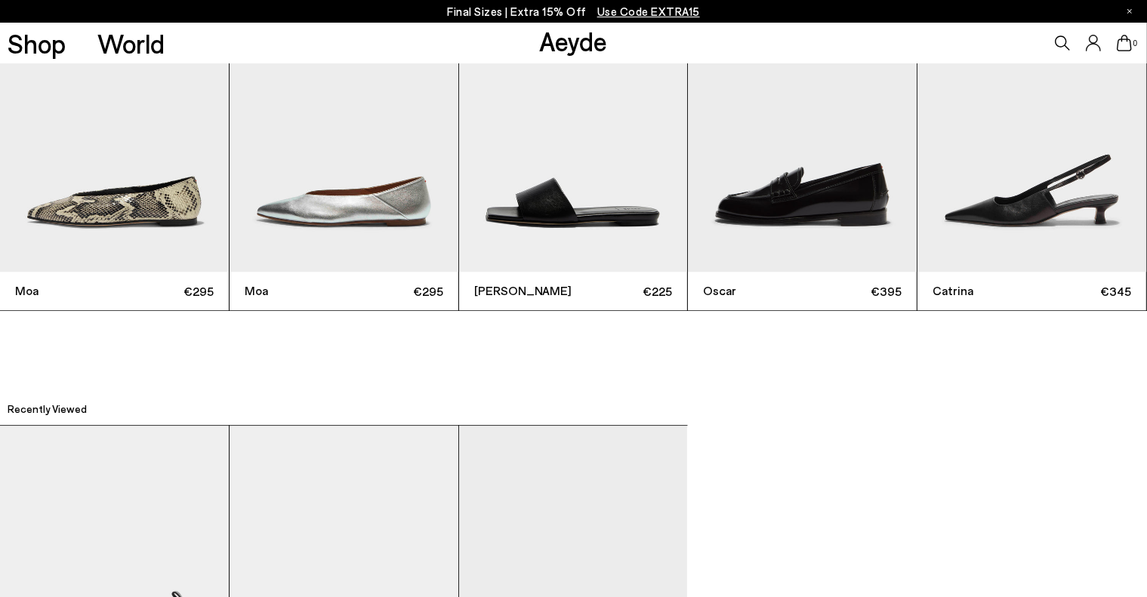
scroll to position [3849, 0]
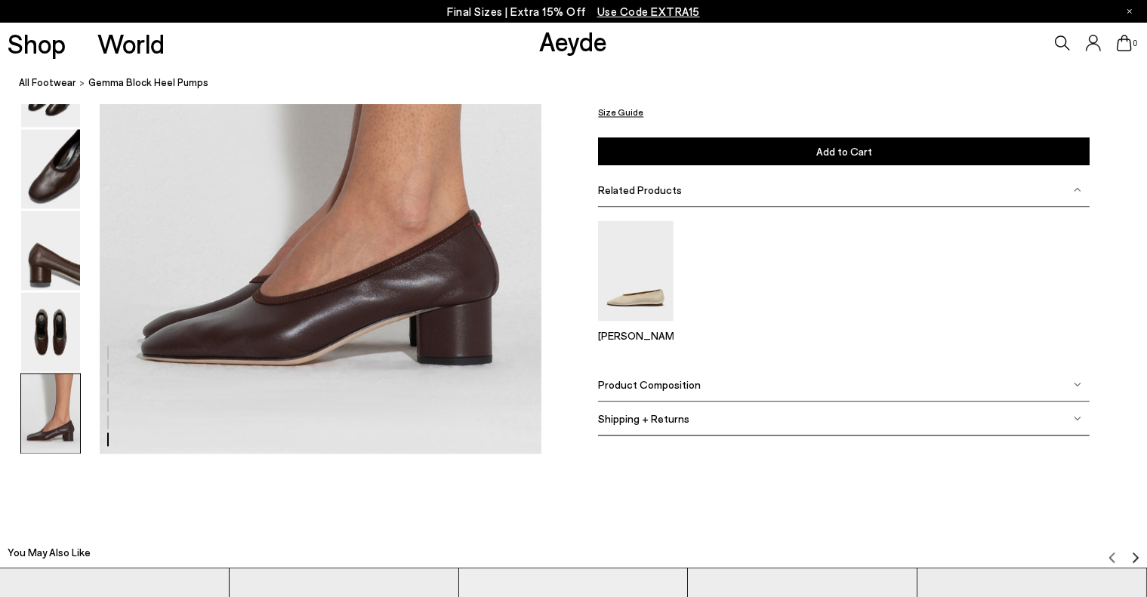
scroll to position [3095, 0]
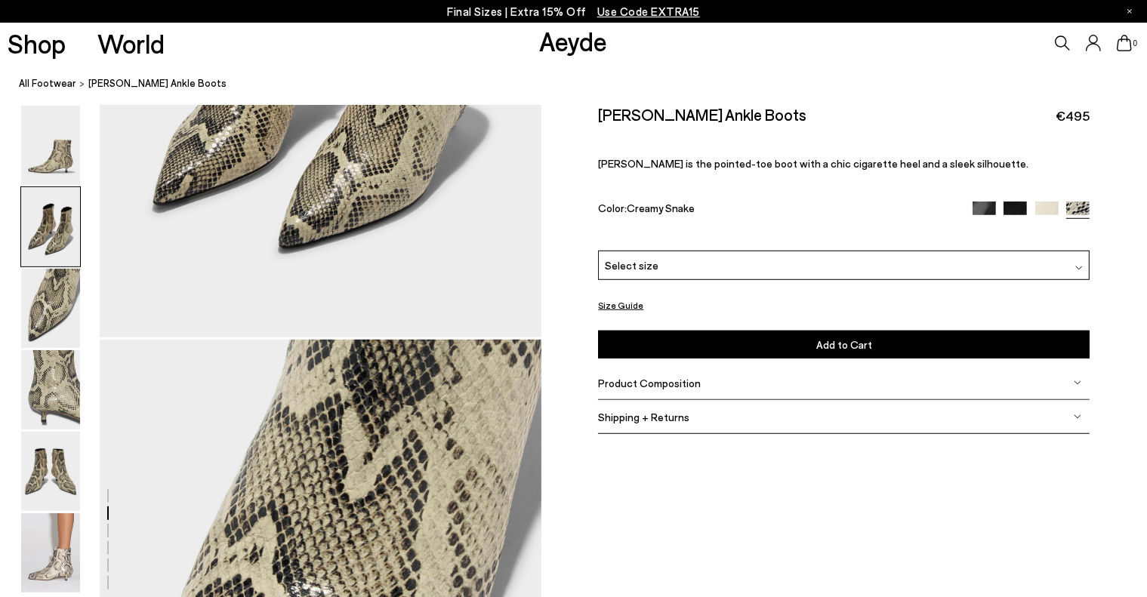
scroll to position [1283, 0]
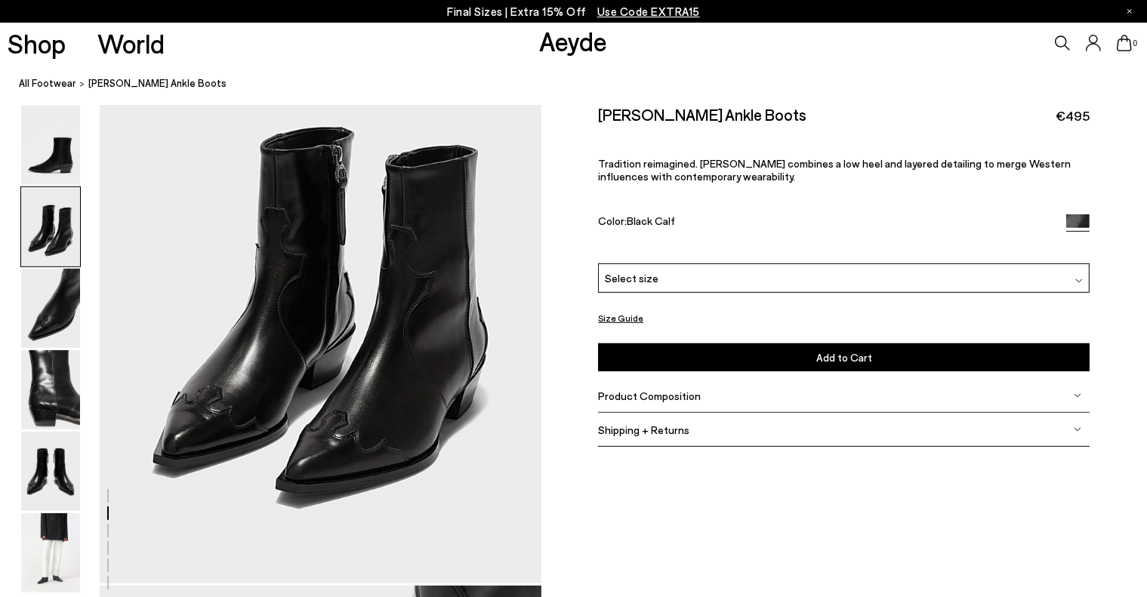
scroll to position [830, 0]
